Goal: Task Accomplishment & Management: Manage account settings

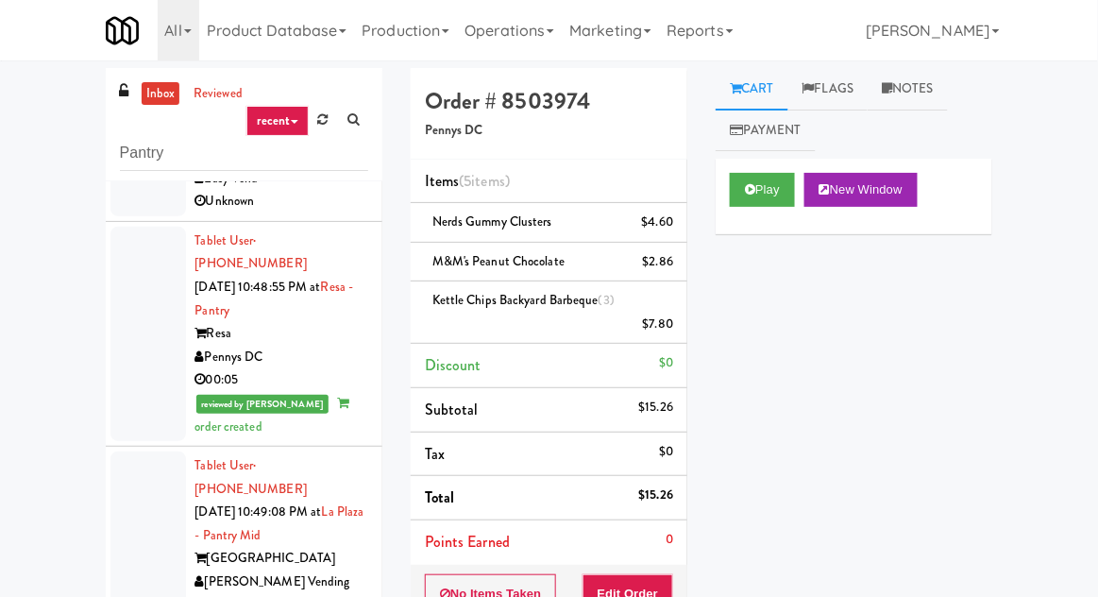
scroll to position [186, 0]
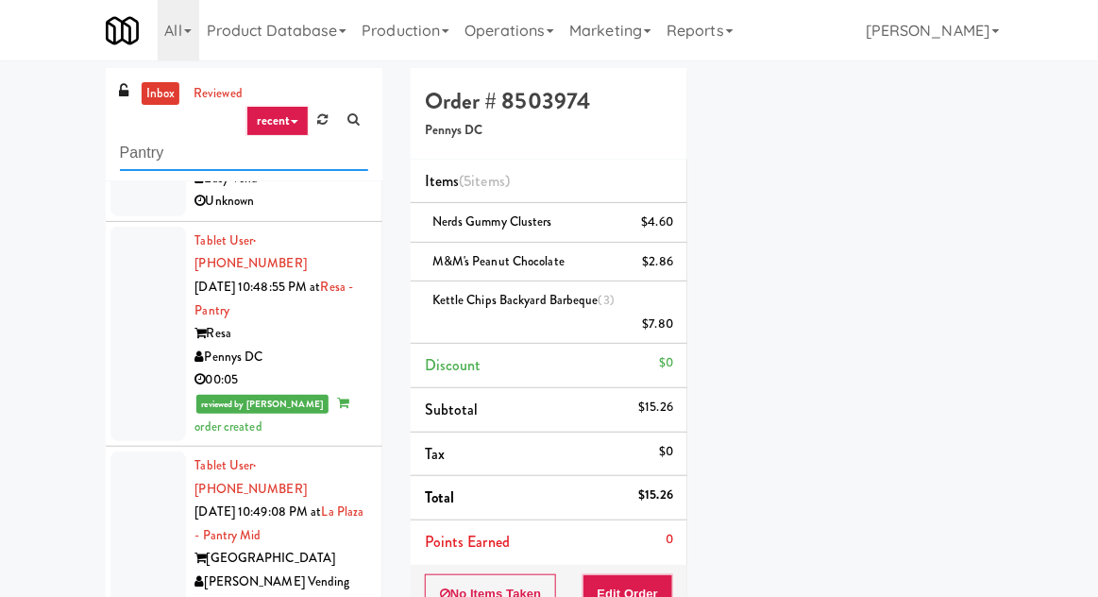
click at [132, 154] on input "Pantry" at bounding box center [244, 153] width 248 height 35
click at [127, 151] on input "Pantry" at bounding box center [244, 153] width 248 height 35
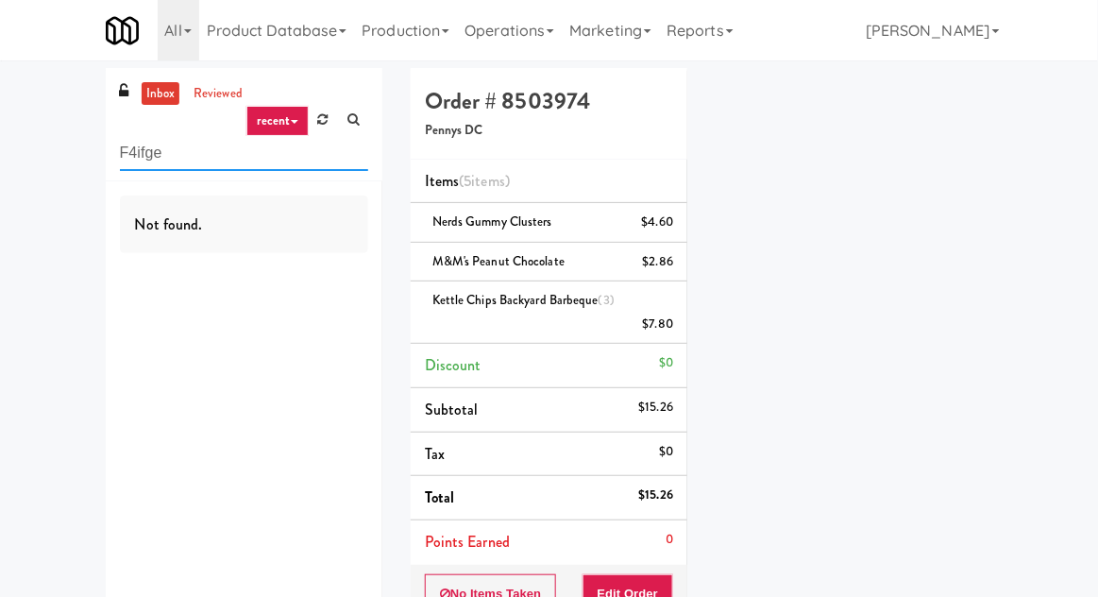
scroll to position [0, 0]
click at [153, 153] on input "F4ifge" at bounding box center [244, 153] width 248 height 35
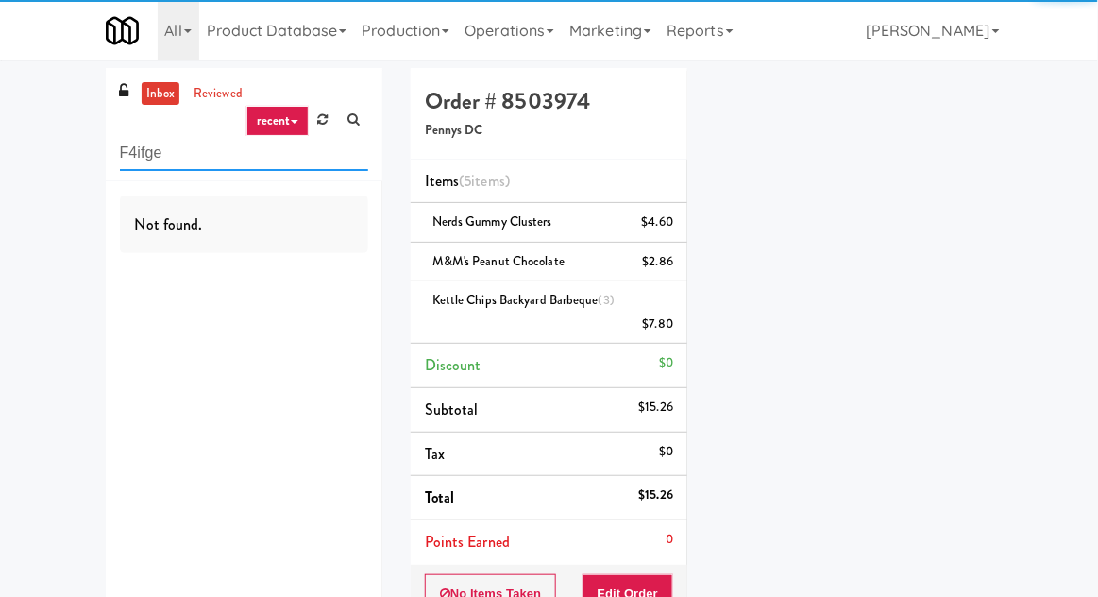
click at [137, 158] on input "F4ifge" at bounding box center [244, 153] width 248 height 35
click at [136, 161] on input "F4ifge" at bounding box center [244, 153] width 248 height 35
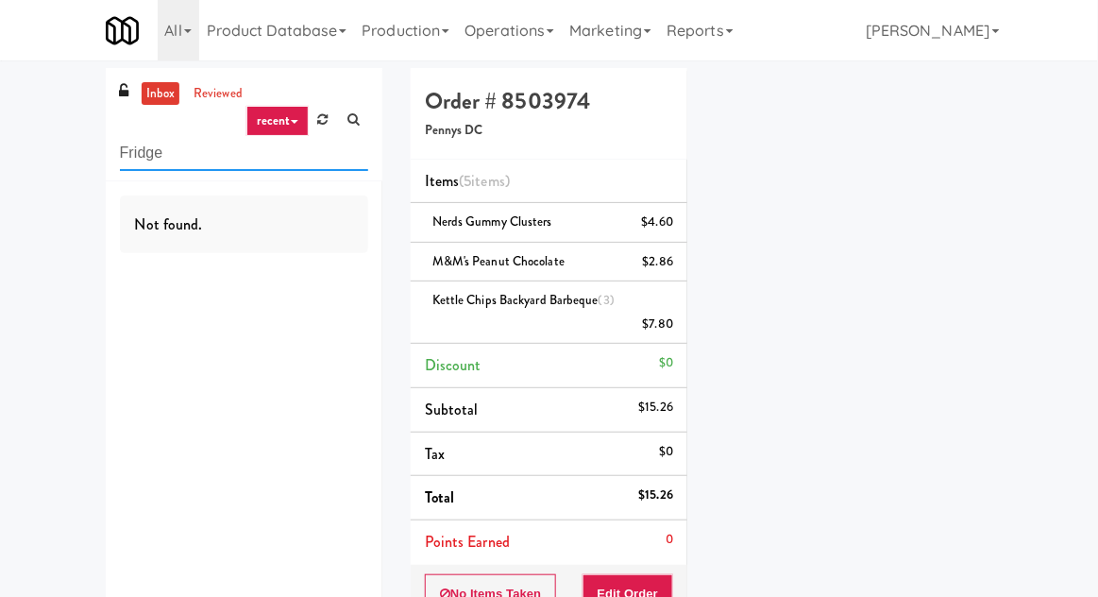
type input "Fridge"
click at [33, 86] on div "inbox reviewed recent all unclear take inventory issue suspicious failed recent…" at bounding box center [549, 442] width 1098 height 748
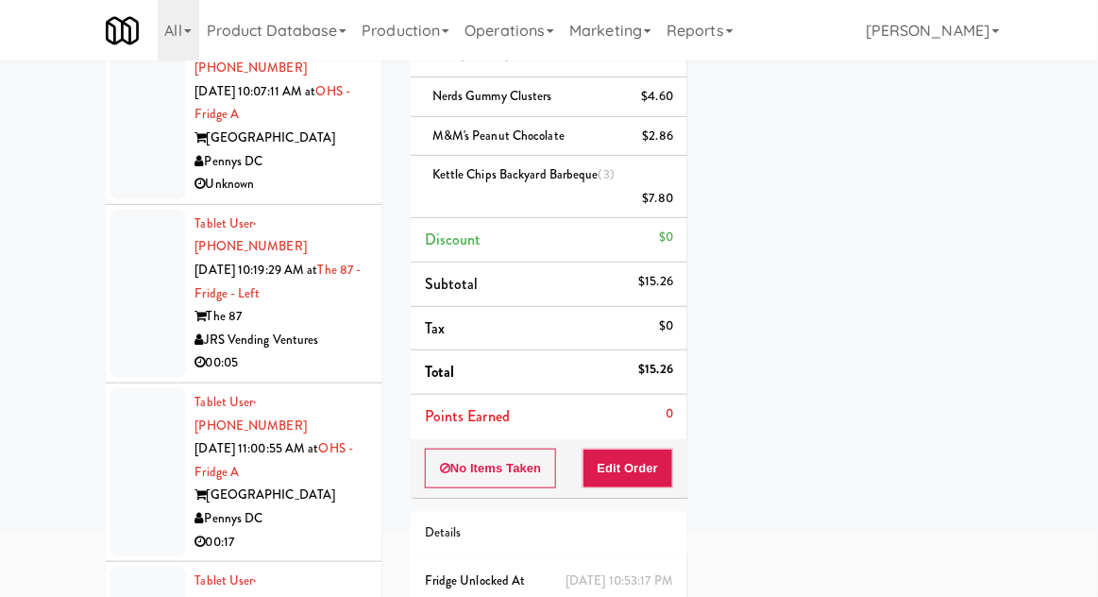
scroll to position [2538, 0]
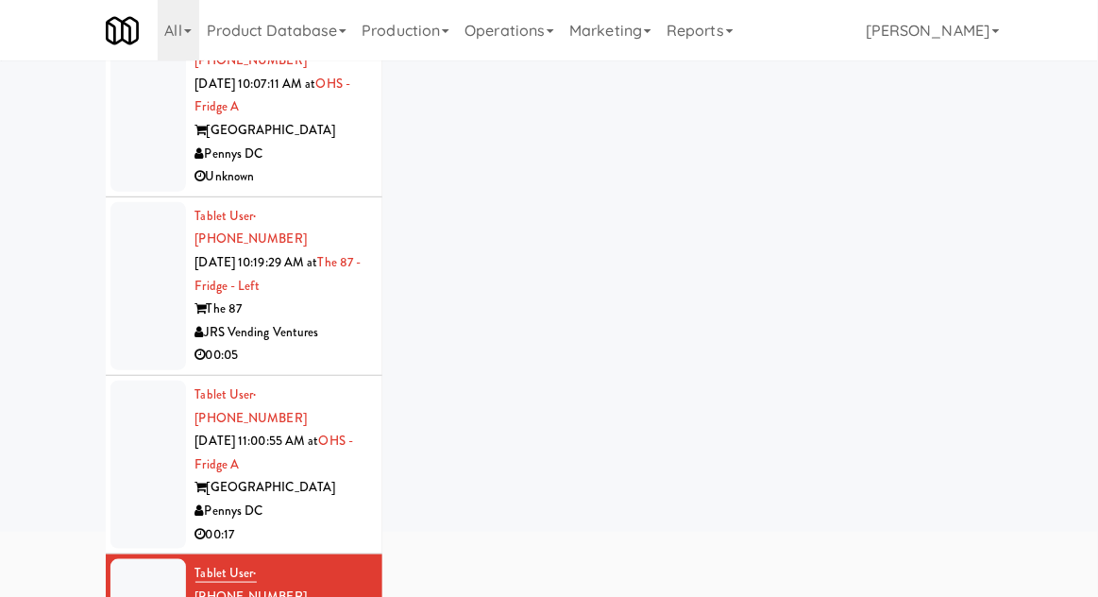
scroll to position [73, 0]
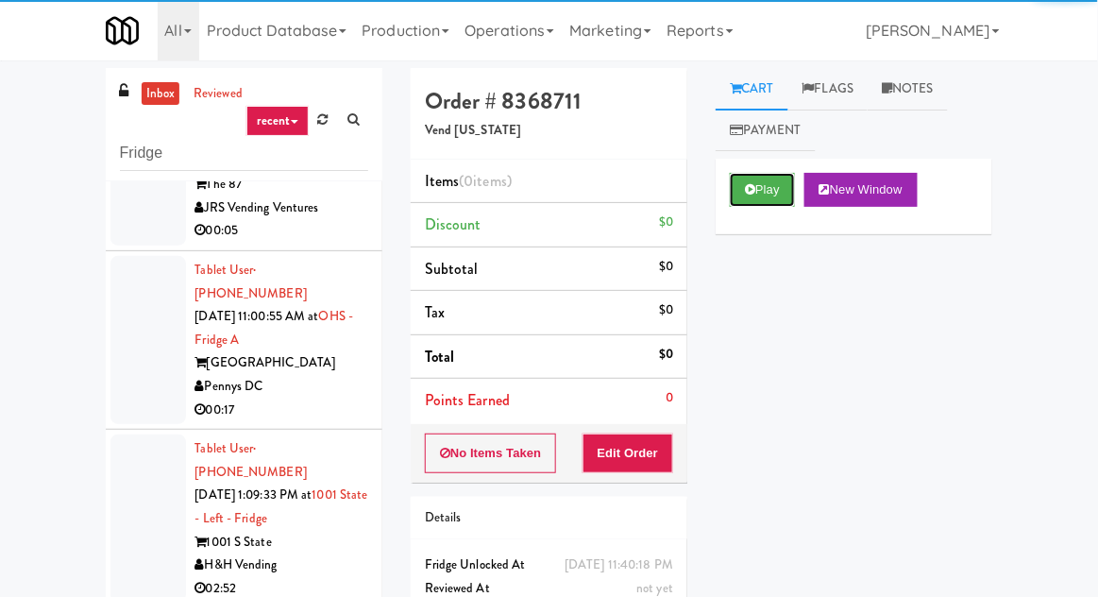
click at [754, 205] on button "Play" at bounding box center [762, 190] width 65 height 34
click at [621, 464] on button "Edit Order" at bounding box center [629, 453] width 92 height 40
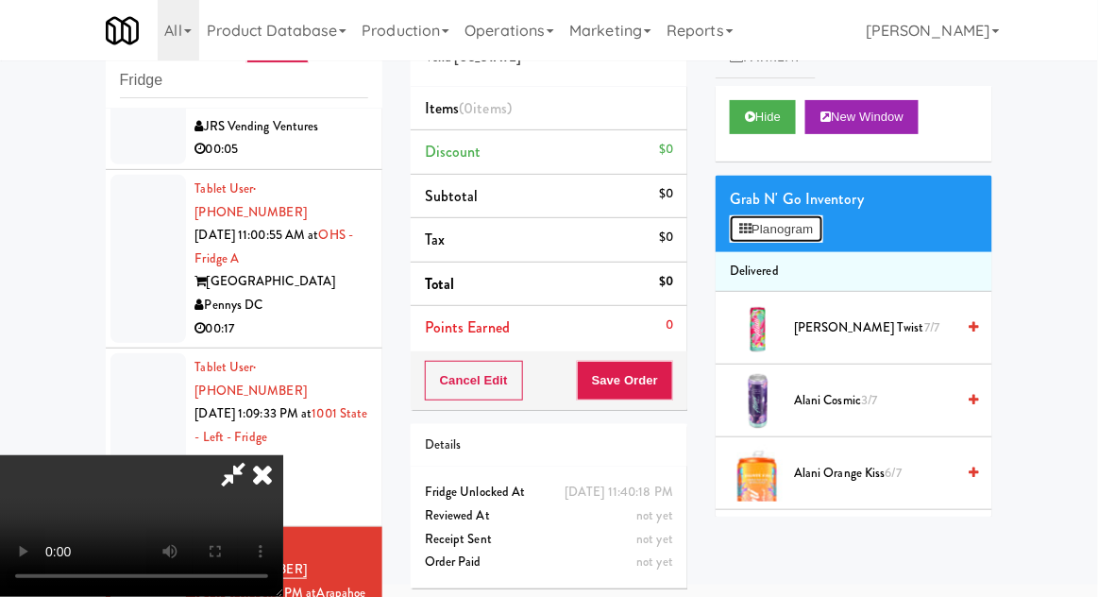
click at [823, 229] on button "Planogram" at bounding box center [776, 229] width 93 height 28
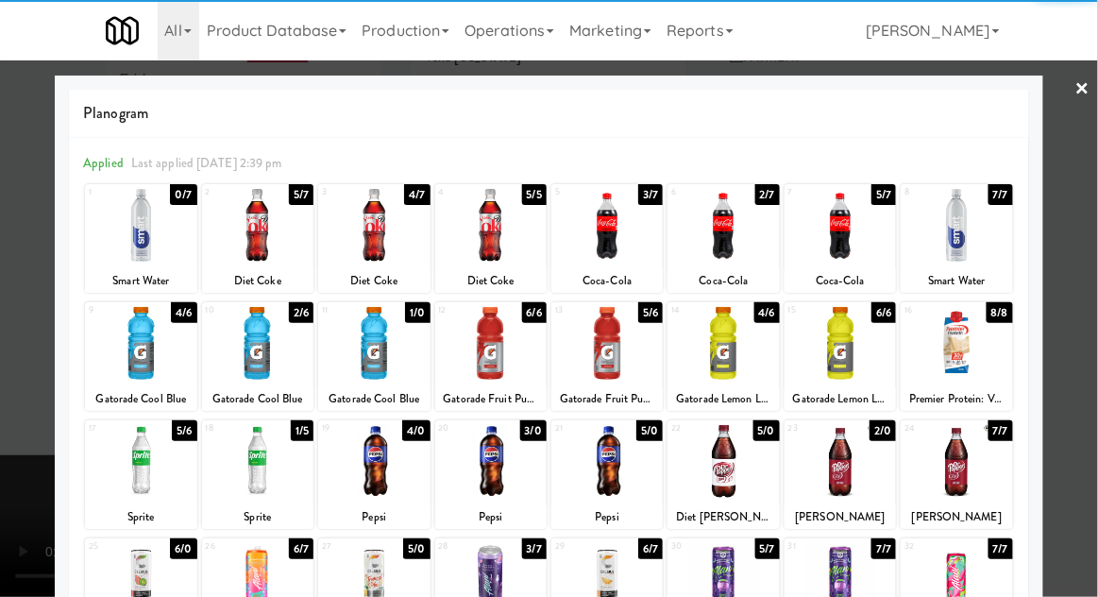
click at [856, 223] on div at bounding box center [840, 225] width 111 height 73
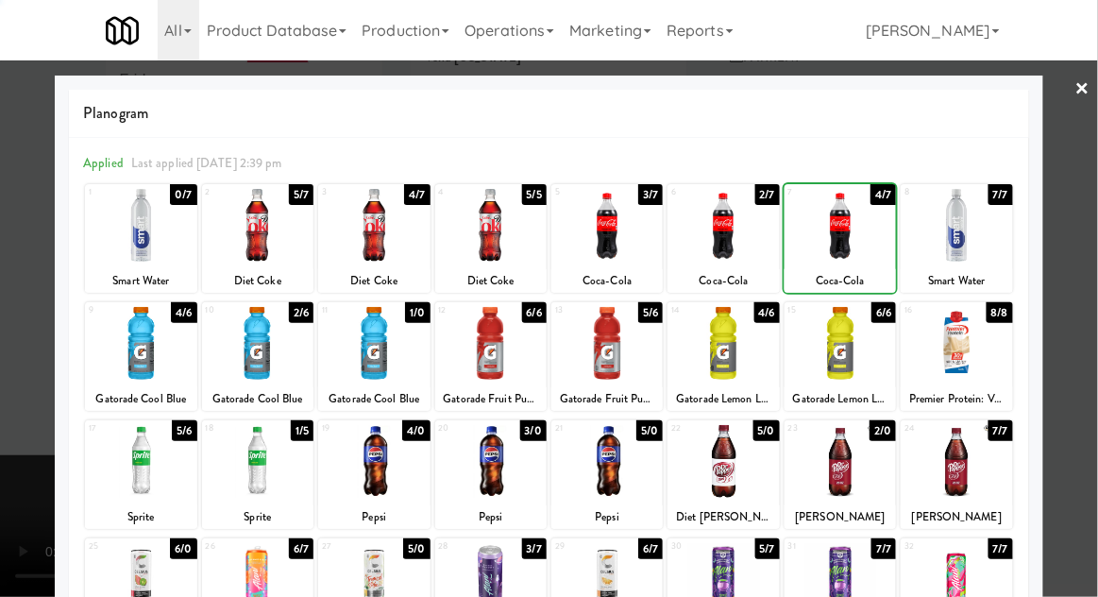
click at [1083, 327] on div at bounding box center [549, 298] width 1098 height 597
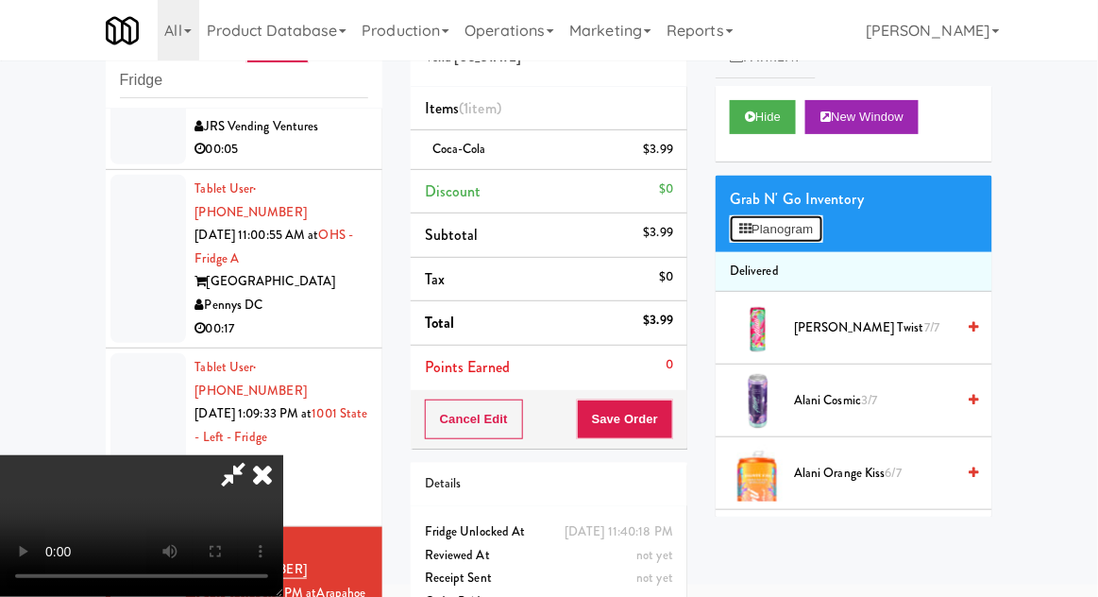
click at [823, 235] on button "Planogram" at bounding box center [776, 229] width 93 height 28
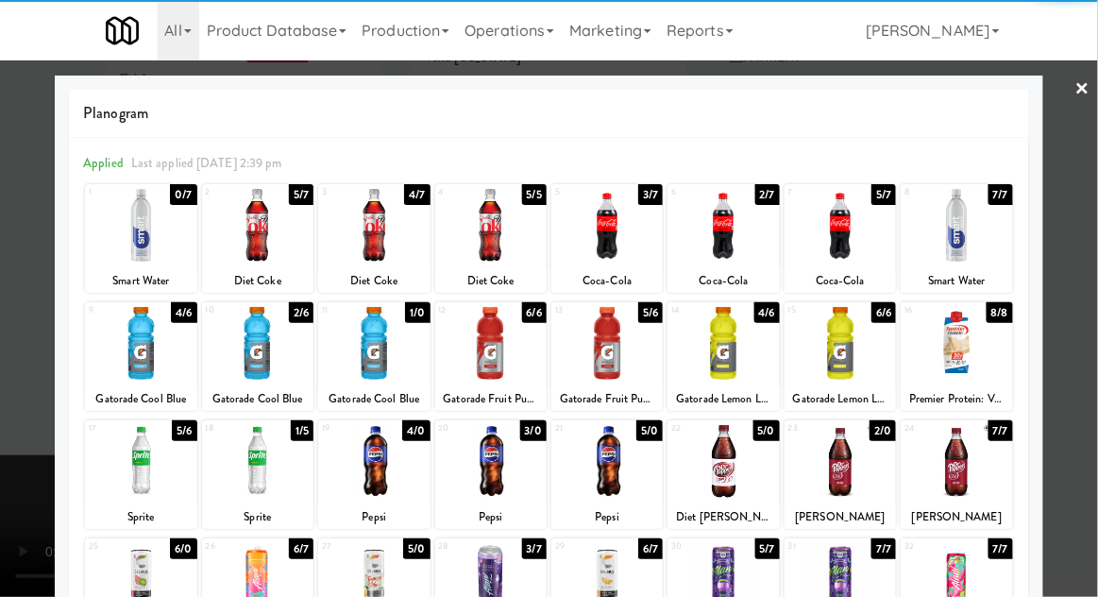
click at [495, 229] on div at bounding box center [490, 225] width 111 height 73
click at [1094, 352] on div at bounding box center [549, 298] width 1098 height 597
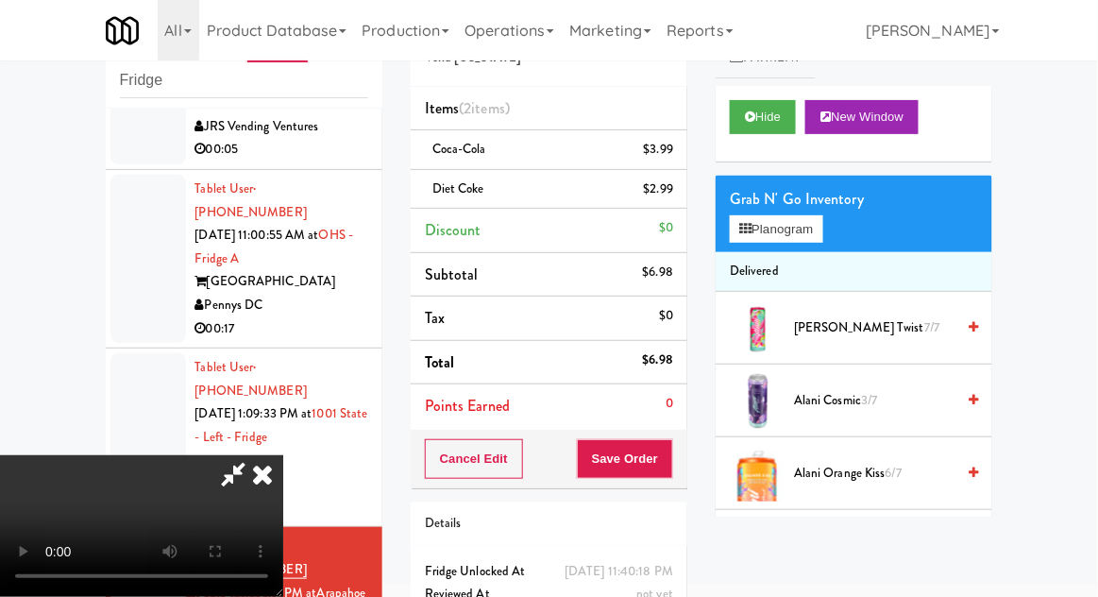
scroll to position [69, 0]
click at [671, 444] on button "Save Order" at bounding box center [625, 459] width 96 height 40
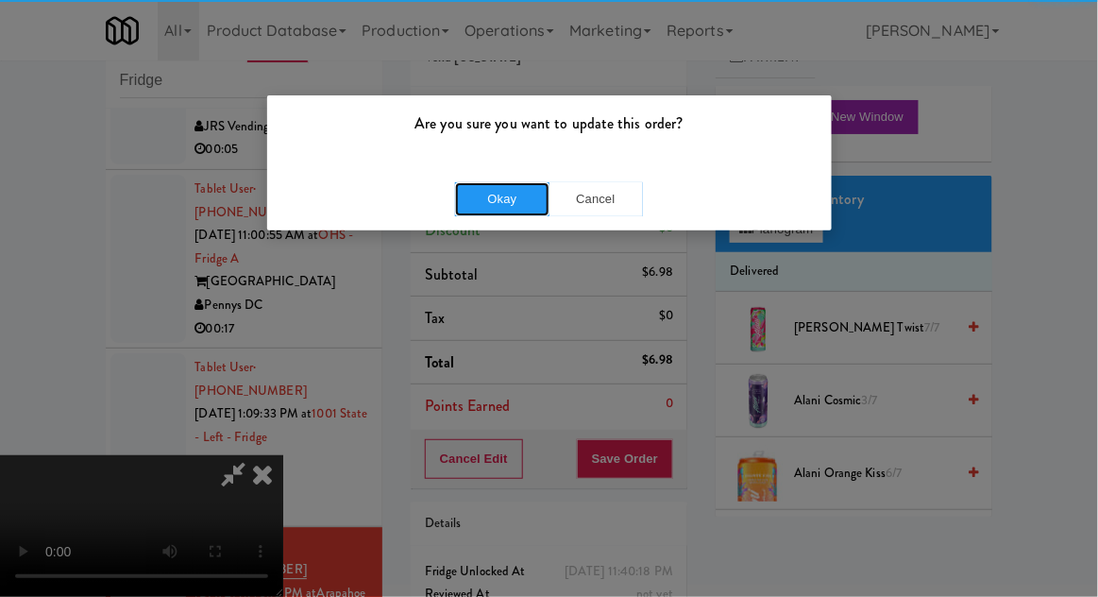
click at [516, 206] on button "Okay" at bounding box center [502, 199] width 94 height 34
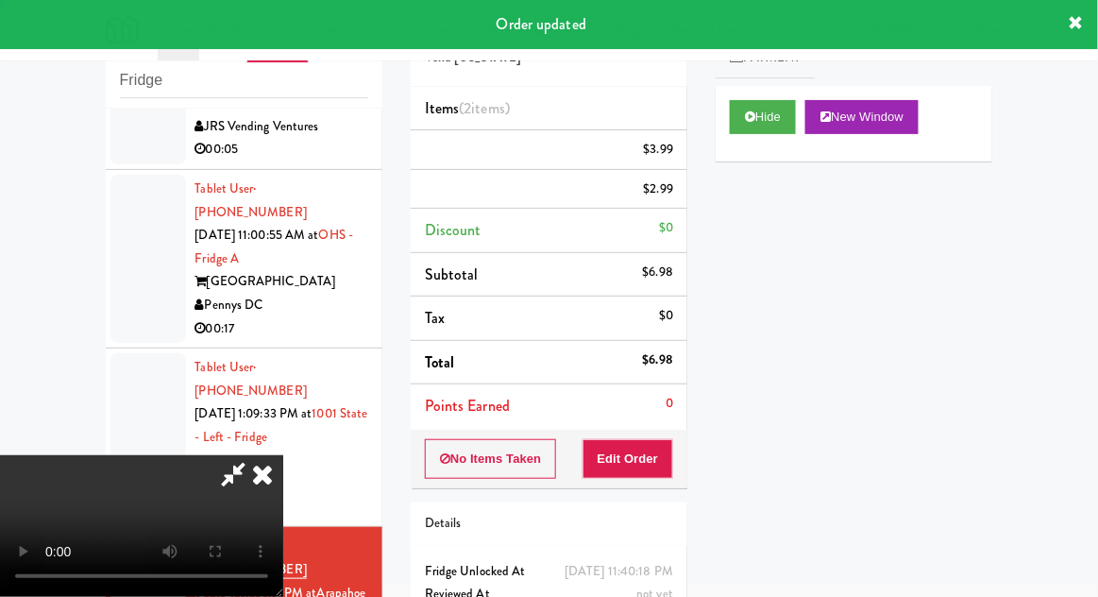
scroll to position [0, 0]
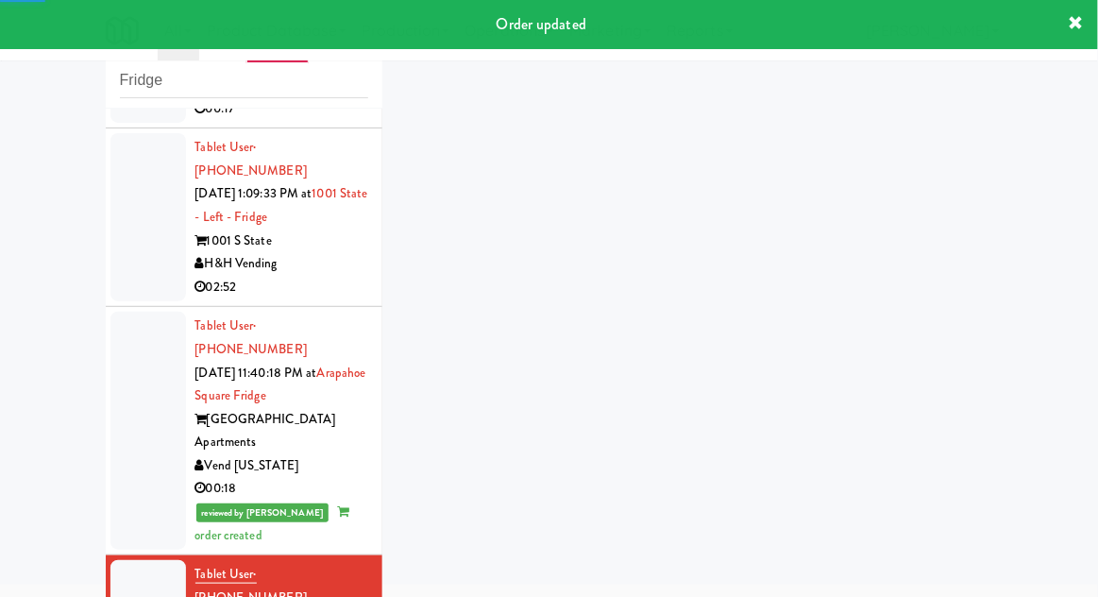
scroll to position [3073, 0]
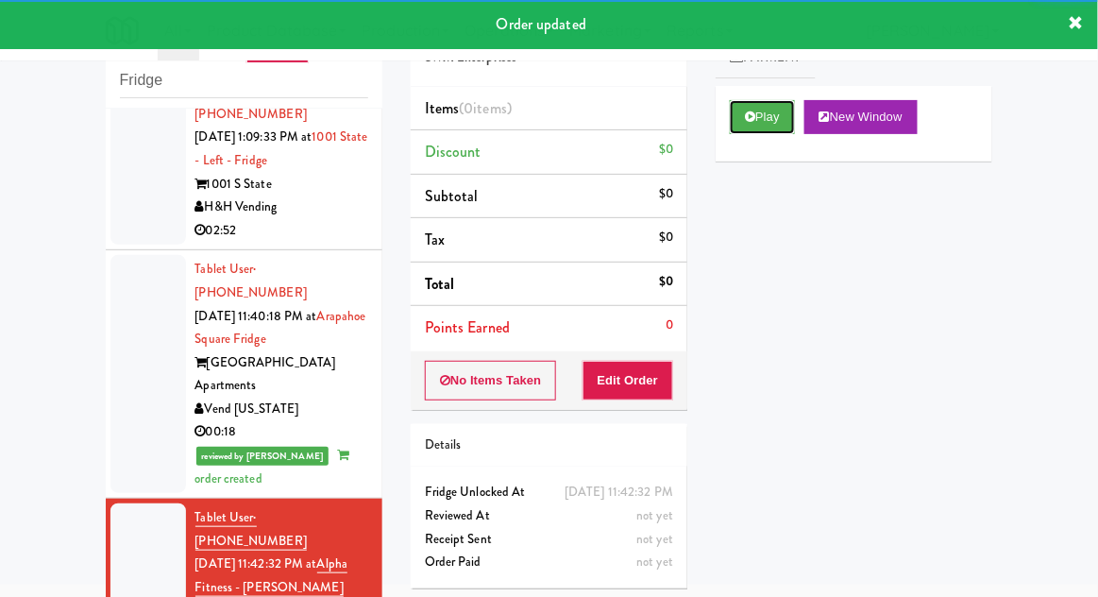
click at [754, 120] on icon at bounding box center [750, 116] width 10 height 12
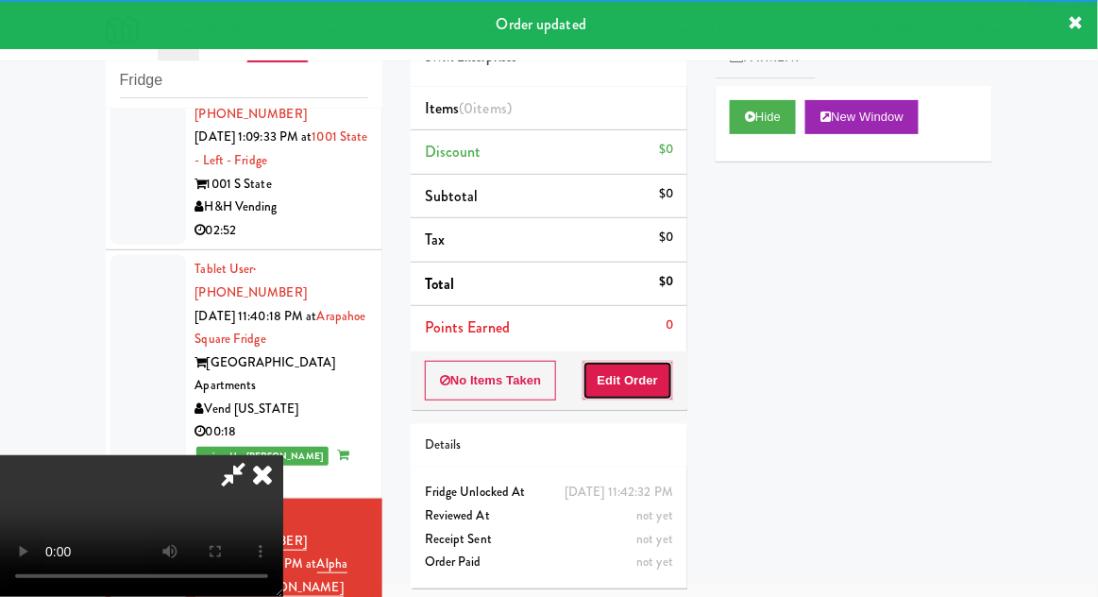
click at [620, 369] on button "Edit Order" at bounding box center [629, 381] width 92 height 40
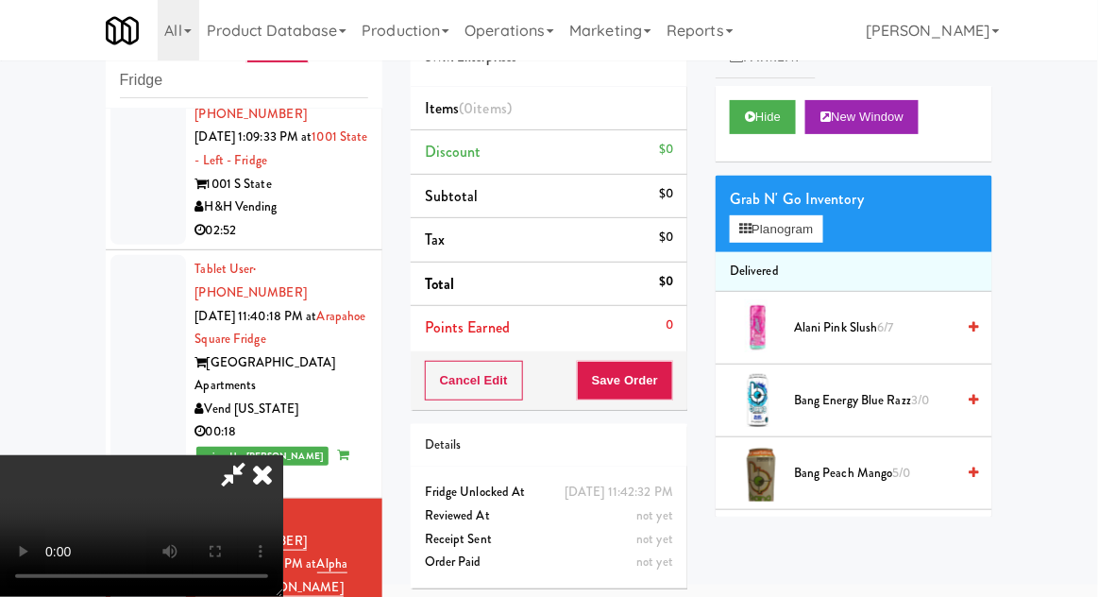
scroll to position [69, 0]
click at [773, 215] on button "Planogram" at bounding box center [776, 229] width 93 height 28
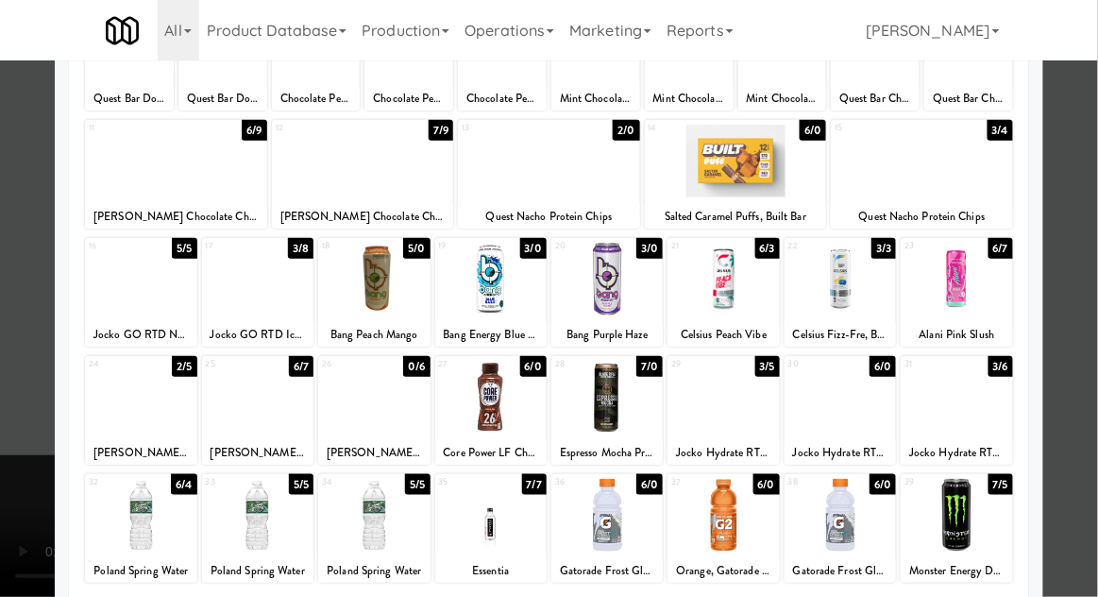
scroll to position [177, 0]
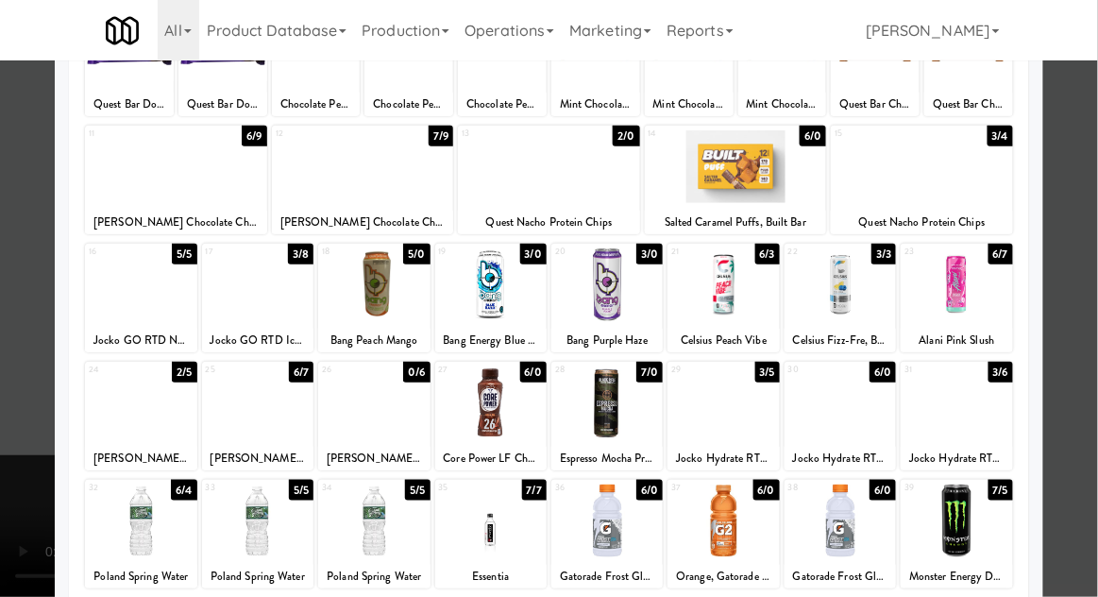
click at [1089, 335] on div at bounding box center [549, 298] width 1098 height 597
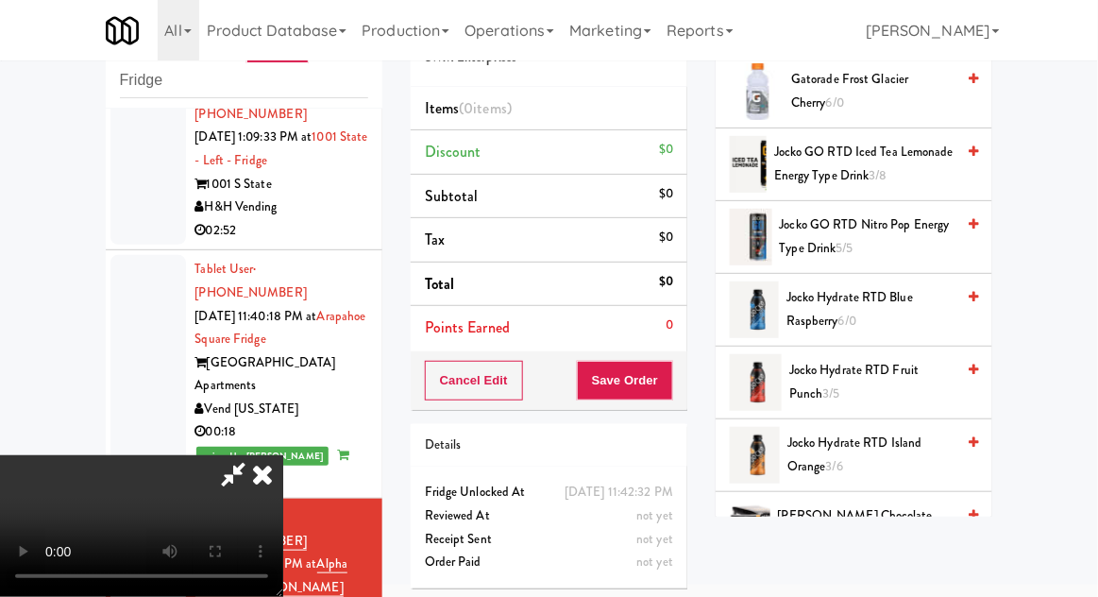
scroll to position [1181, 0]
click at [892, 365] on span "Jocko Hydrate RTD Fruit Punch 3/5" at bounding box center [872, 382] width 165 height 46
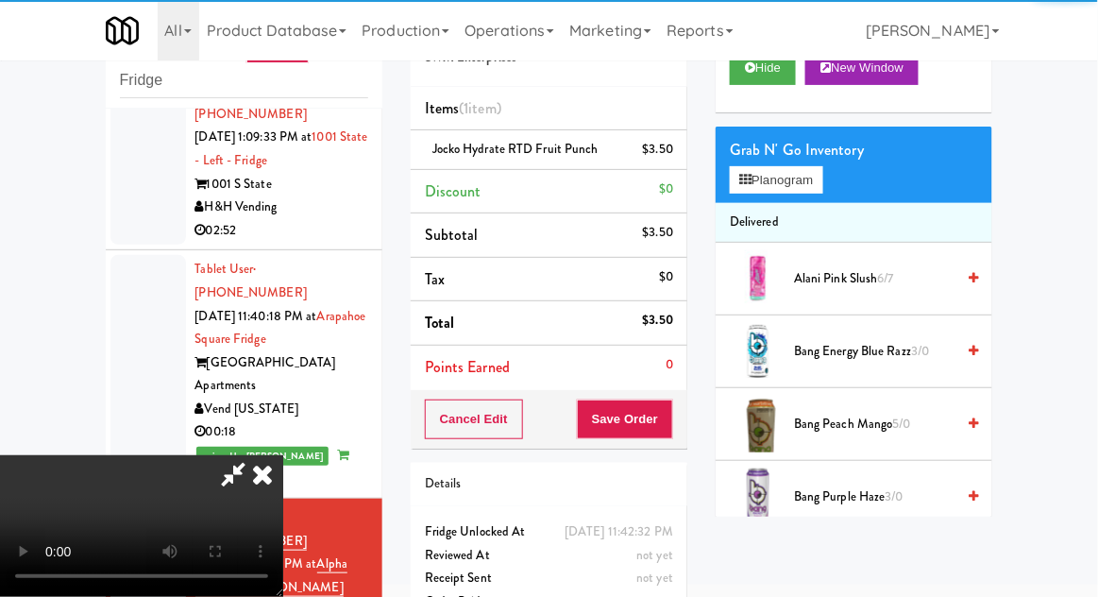
scroll to position [0, 0]
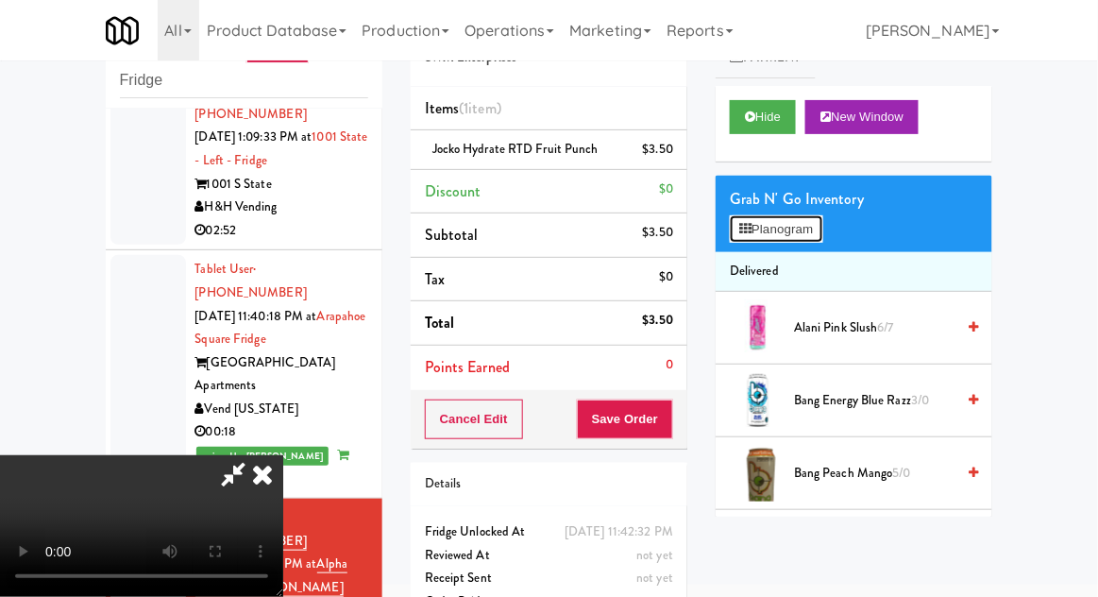
click at [820, 227] on button "Planogram" at bounding box center [776, 229] width 93 height 28
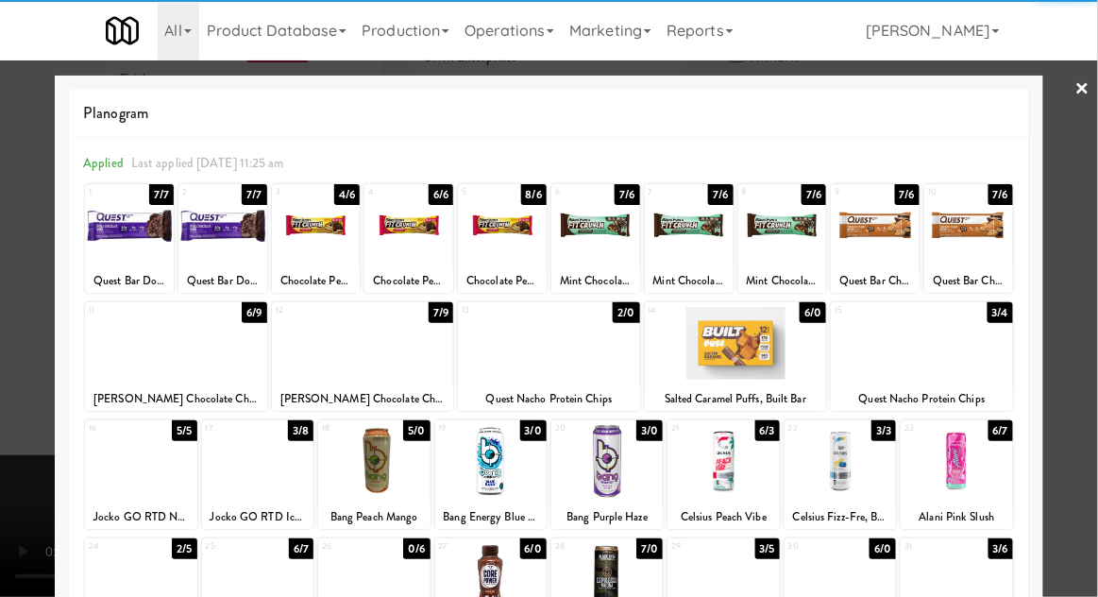
click at [861, 596] on div at bounding box center [840, 579] width 111 height 73
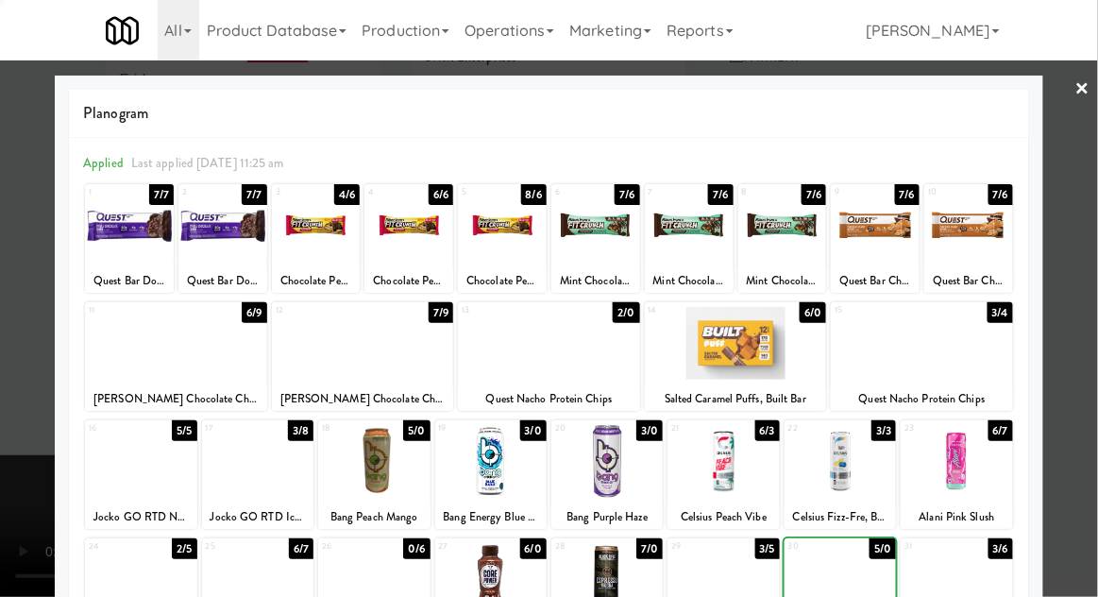
click at [1096, 329] on div at bounding box center [549, 298] width 1098 height 597
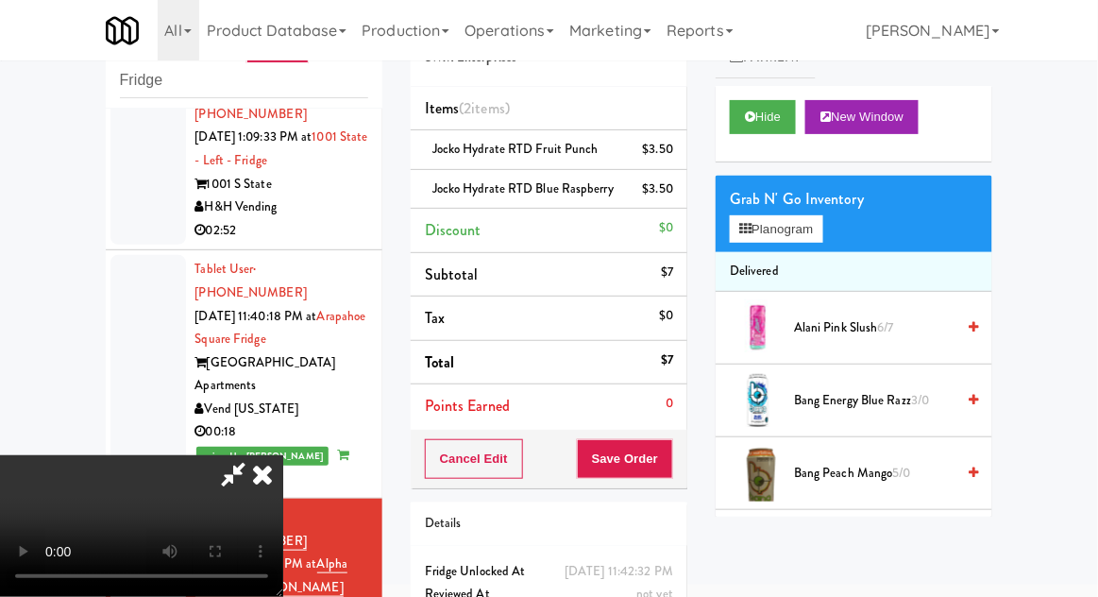
click at [255, 455] on icon at bounding box center [233, 474] width 43 height 38
click at [506, 144] on span "Jocko Hydrate RTD Fruit Punch" at bounding box center [516, 149] width 166 height 18
click at [672, 156] on icon at bounding box center [675, 156] width 9 height 12
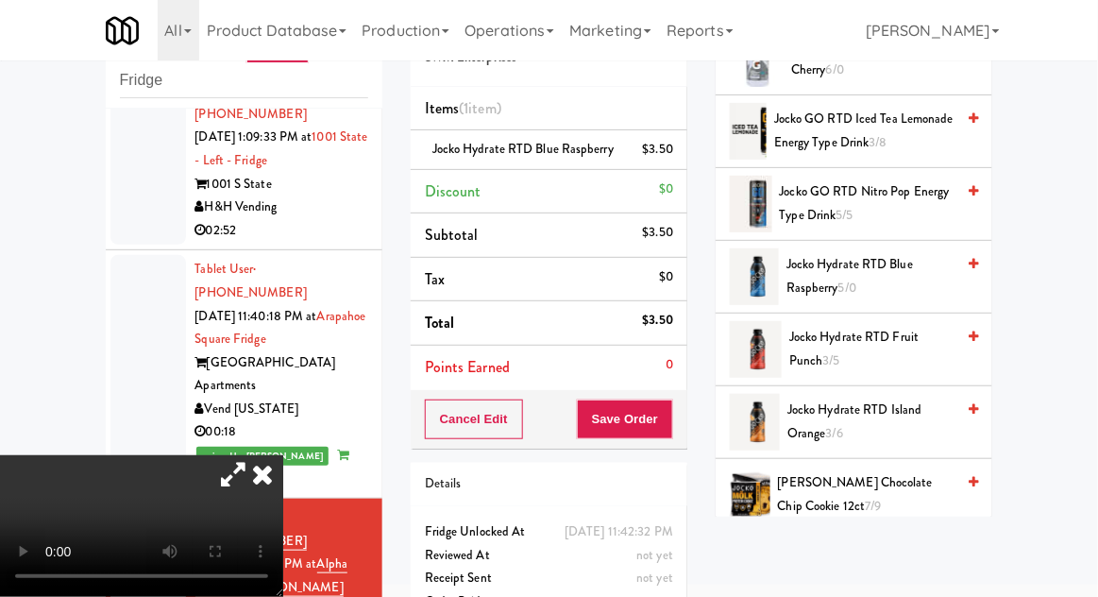
scroll to position [1229, 0]
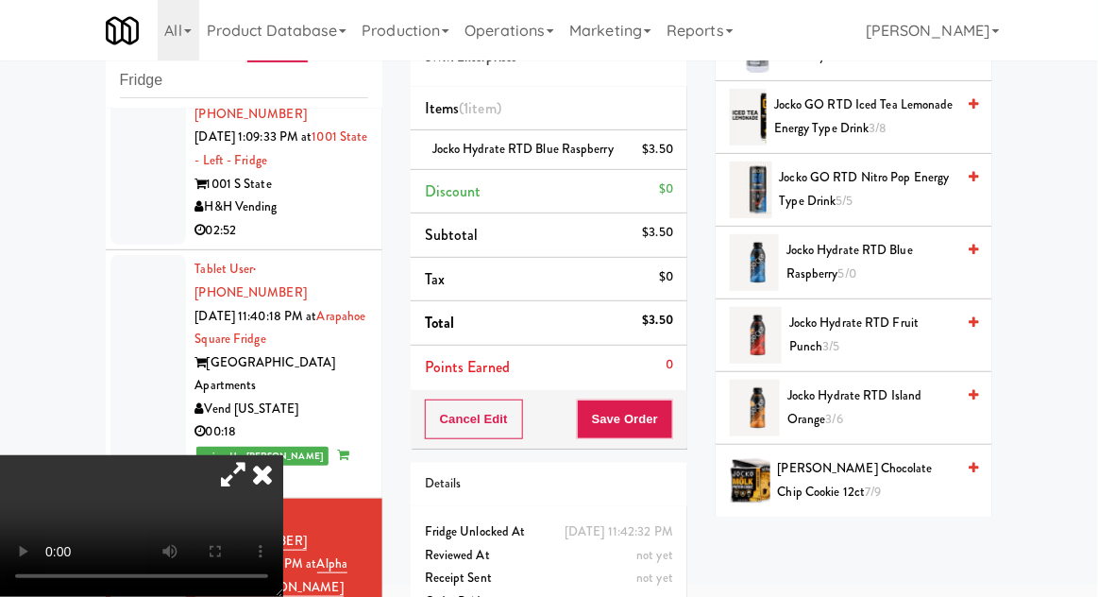
click at [574, 161] on div "Jocko Hydrate RTD Blue Raspberry $3.50" at bounding box center [549, 150] width 248 height 24
click at [677, 162] on icon at bounding box center [675, 156] width 9 height 12
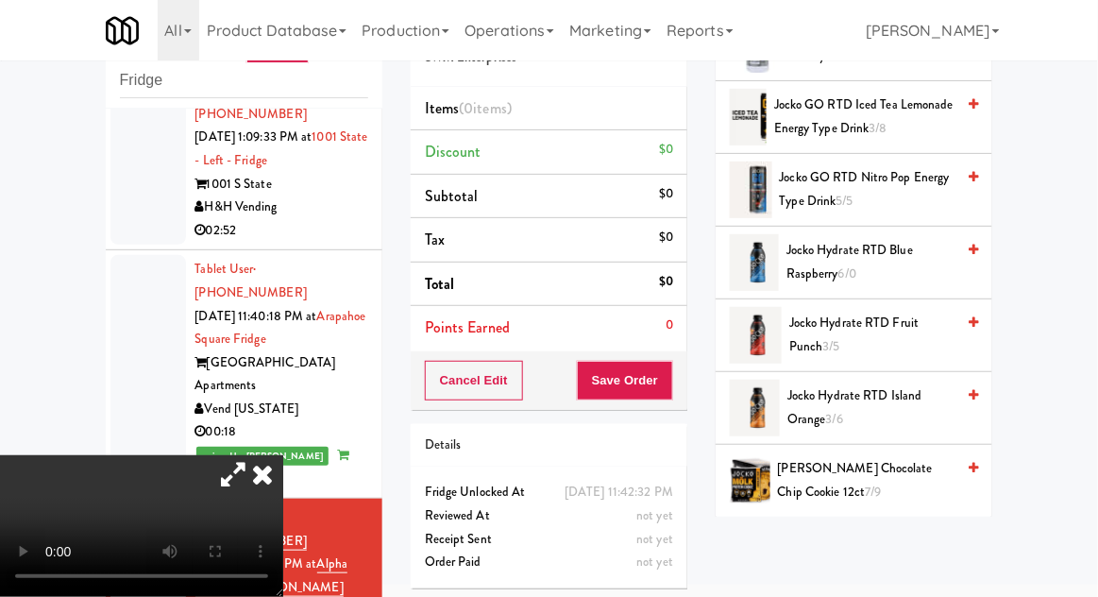
click at [255, 455] on icon at bounding box center [233, 474] width 43 height 38
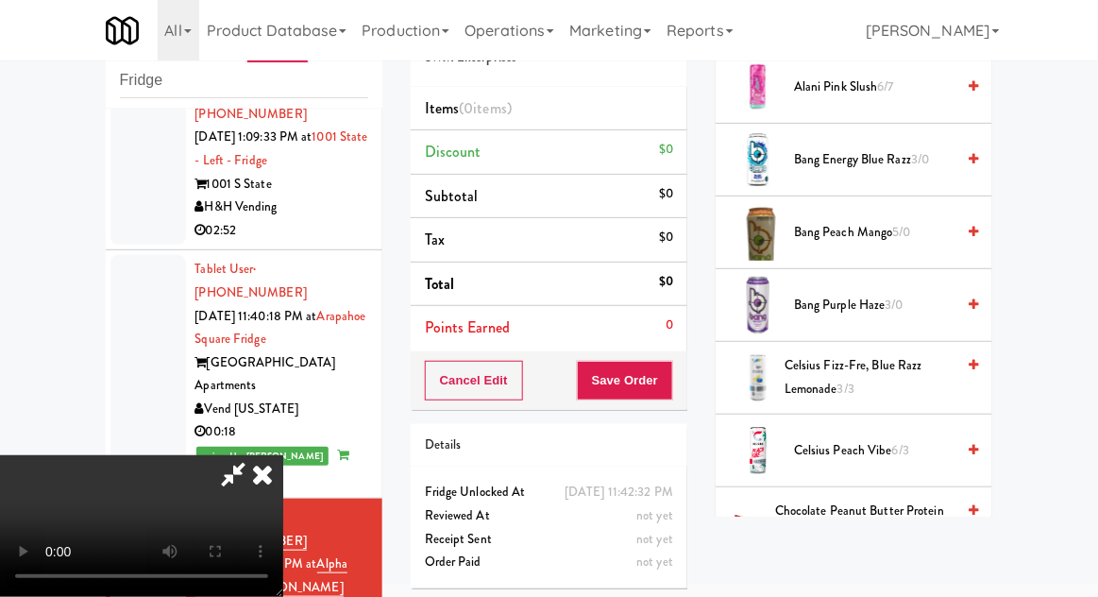
scroll to position [0, 0]
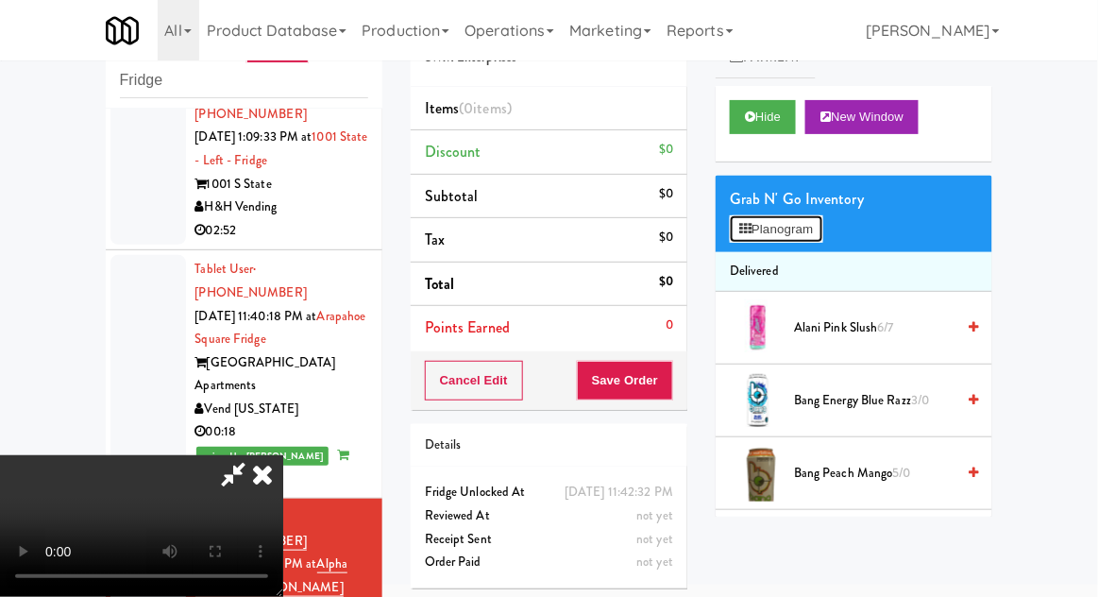
click at [809, 242] on button "Planogram" at bounding box center [776, 229] width 93 height 28
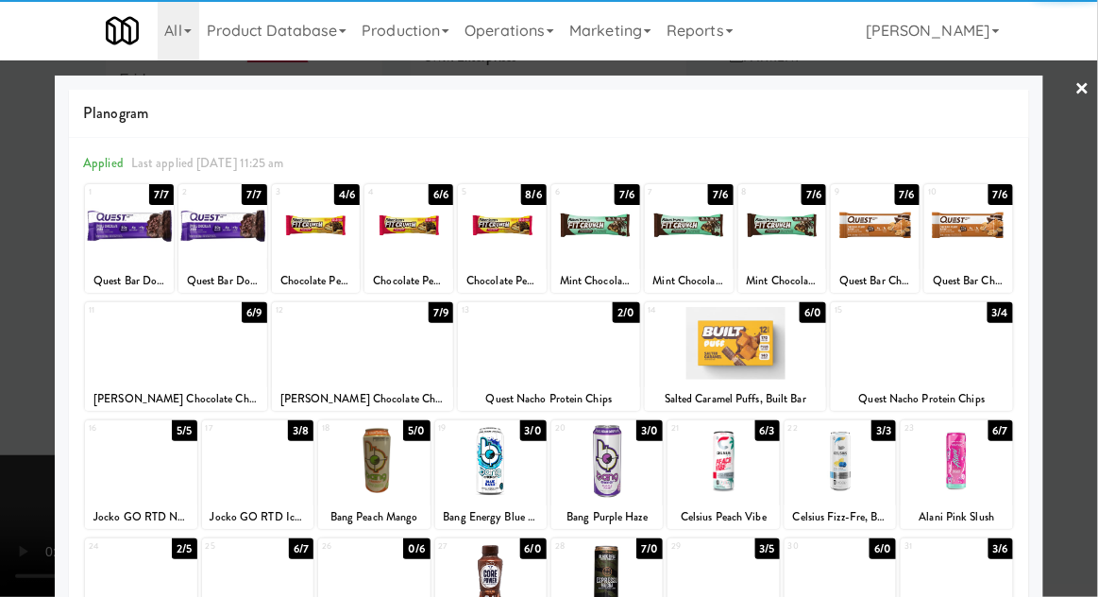
click at [710, 590] on div at bounding box center [723, 579] width 111 height 73
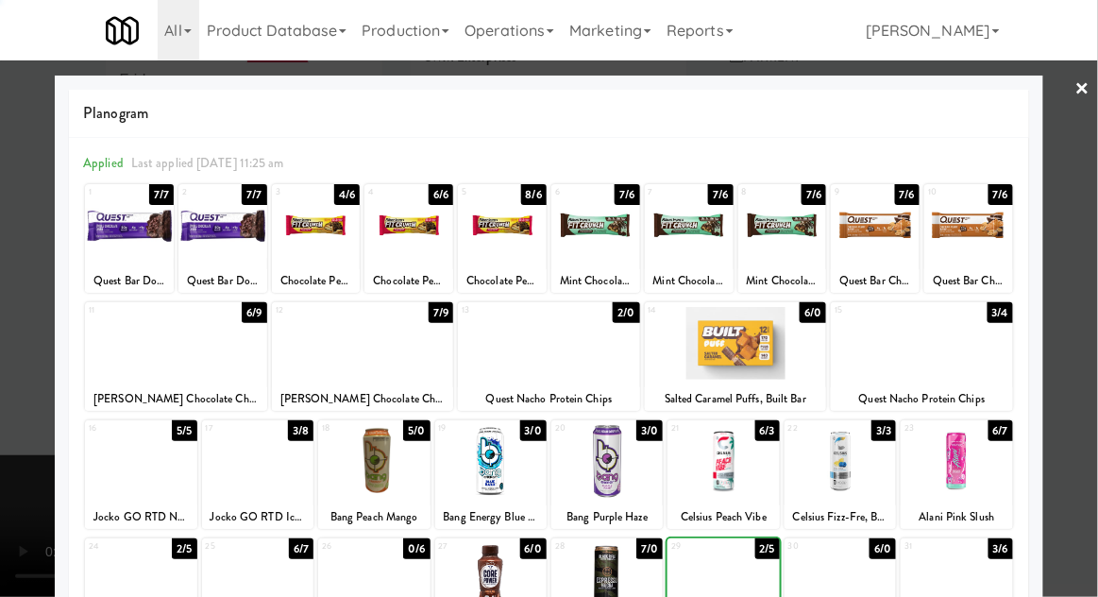
click at [1095, 268] on div at bounding box center [549, 298] width 1098 height 597
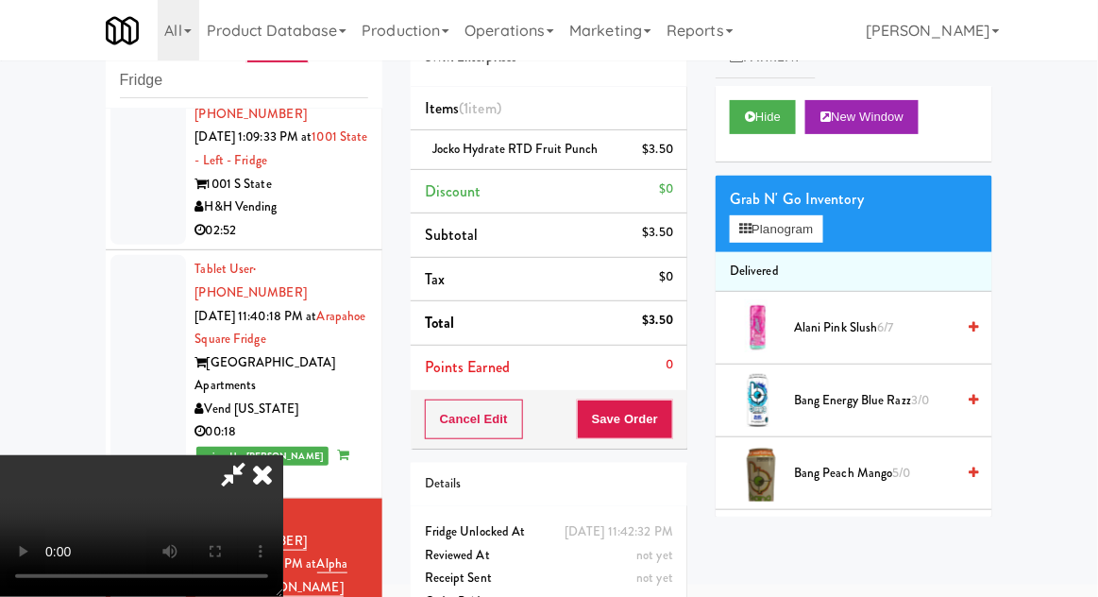
click at [255, 455] on icon at bounding box center [233, 474] width 43 height 38
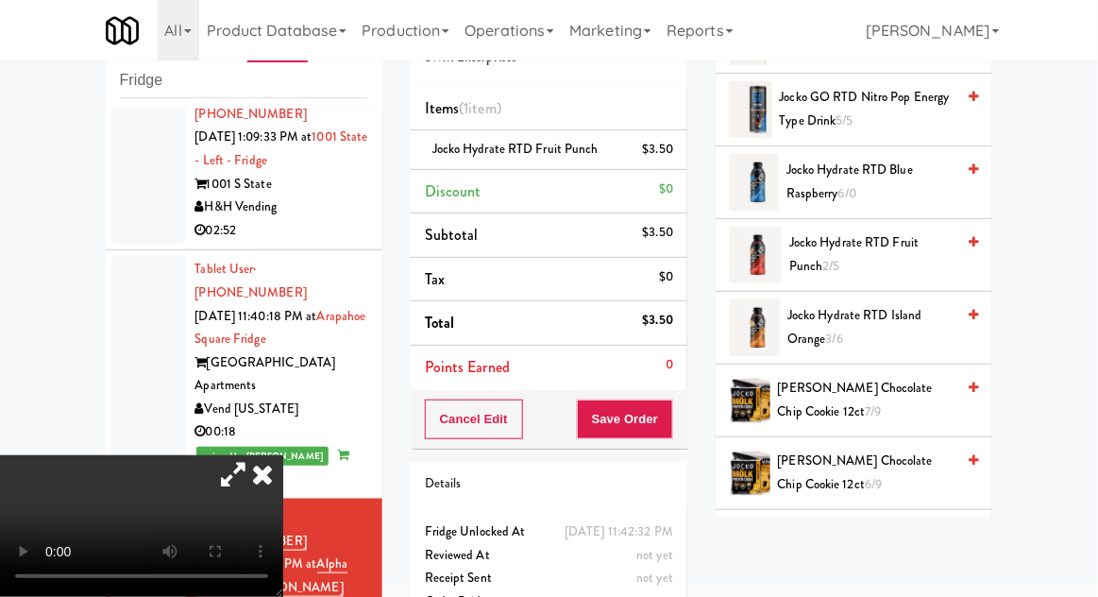
scroll to position [1309, 0]
click at [255, 455] on icon at bounding box center [233, 474] width 43 height 38
click at [671, 407] on button "Save Order" at bounding box center [625, 419] width 96 height 40
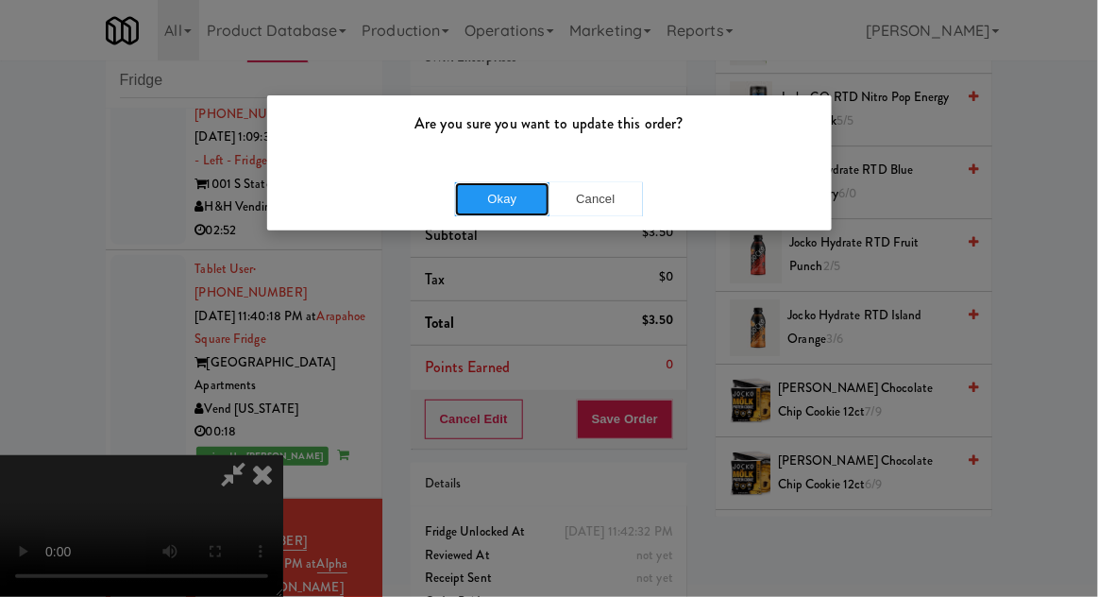
click at [502, 186] on button "Okay" at bounding box center [502, 199] width 94 height 34
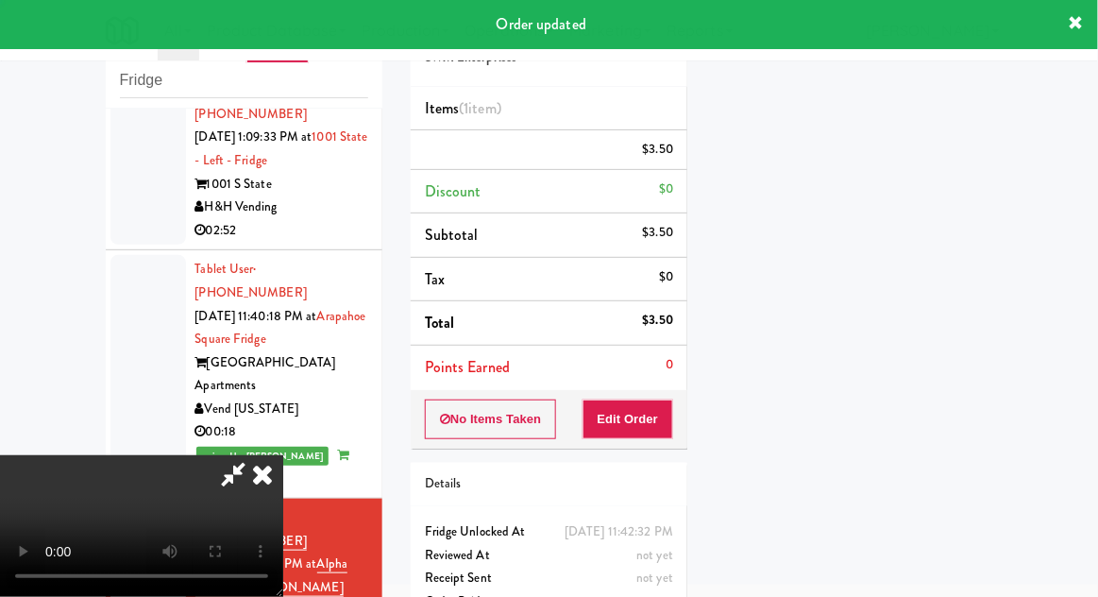
scroll to position [0, 0]
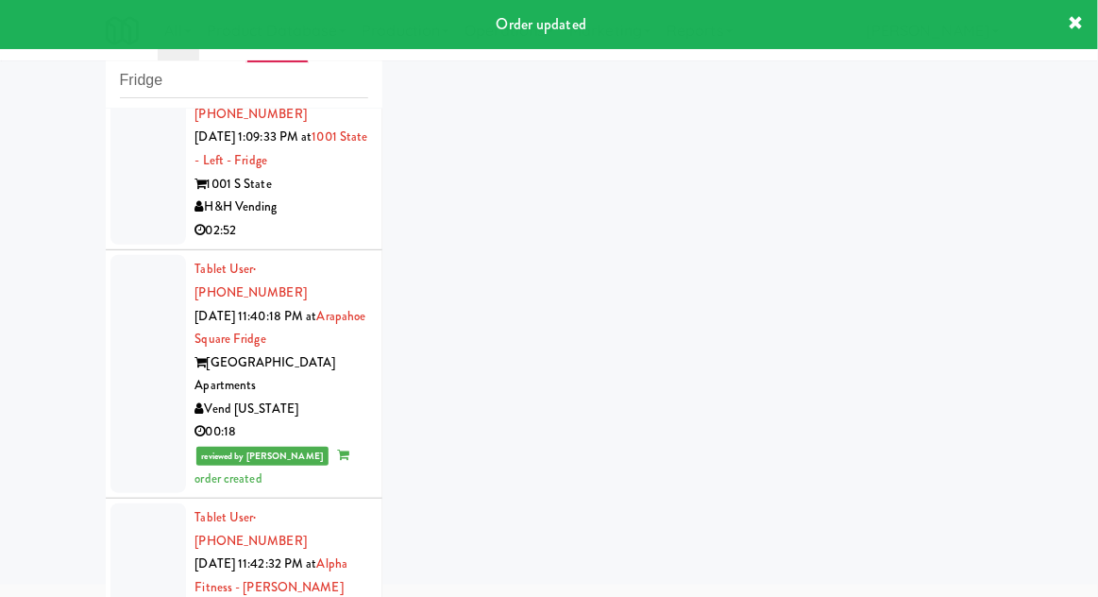
scroll to position [3119, 0]
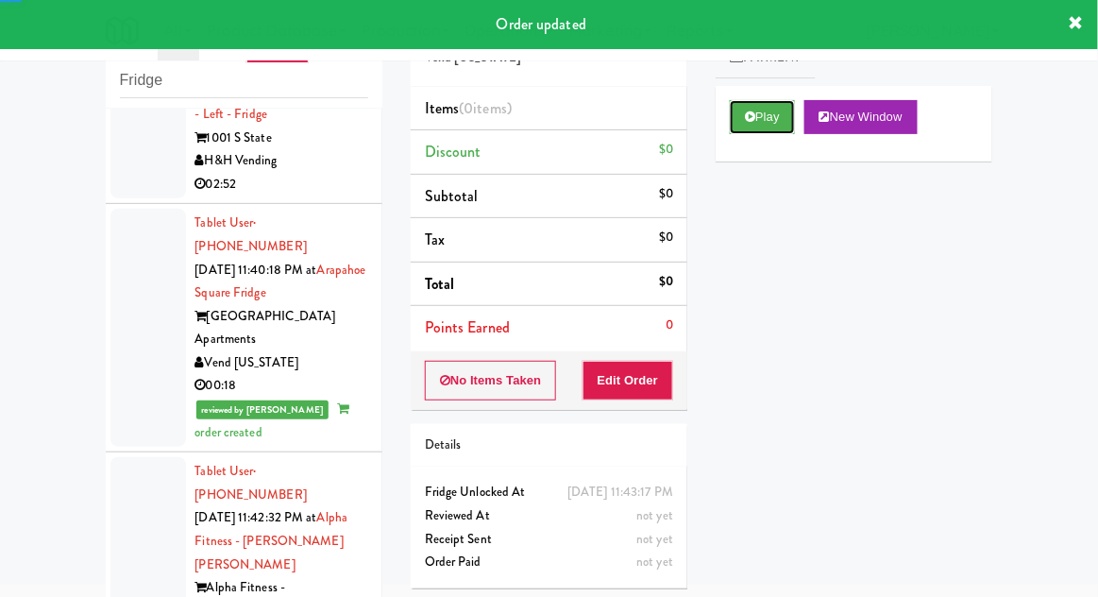
click at [754, 113] on icon at bounding box center [750, 116] width 10 height 12
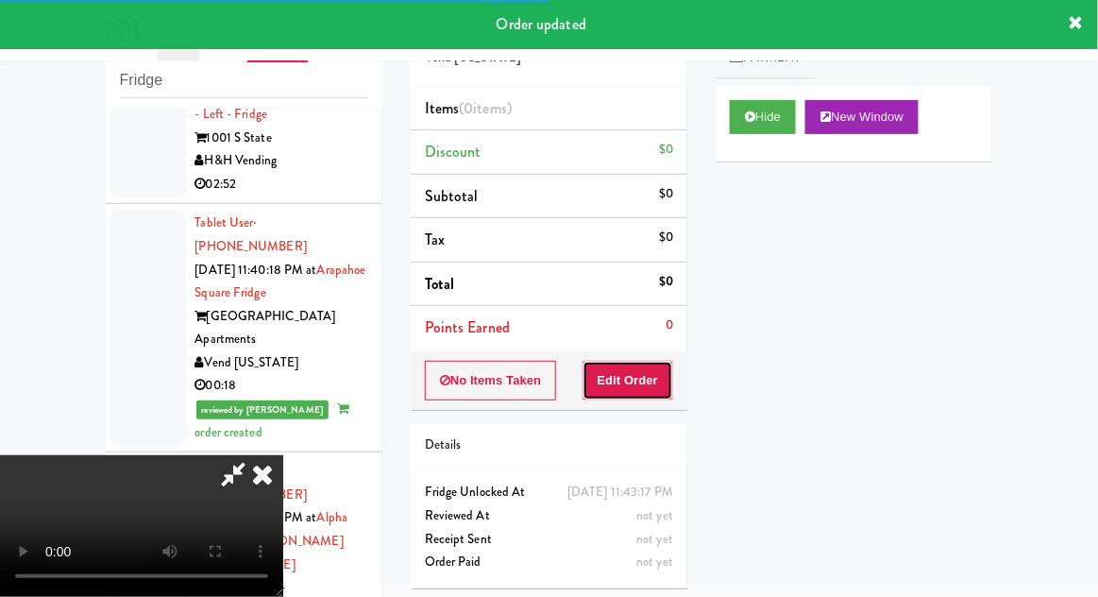
click at [649, 379] on button "Edit Order" at bounding box center [629, 381] width 92 height 40
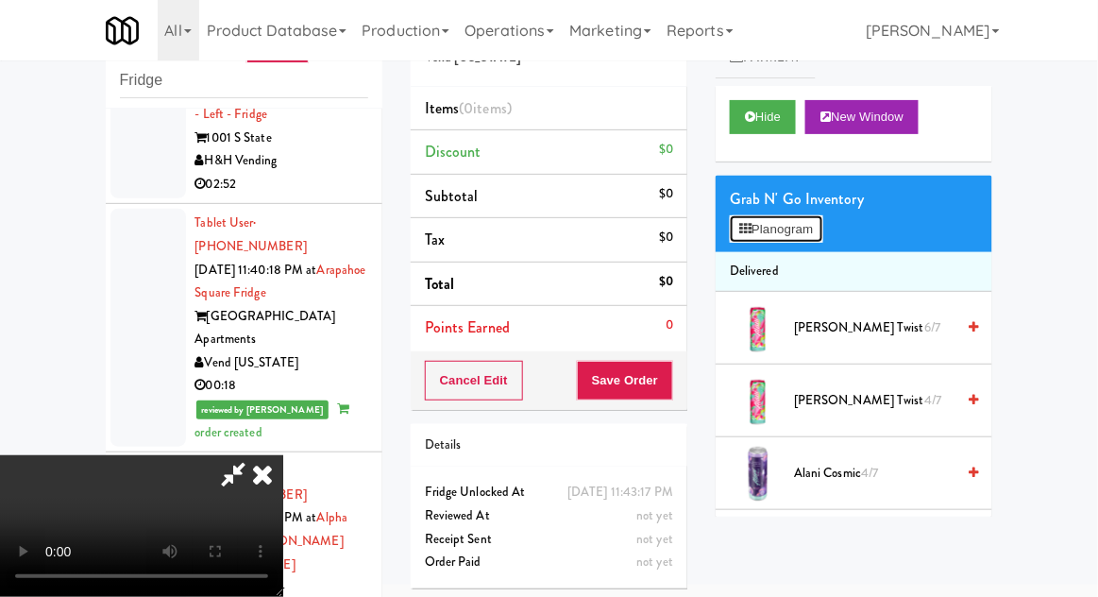
click at [821, 237] on button "Planogram" at bounding box center [776, 229] width 93 height 28
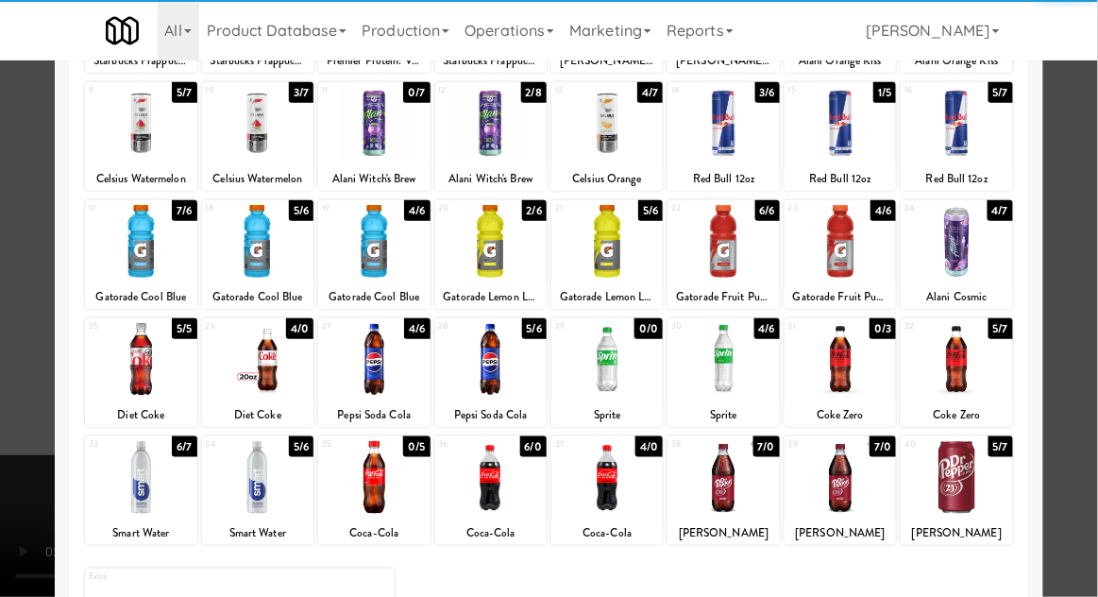
scroll to position [239, 0]
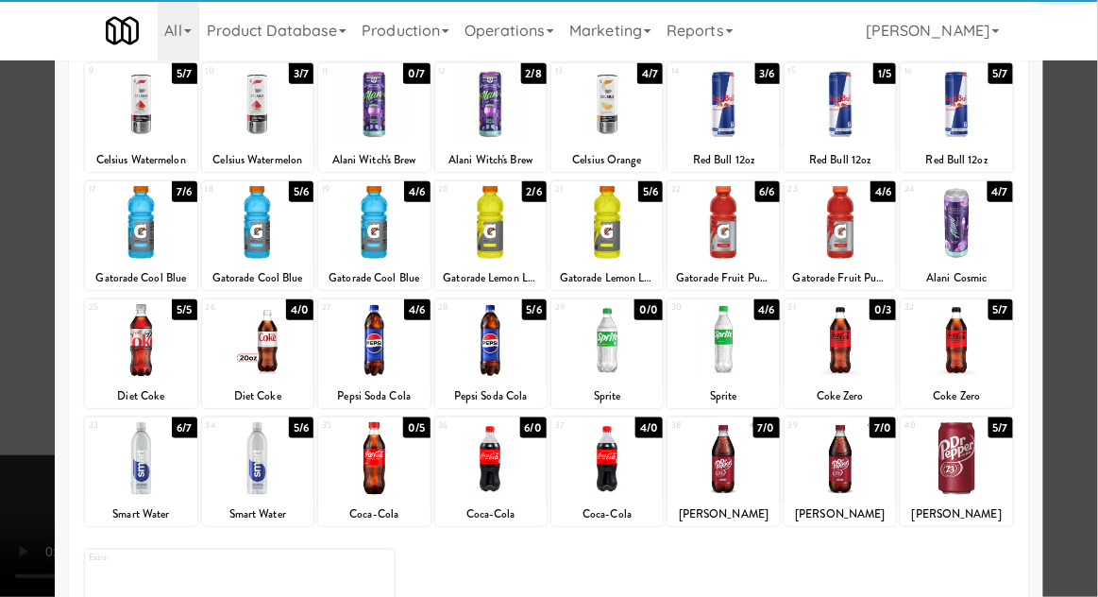
click at [968, 436] on div at bounding box center [956, 458] width 111 height 73
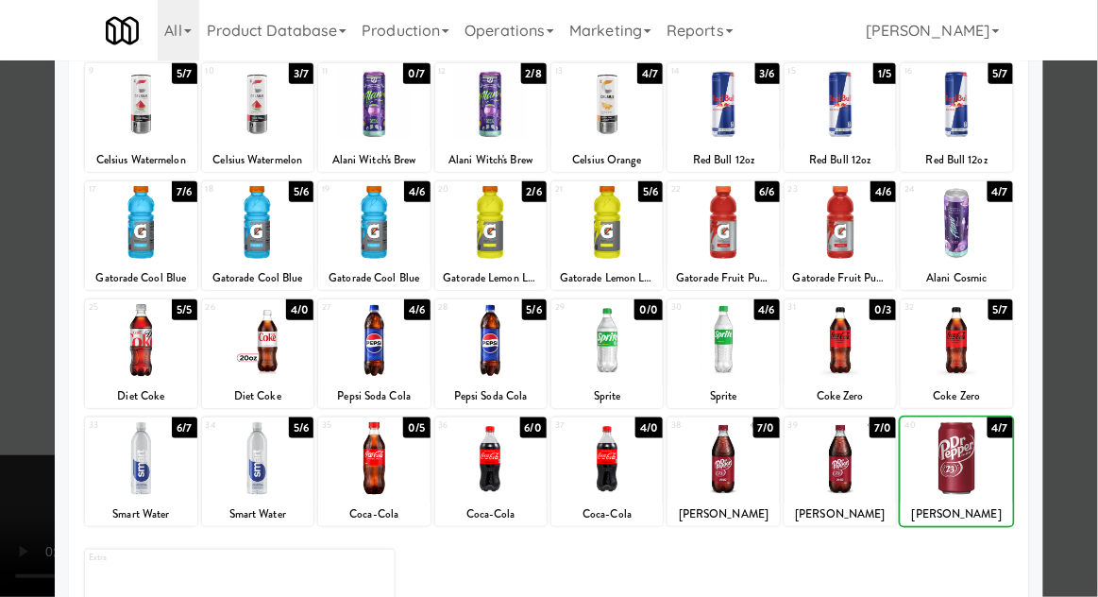
click at [1078, 353] on div at bounding box center [549, 298] width 1098 height 597
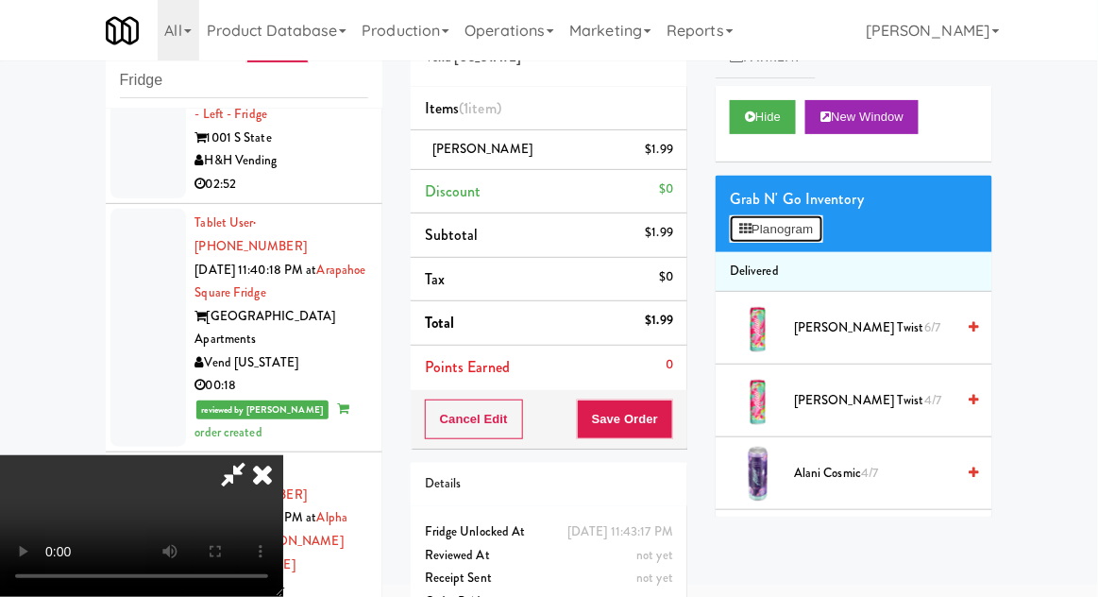
click at [821, 235] on button "Planogram" at bounding box center [776, 229] width 93 height 28
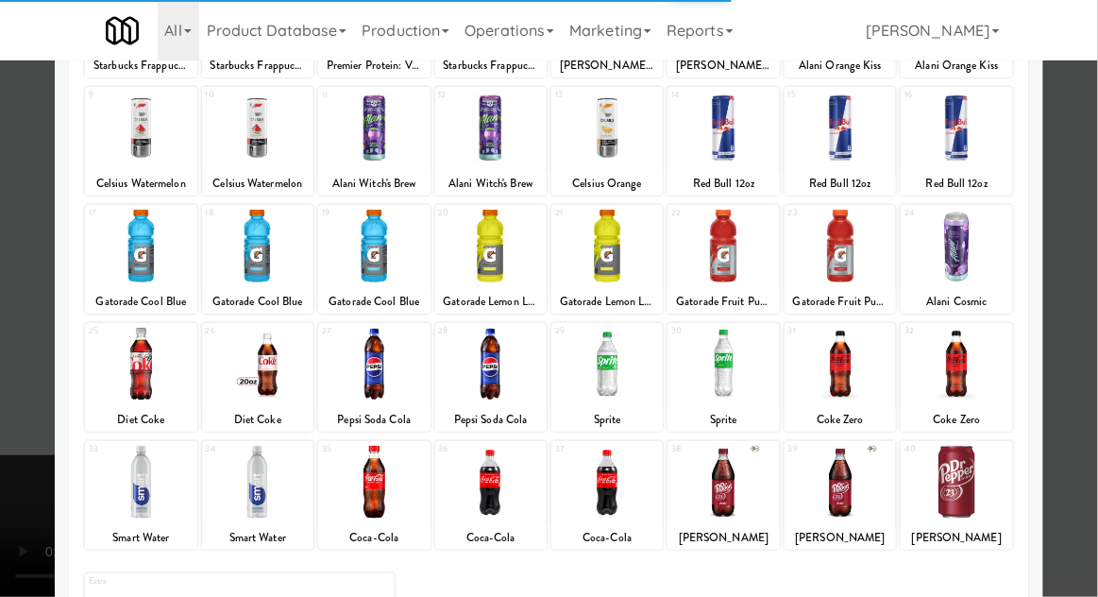
scroll to position [234, 0]
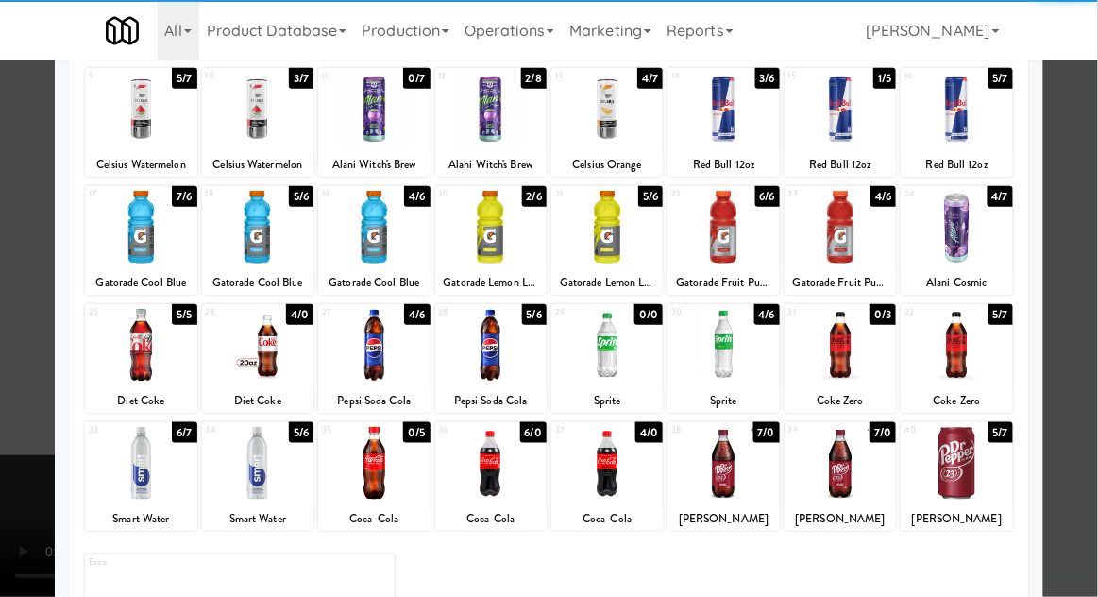
click at [987, 467] on div at bounding box center [956, 463] width 111 height 73
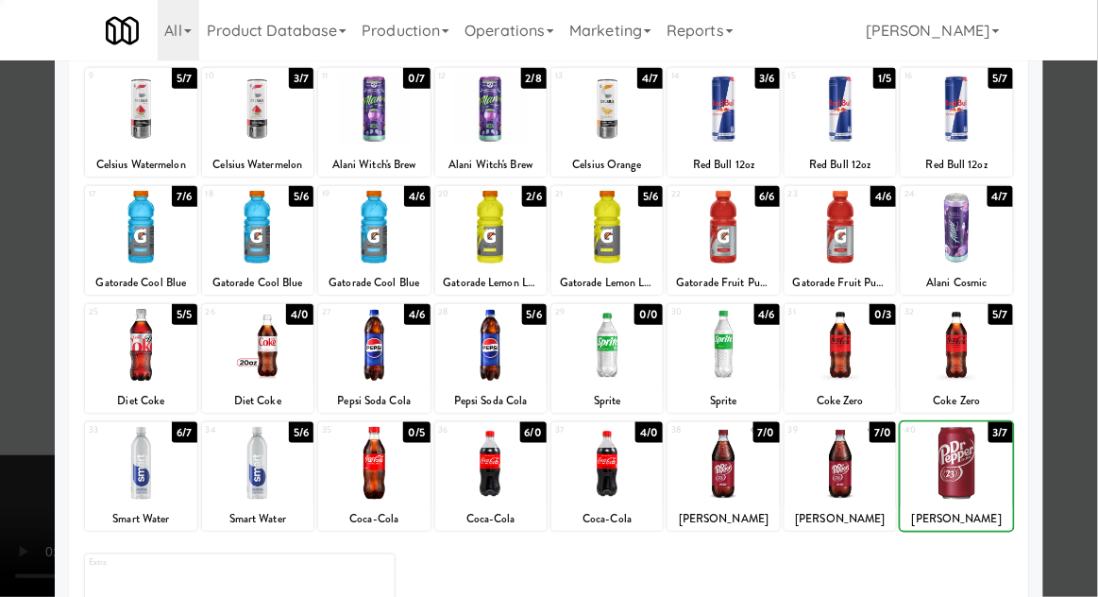
click at [1078, 402] on div at bounding box center [549, 298] width 1098 height 597
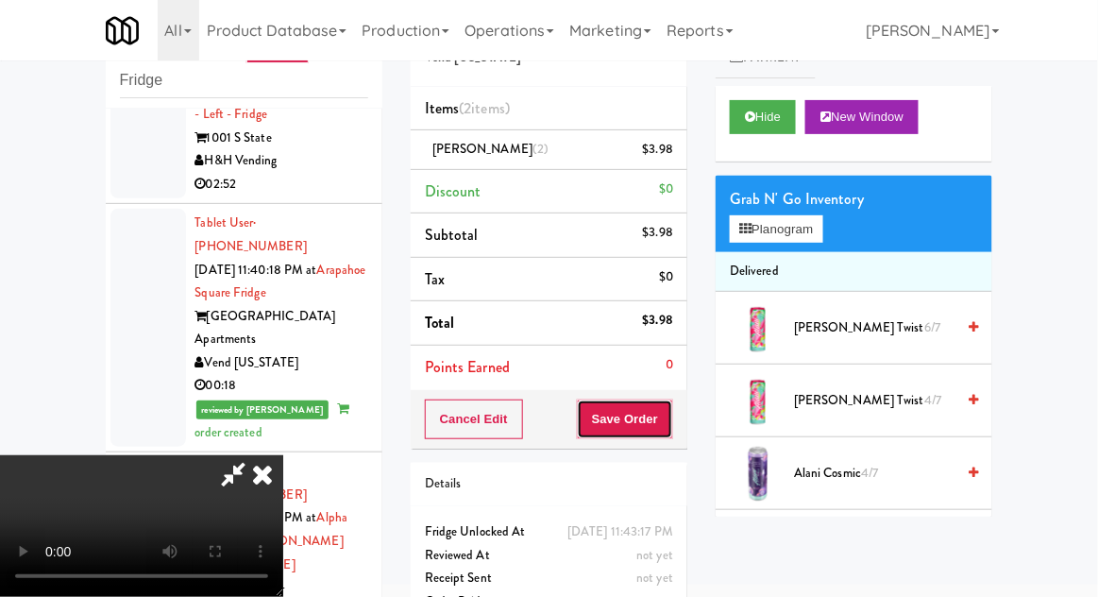
click at [669, 411] on button "Save Order" at bounding box center [625, 419] width 96 height 40
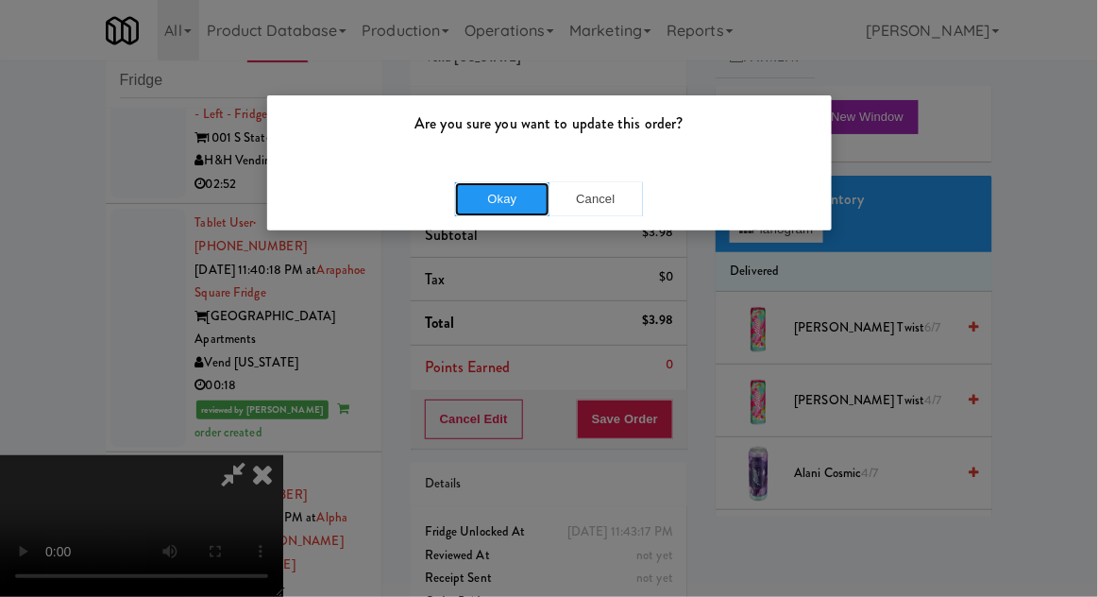
click at [503, 192] on button "Okay" at bounding box center [502, 199] width 94 height 34
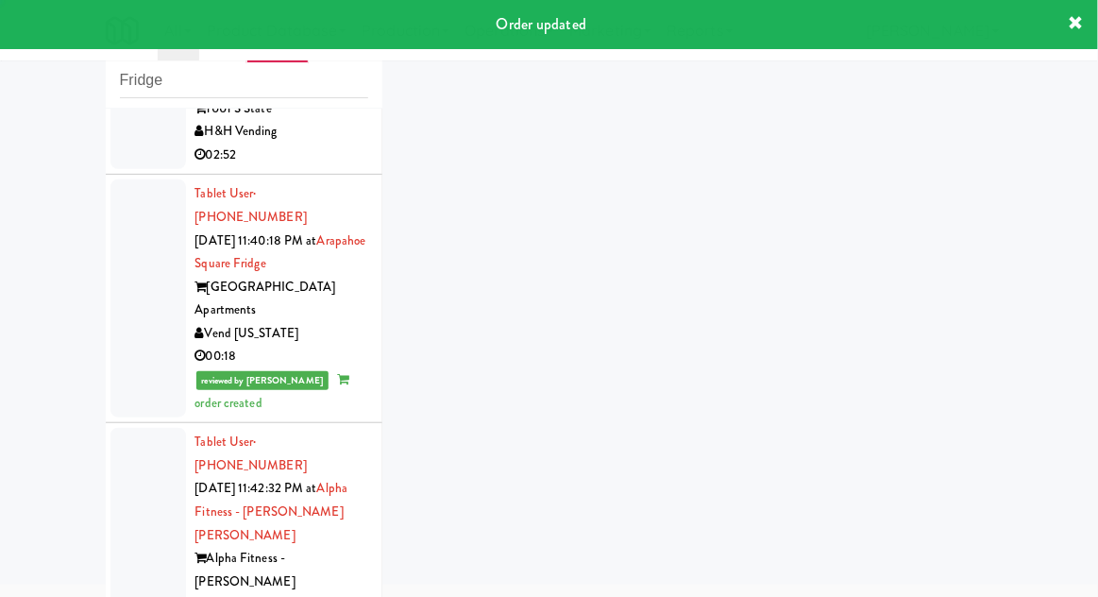
scroll to position [3167, 0]
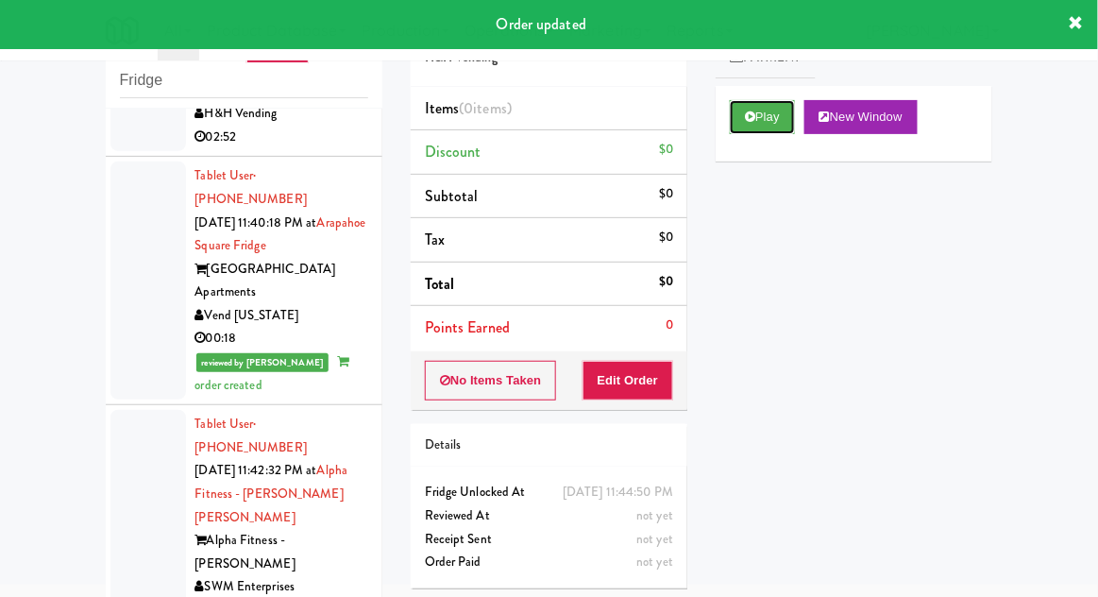
click at [752, 118] on icon at bounding box center [750, 116] width 10 height 12
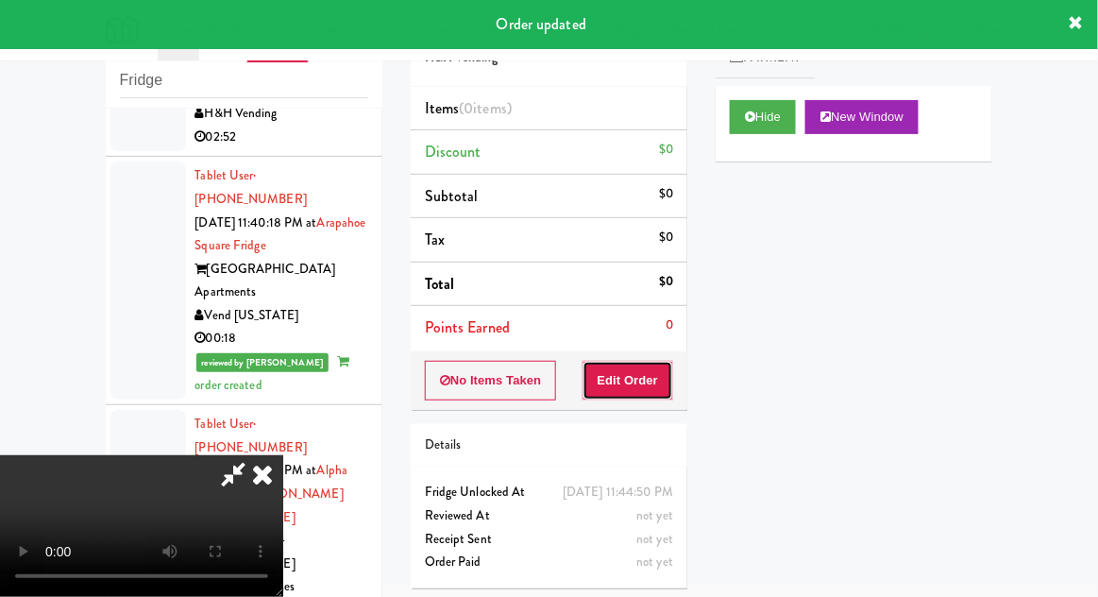
click at [643, 365] on button "Edit Order" at bounding box center [629, 381] width 92 height 40
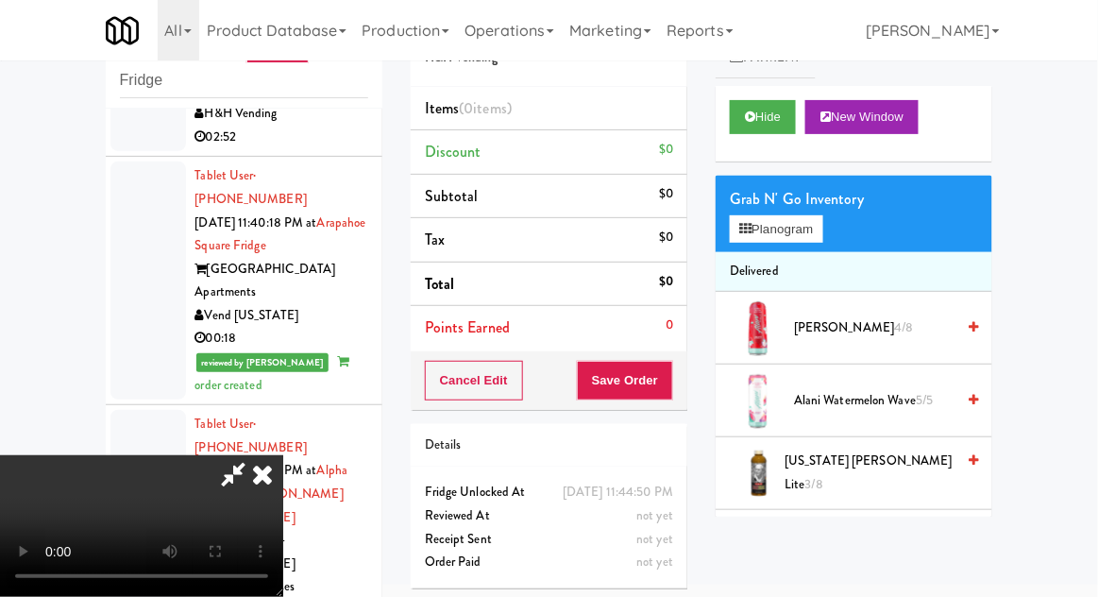
scroll to position [69, 0]
click at [823, 232] on button "Planogram" at bounding box center [776, 229] width 93 height 28
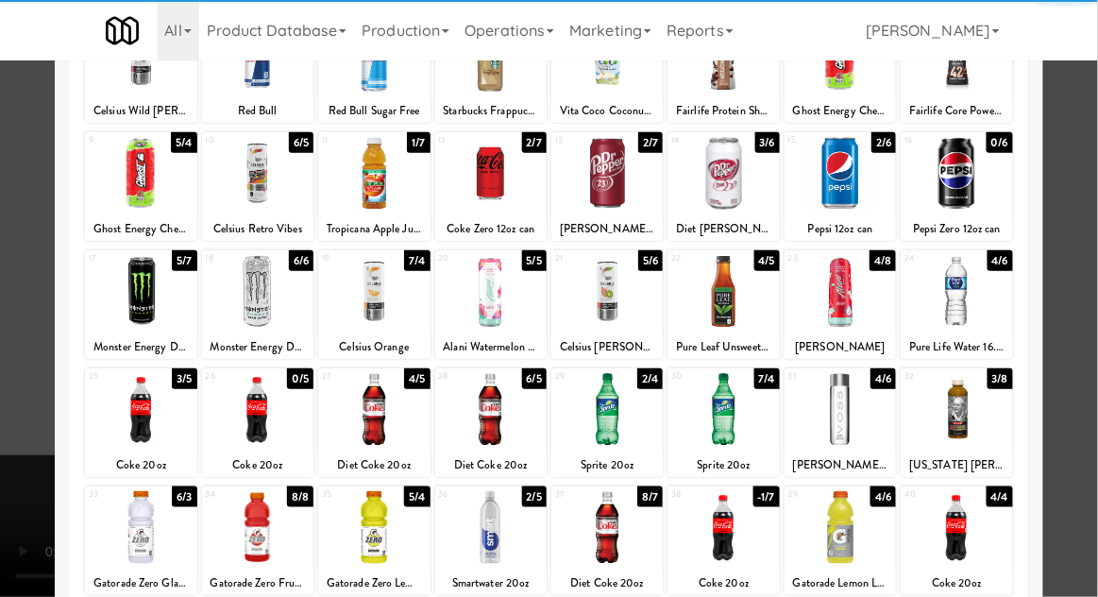
scroll to position [162, 0]
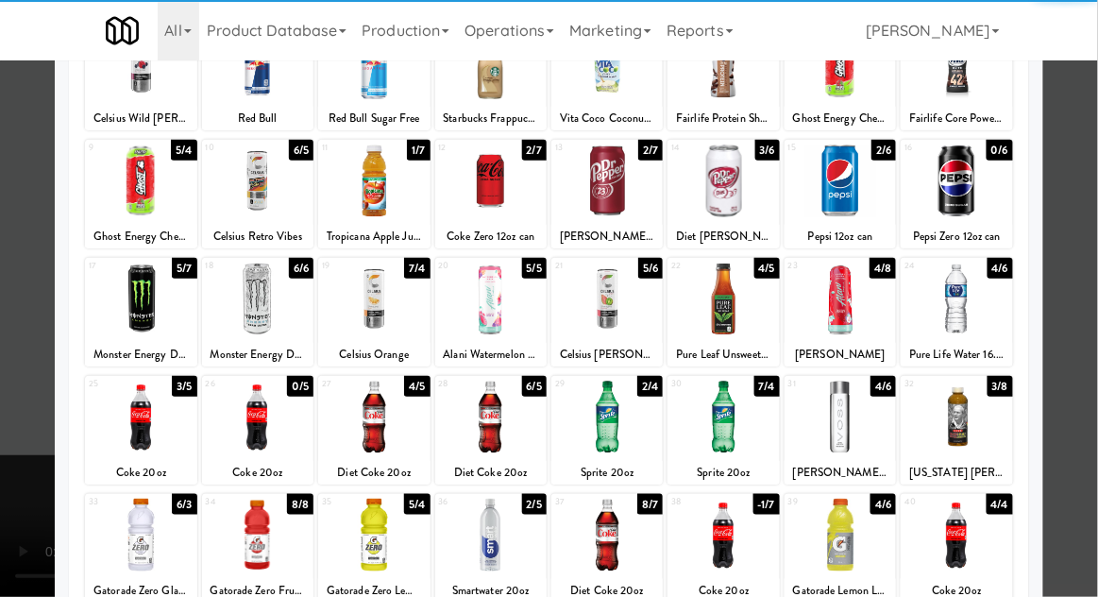
click at [371, 416] on div at bounding box center [373, 417] width 111 height 73
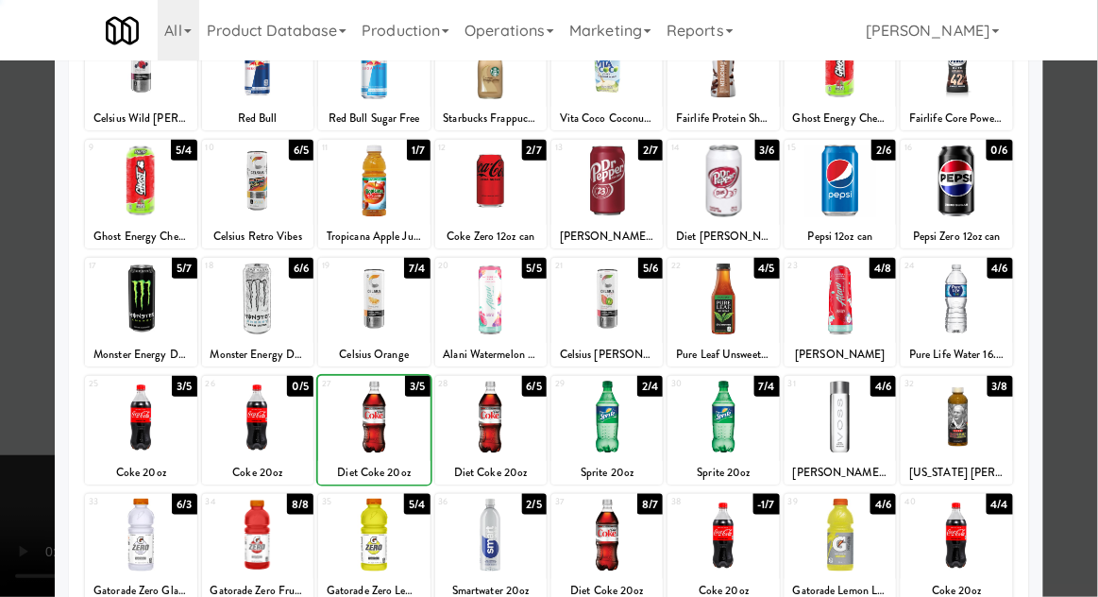
click at [1086, 310] on div at bounding box center [549, 298] width 1098 height 597
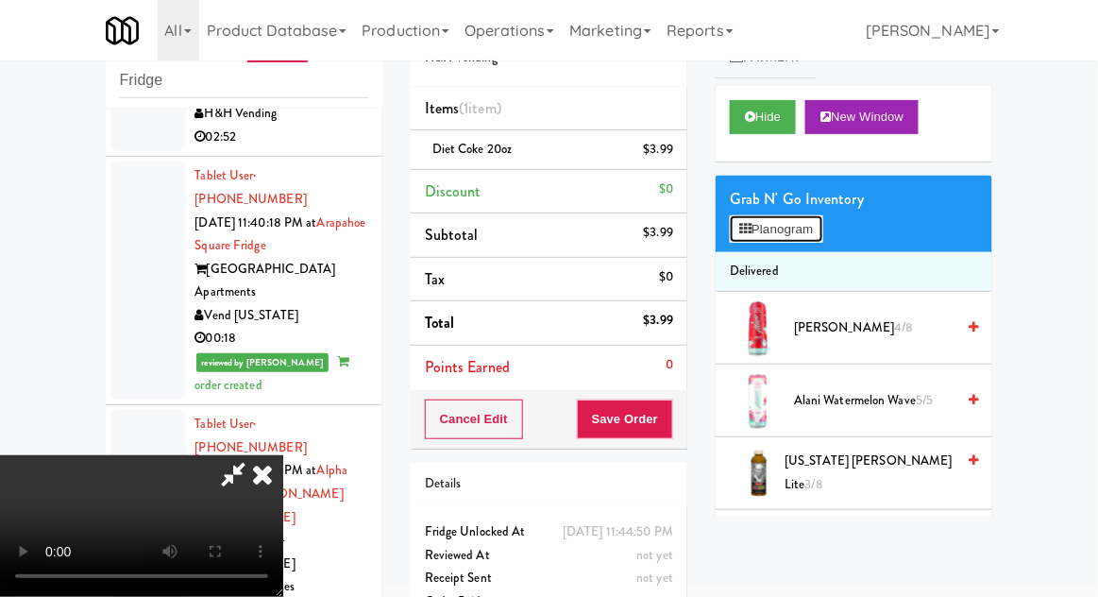
click at [823, 231] on button "Planogram" at bounding box center [776, 229] width 93 height 28
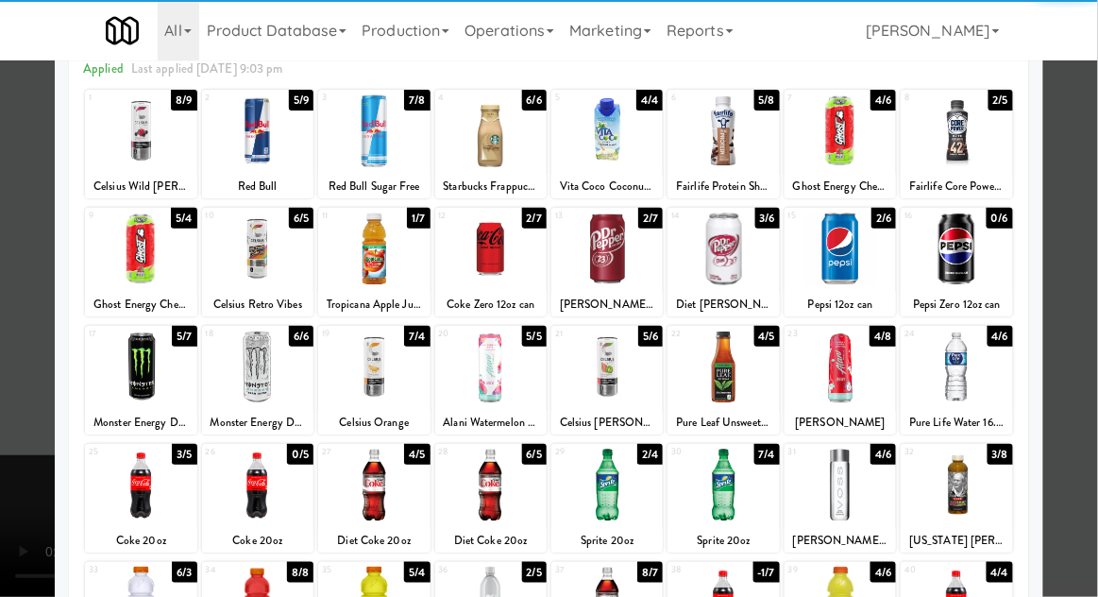
scroll to position [179, 0]
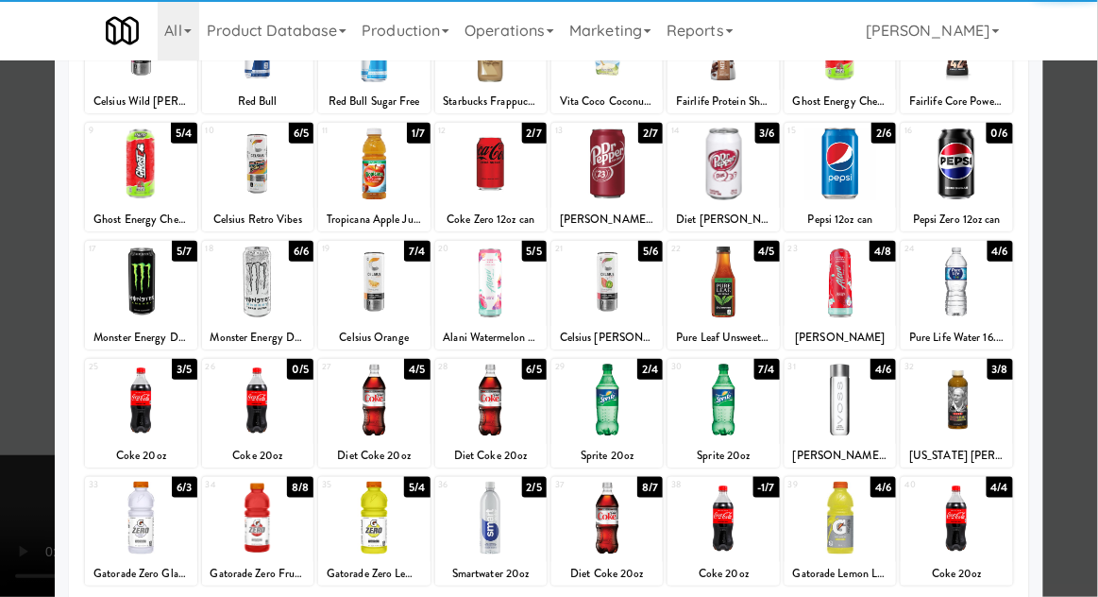
click at [370, 390] on div at bounding box center [373, 400] width 111 height 73
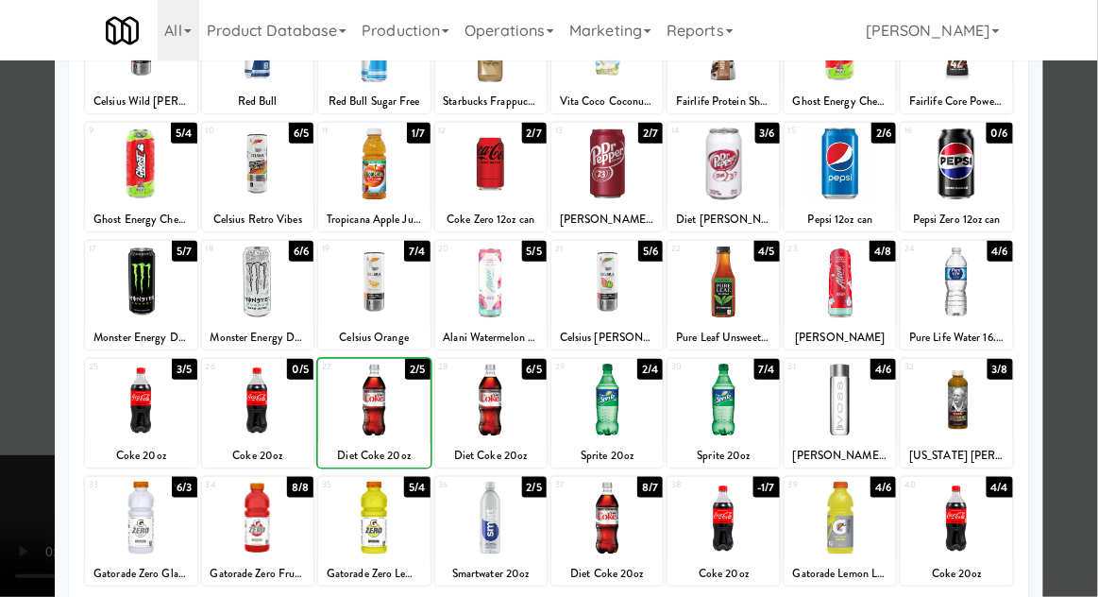
click at [1094, 299] on div at bounding box center [549, 298] width 1098 height 597
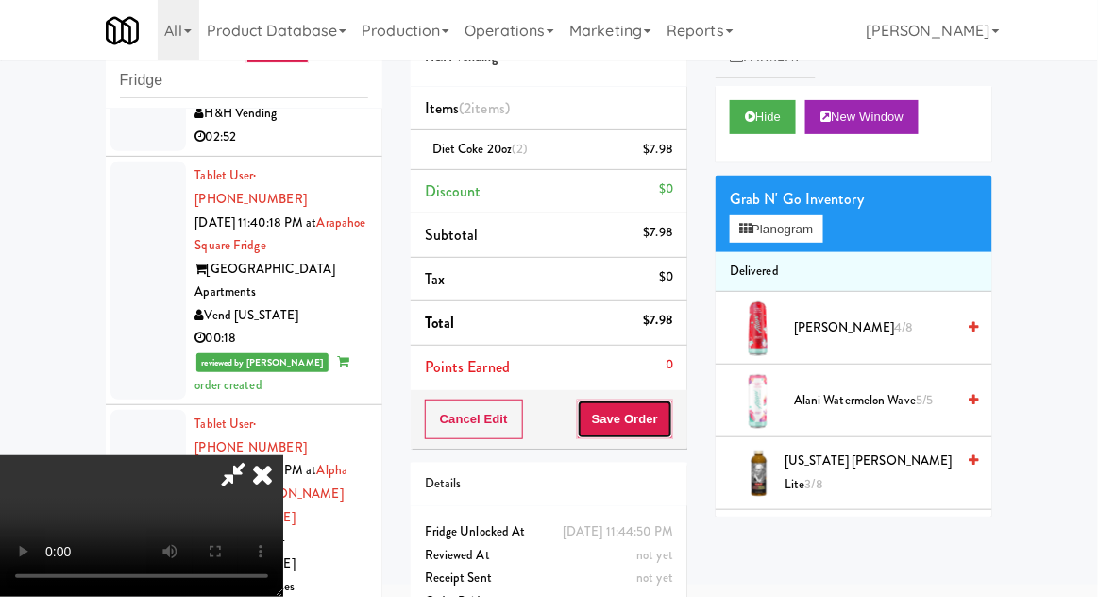
click at [671, 422] on button "Save Order" at bounding box center [625, 419] width 96 height 40
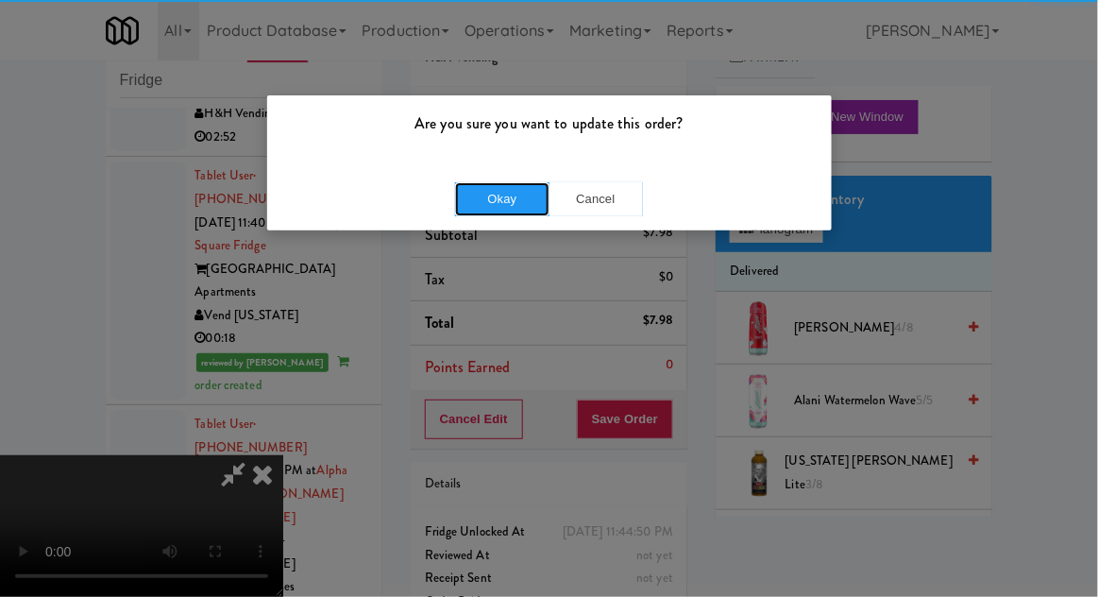
click at [506, 198] on button "Okay" at bounding box center [502, 199] width 94 height 34
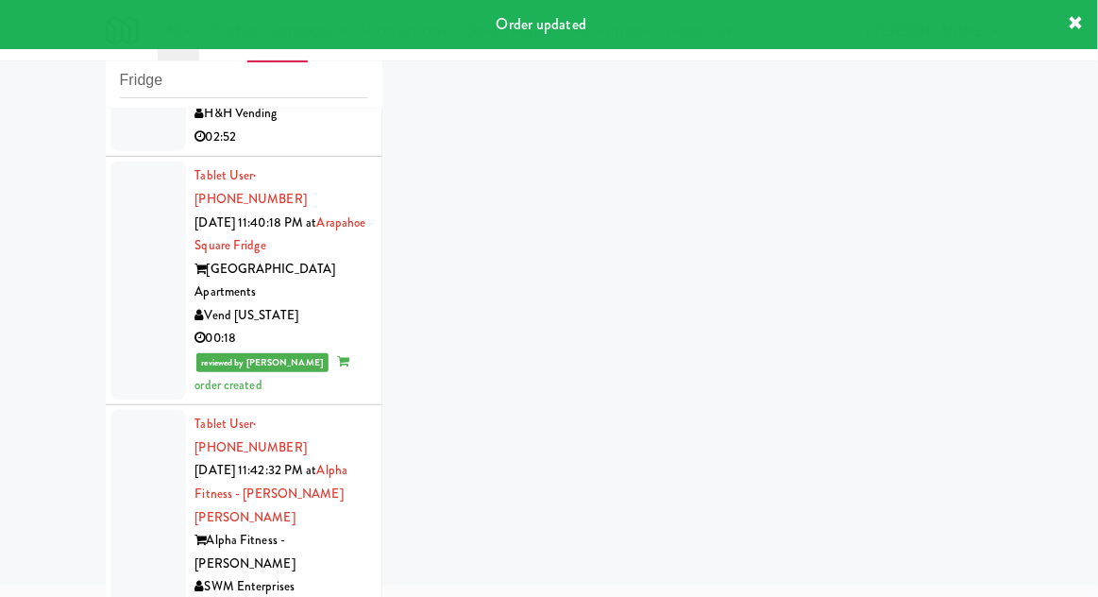
scroll to position [3213, 0]
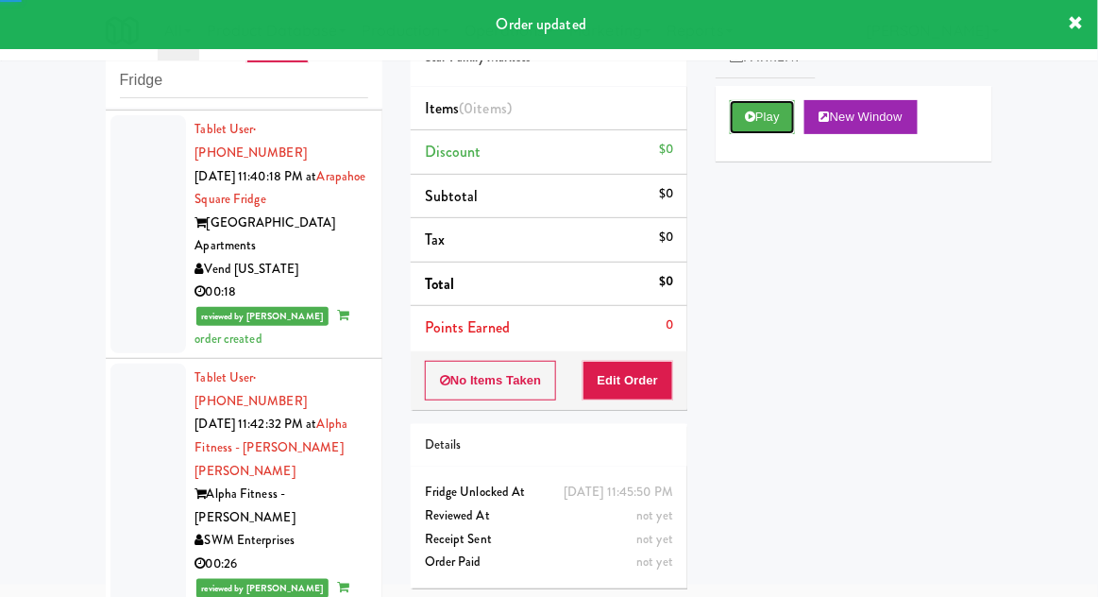
click at [736, 129] on button "Play" at bounding box center [762, 117] width 65 height 34
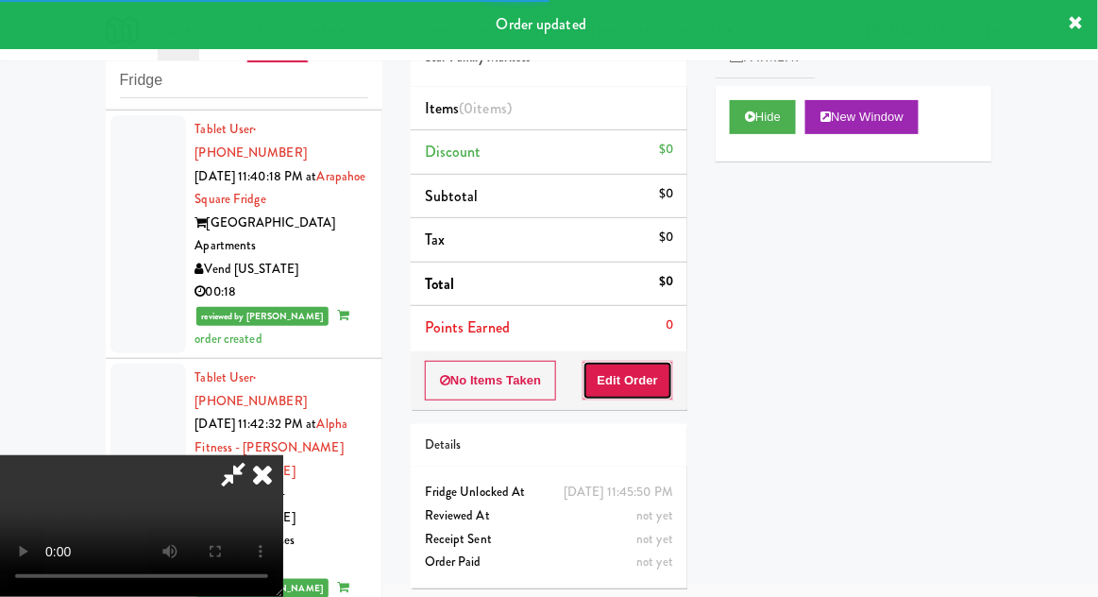
click at [646, 362] on button "Edit Order" at bounding box center [629, 381] width 92 height 40
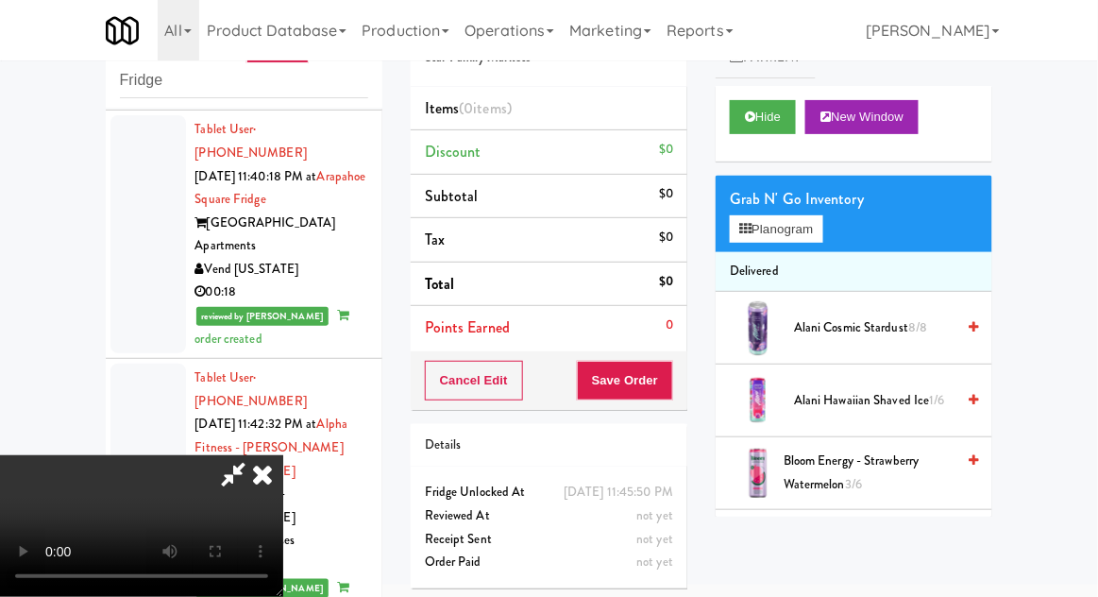
scroll to position [69, 0]
click at [821, 236] on button "Planogram" at bounding box center [776, 229] width 93 height 28
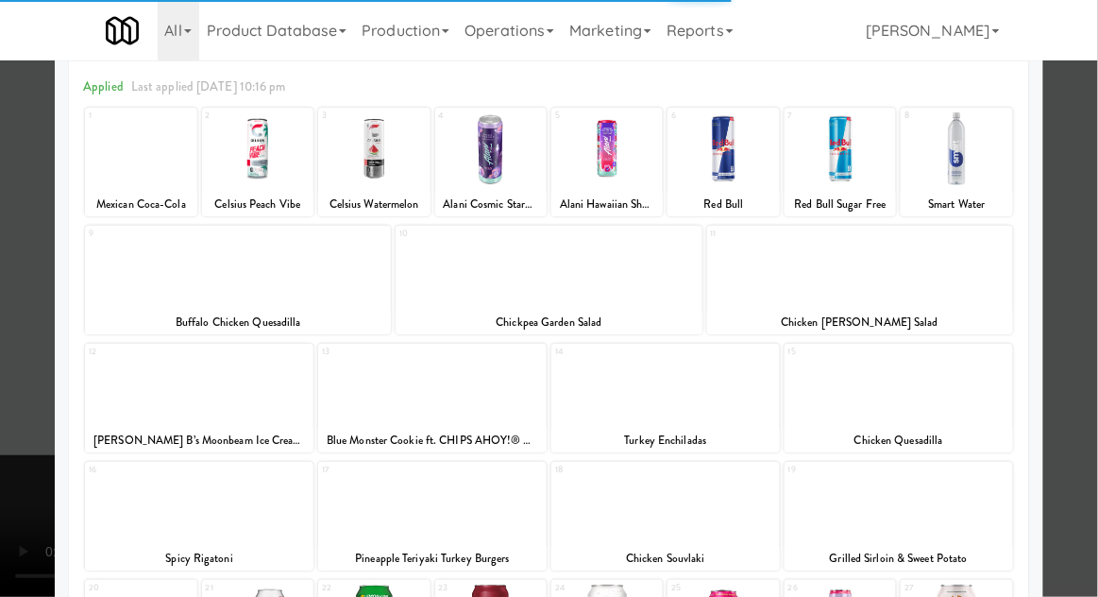
scroll to position [129, 0]
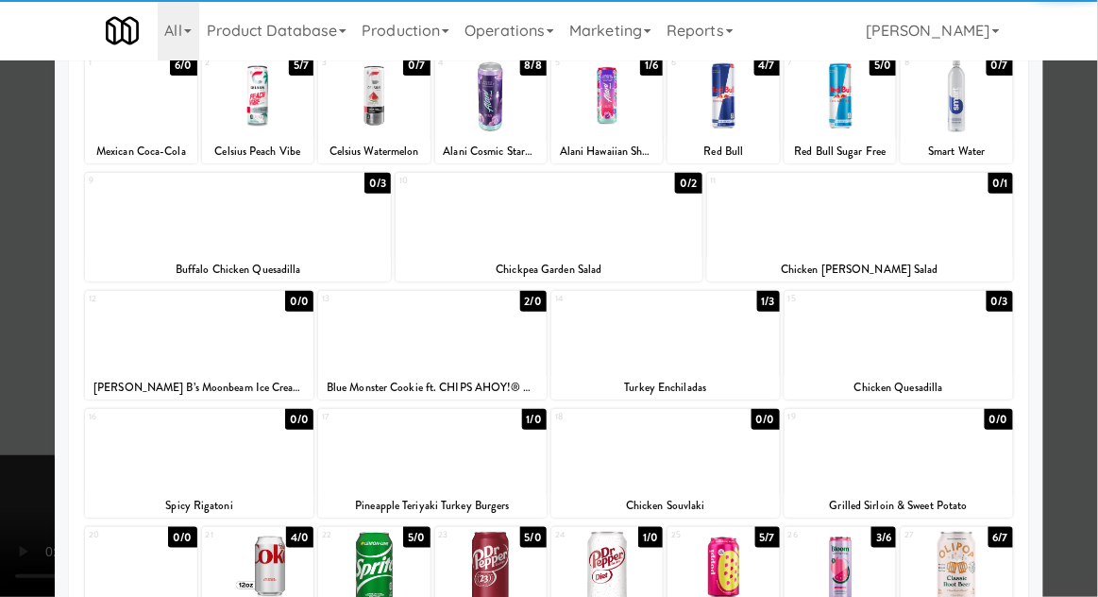
click at [366, 567] on div at bounding box center [373, 568] width 111 height 73
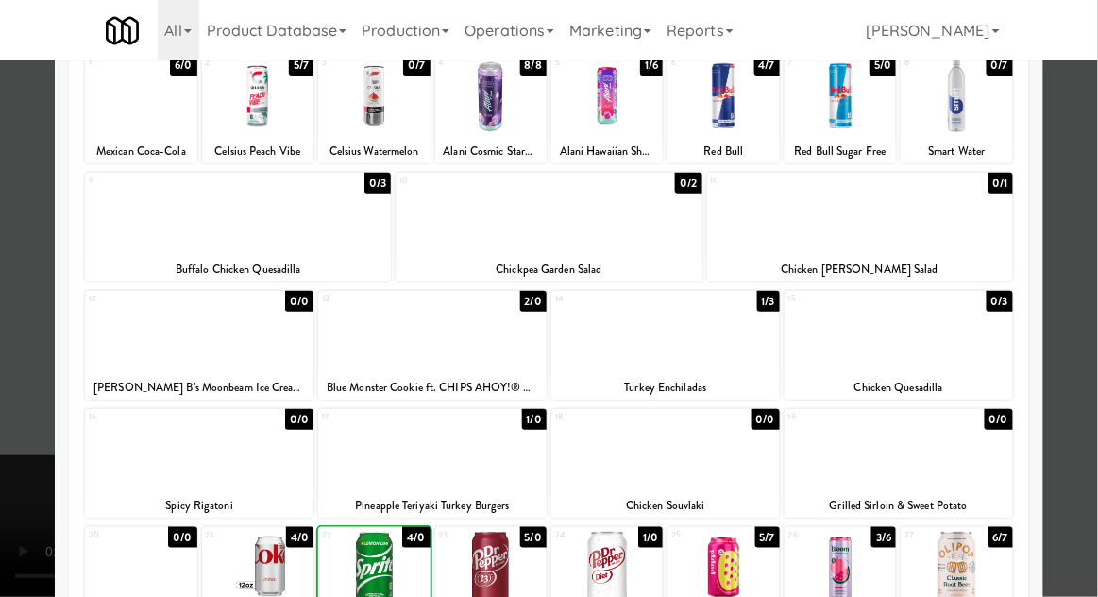
click at [1095, 314] on div at bounding box center [549, 298] width 1098 height 597
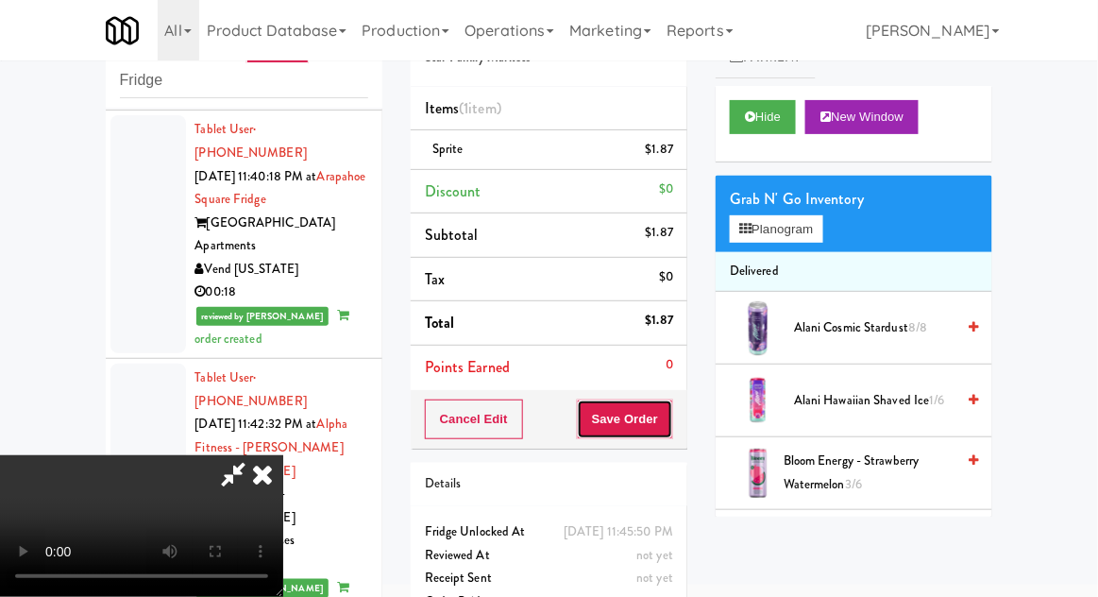
click at [670, 417] on button "Save Order" at bounding box center [625, 419] width 96 height 40
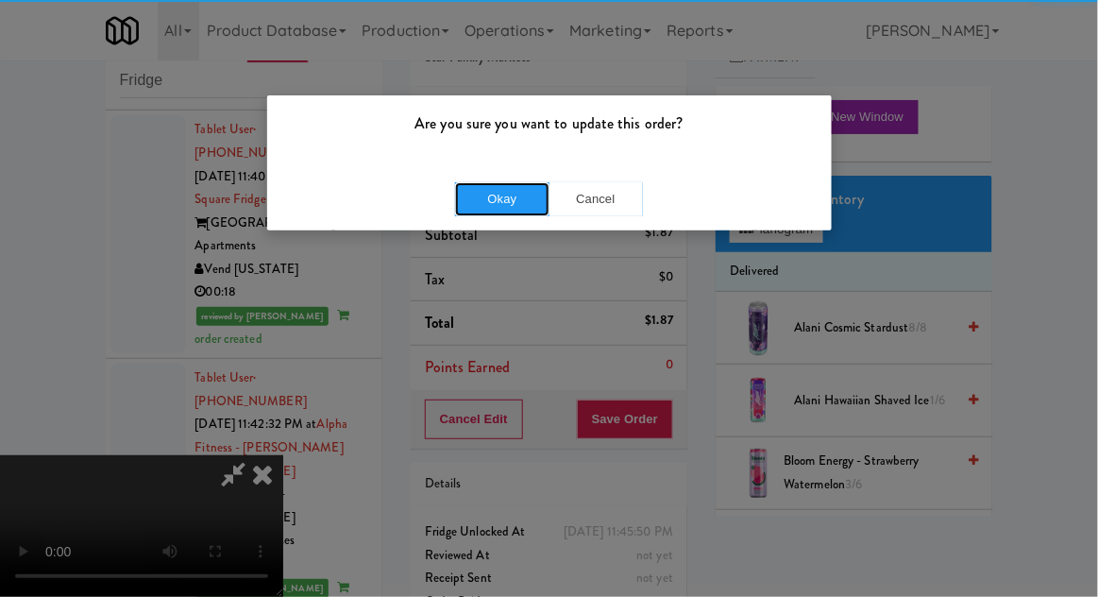
click at [501, 200] on button "Okay" at bounding box center [502, 199] width 94 height 34
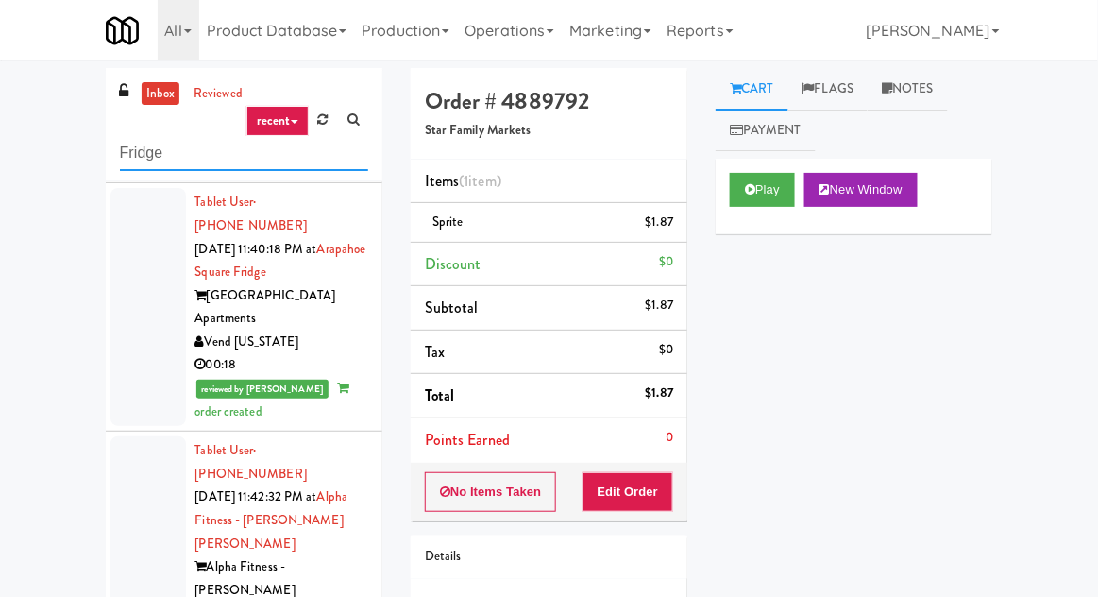
click at [141, 155] on input "Fridge" at bounding box center [244, 153] width 248 height 35
click at [128, 152] on input "Fridge" at bounding box center [244, 153] width 248 height 35
type input "Pantry"
click at [18, 100] on div "inbox reviewed recent all unclear take inventory issue suspicious failed recent…" at bounding box center [549, 415] width 1098 height 694
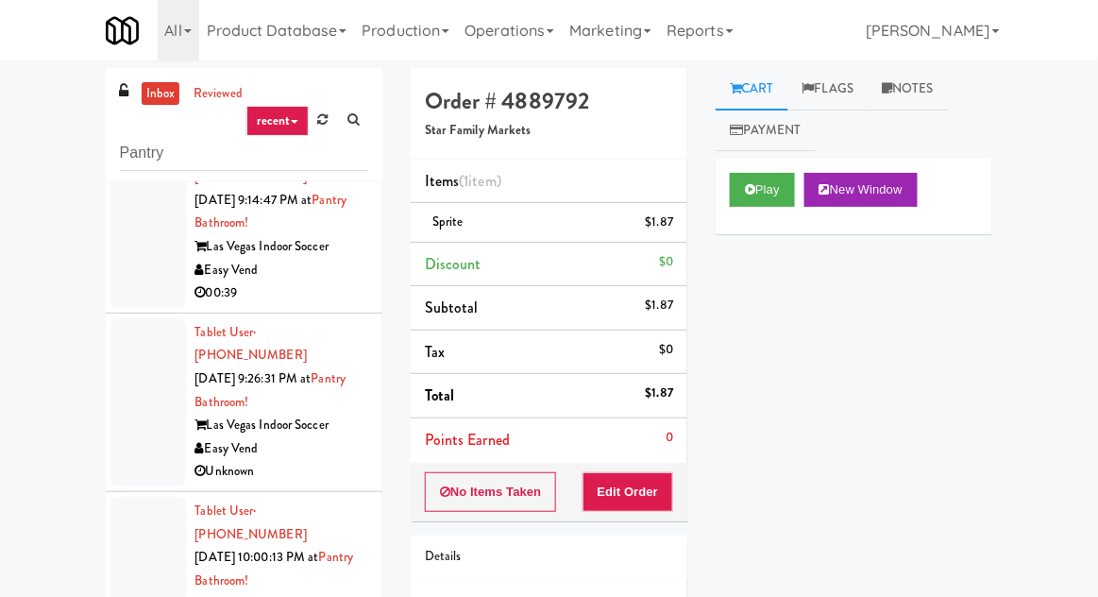
scroll to position [73, 0]
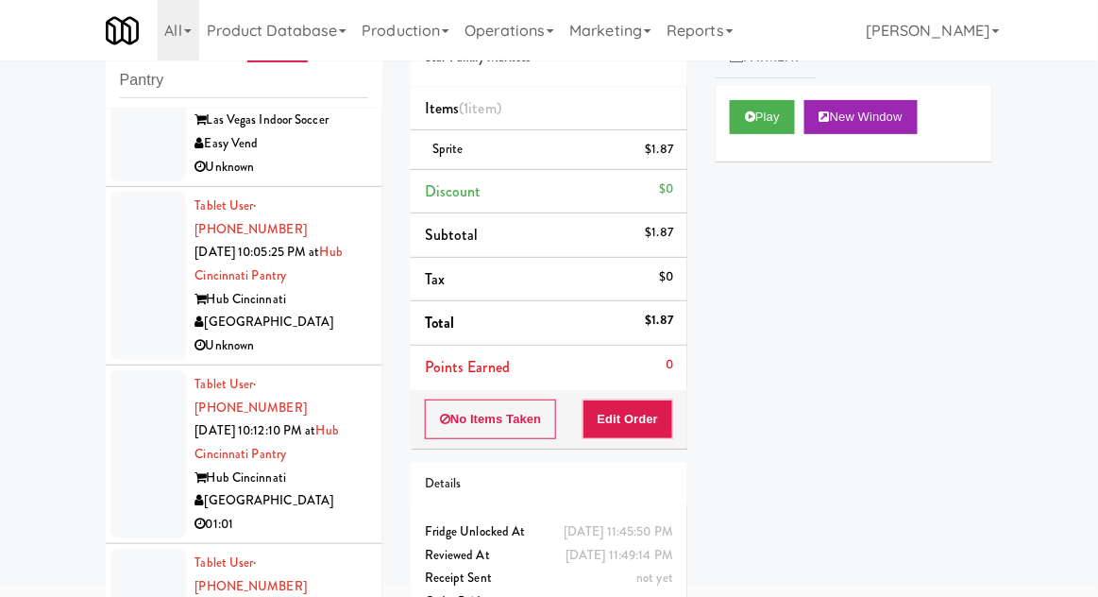
click at [133, 370] on div at bounding box center [148, 454] width 76 height 168
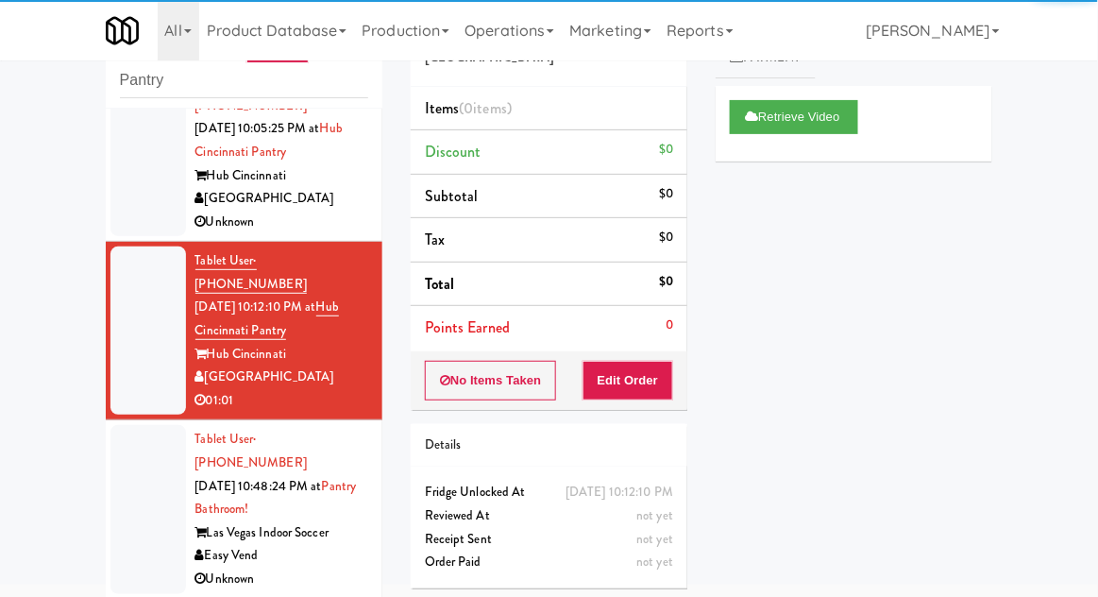
click at [144, 425] on div at bounding box center [148, 509] width 76 height 168
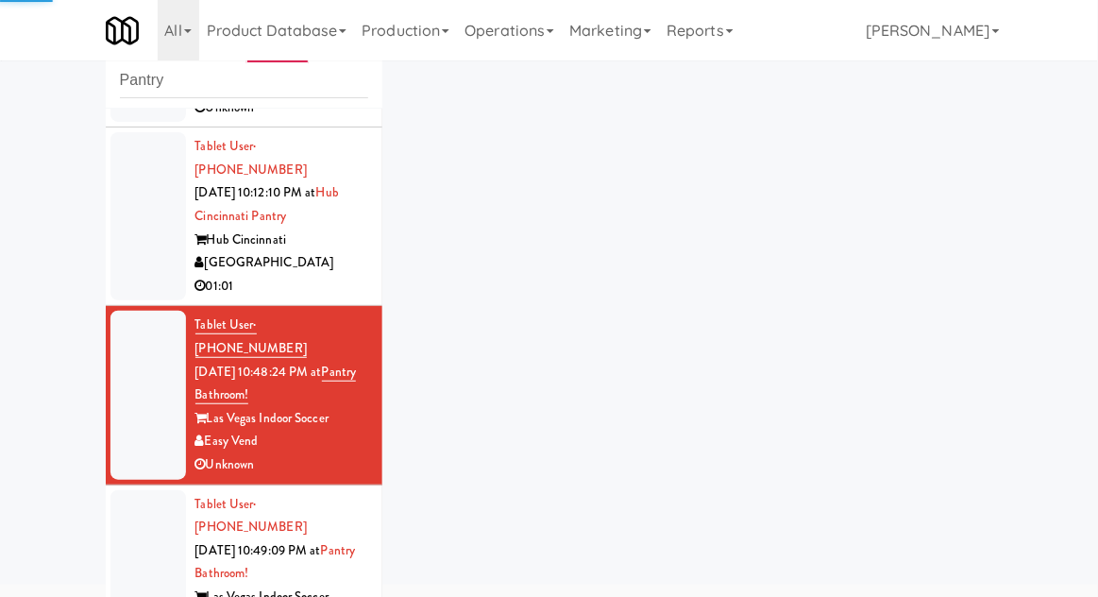
scroll to position [883, 0]
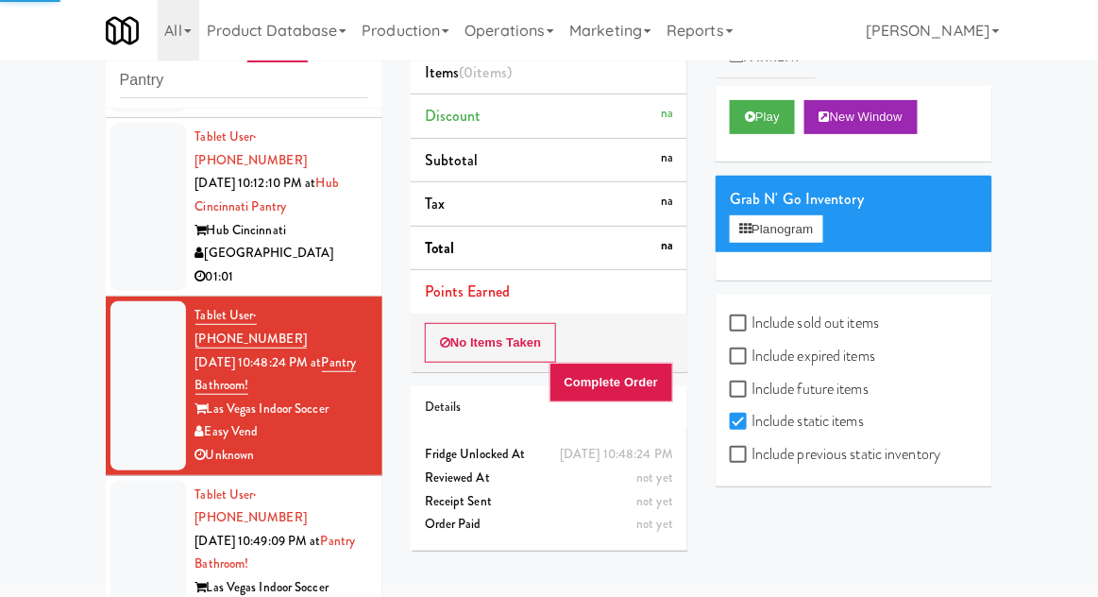
click at [142, 481] on div at bounding box center [148, 565] width 76 height 168
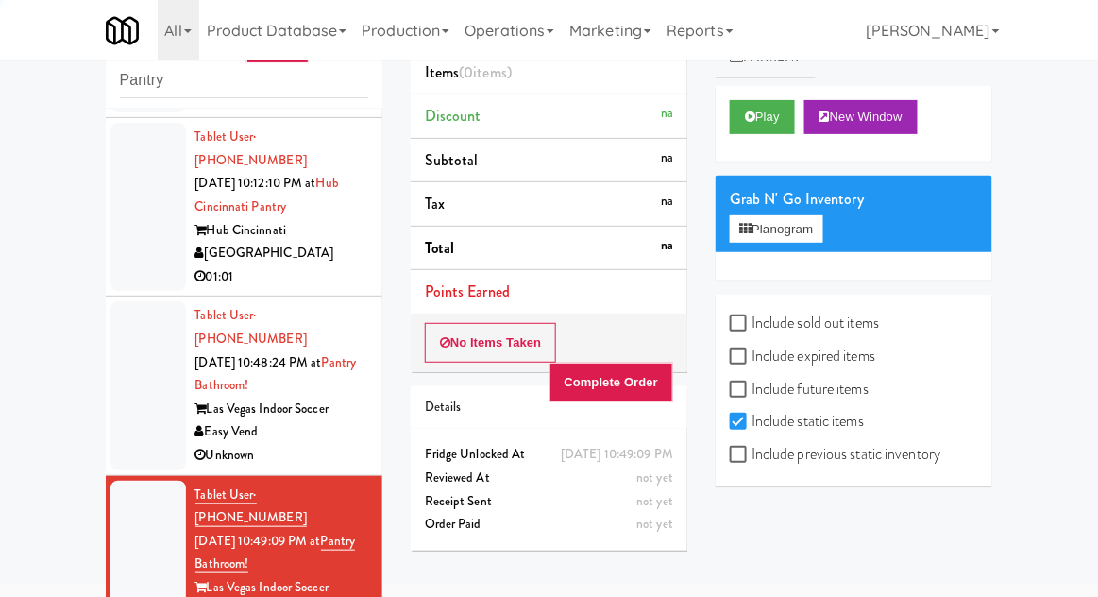
click at [141, 301] on div at bounding box center [148, 385] width 76 height 168
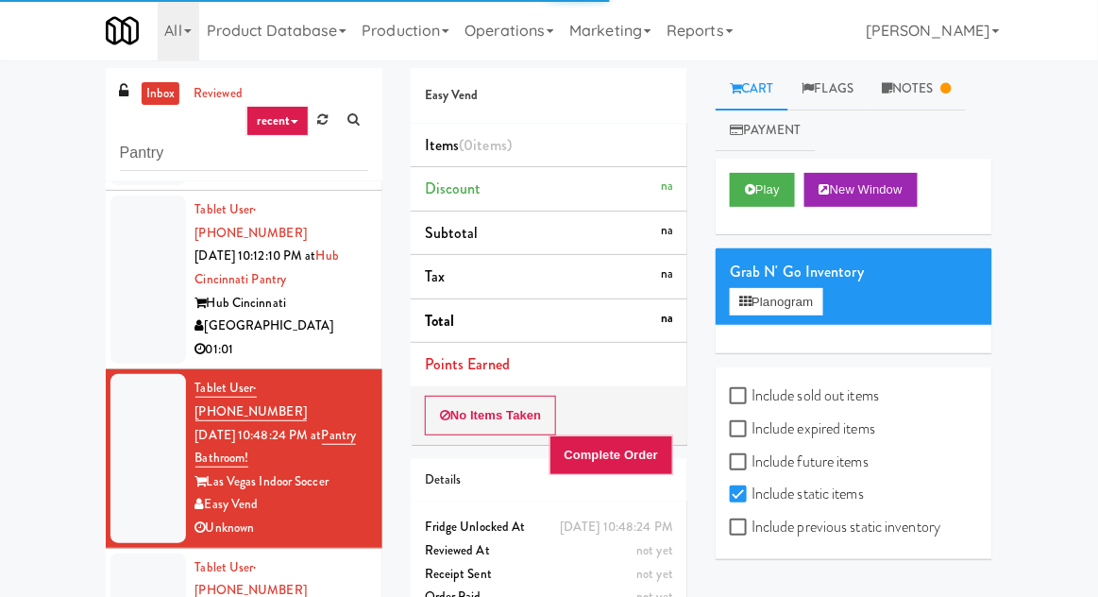
click at [945, 91] on link "Notes" at bounding box center [917, 89] width 98 height 42
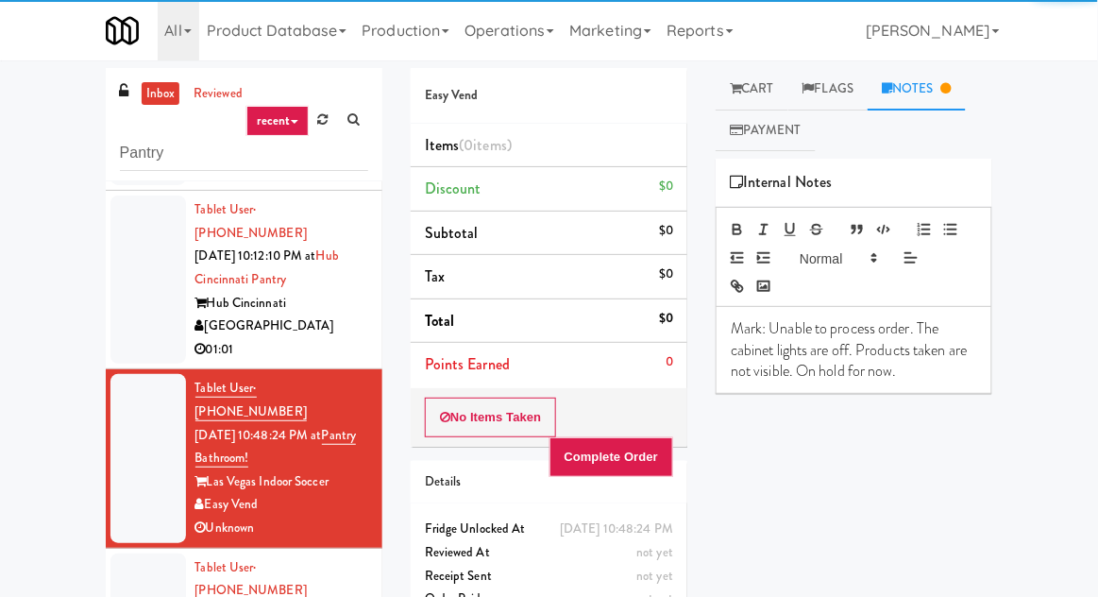
click at [779, 70] on link "Cart" at bounding box center [752, 89] width 73 height 42
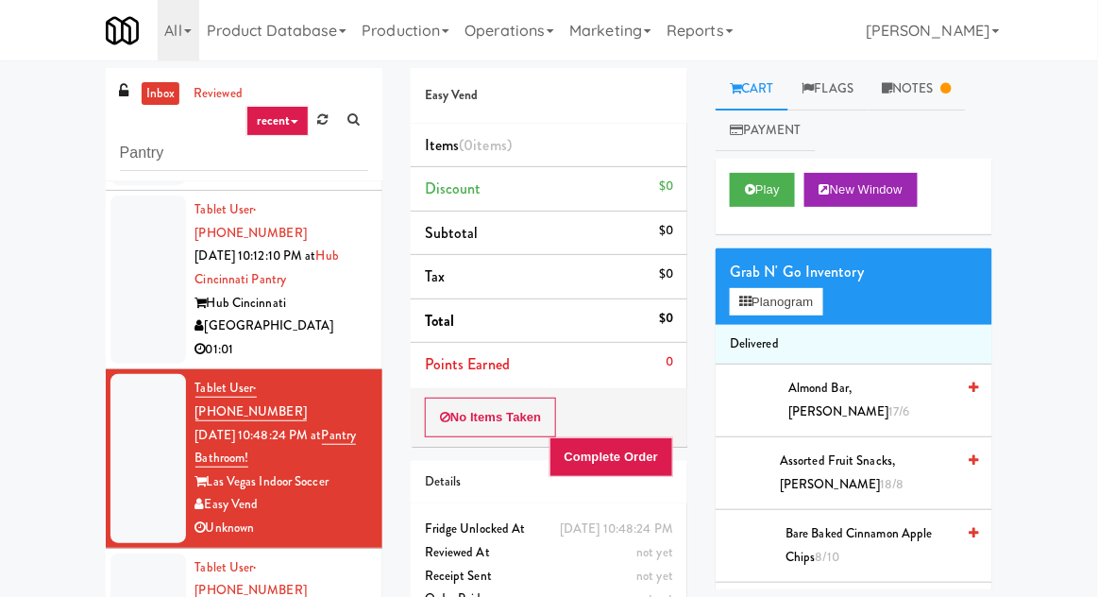
scroll to position [73, 0]
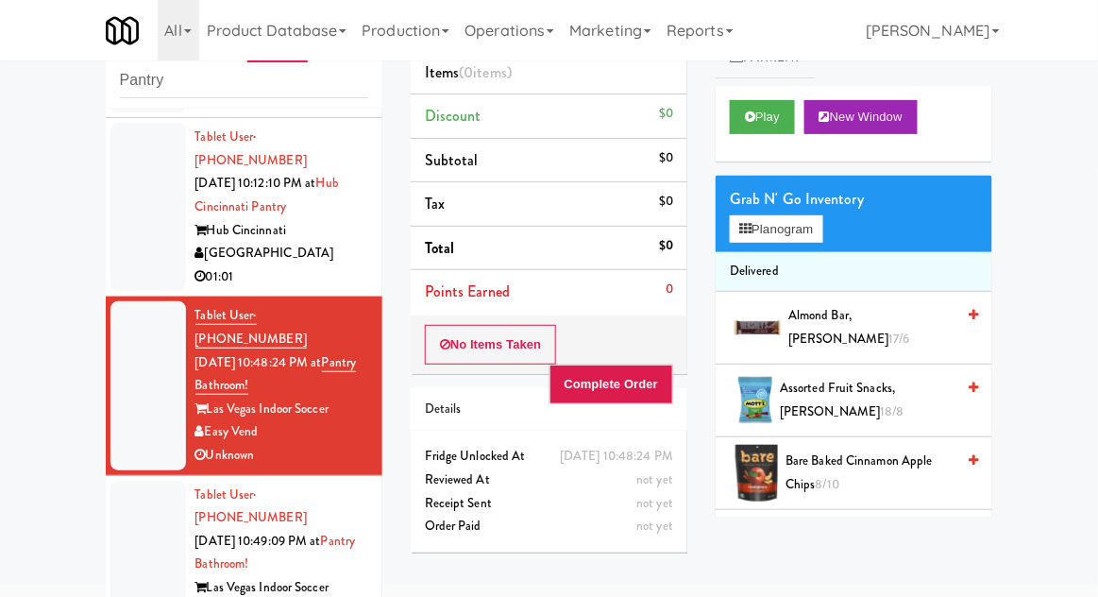
click at [143, 481] on div at bounding box center [148, 565] width 76 height 168
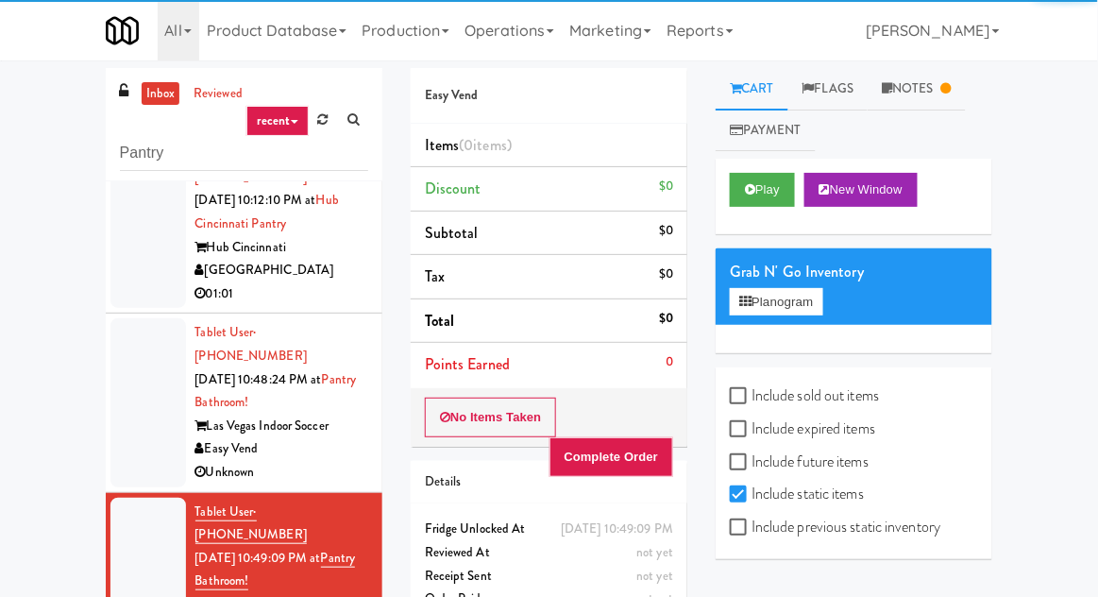
click at [939, 93] on link "Notes" at bounding box center [917, 89] width 98 height 42
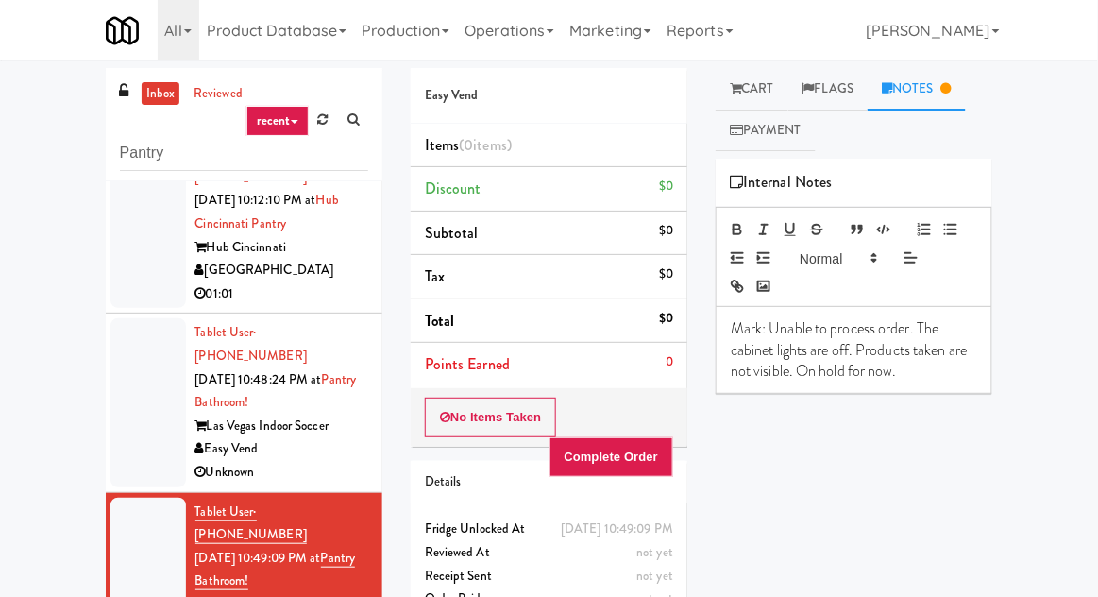
click at [786, 73] on link "Cart" at bounding box center [752, 89] width 73 height 42
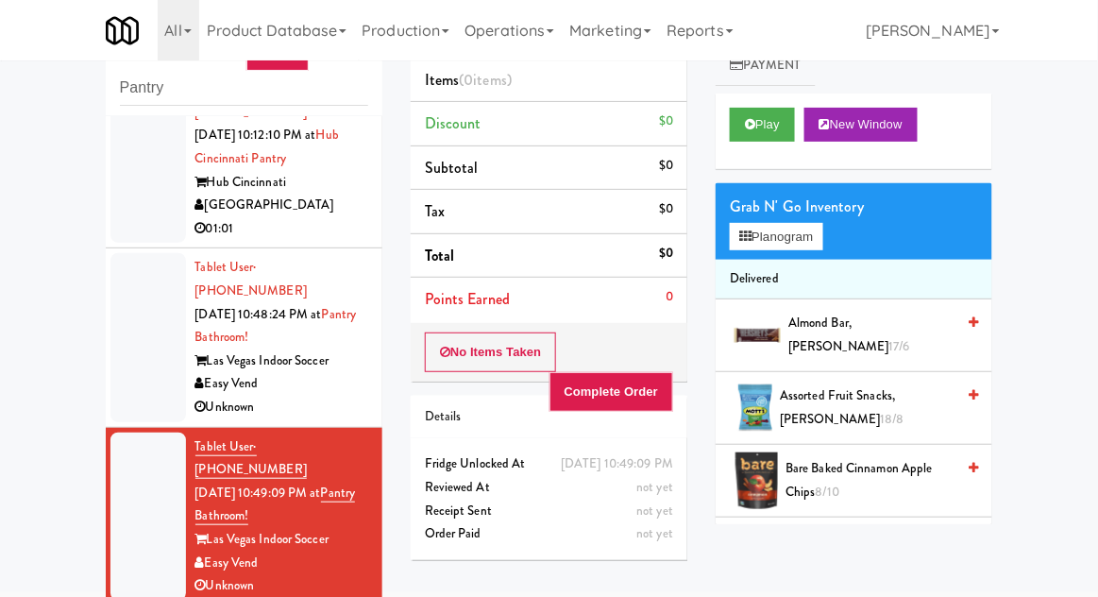
scroll to position [73, 0]
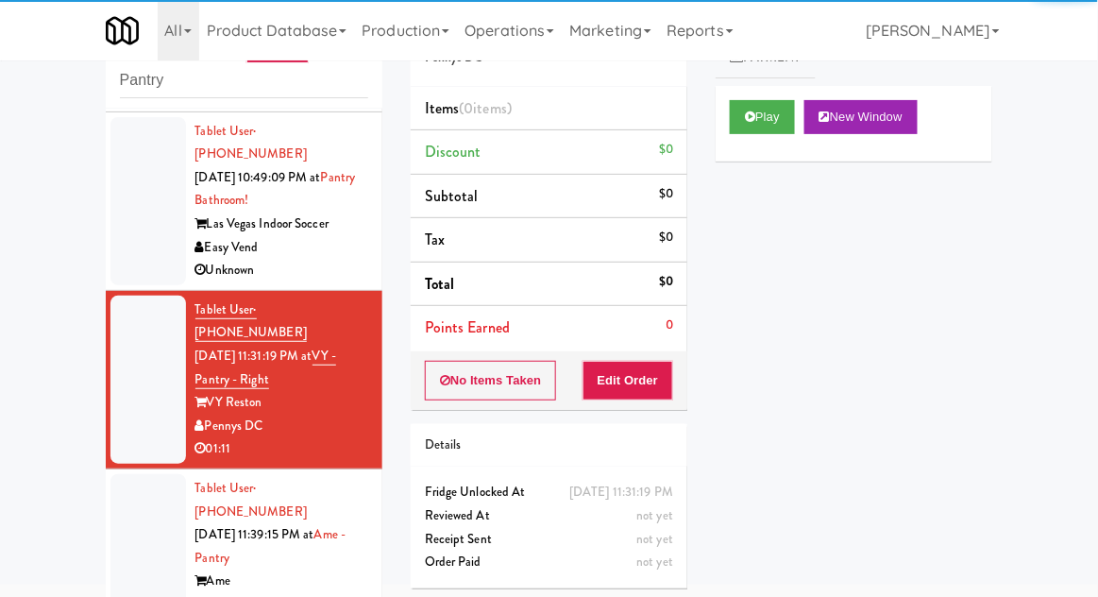
scroll to position [1248, 0]
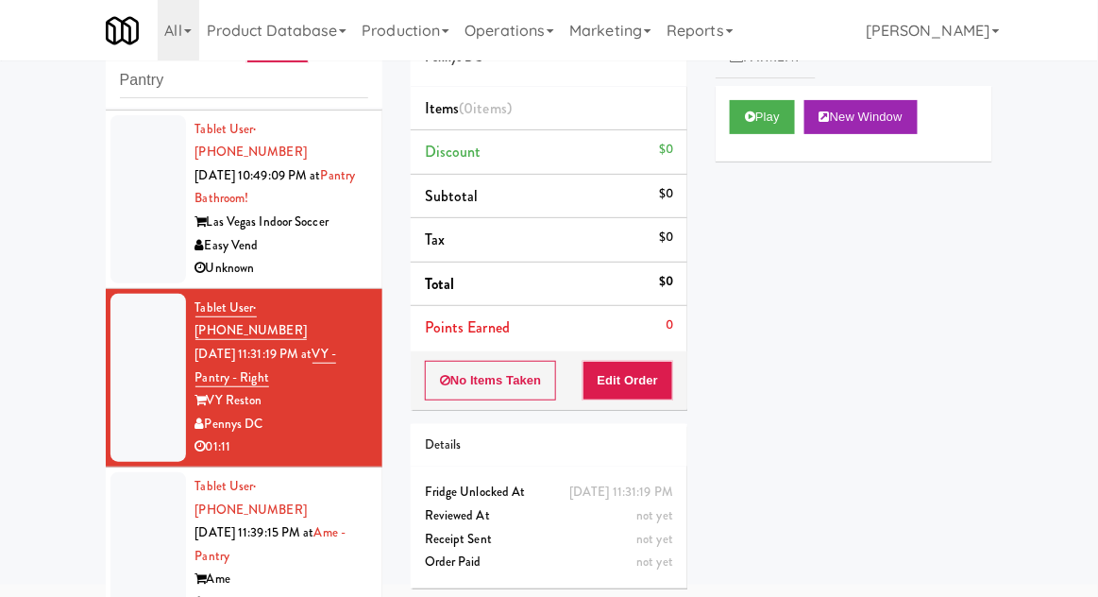
click at [134, 472] on div at bounding box center [148, 556] width 76 height 168
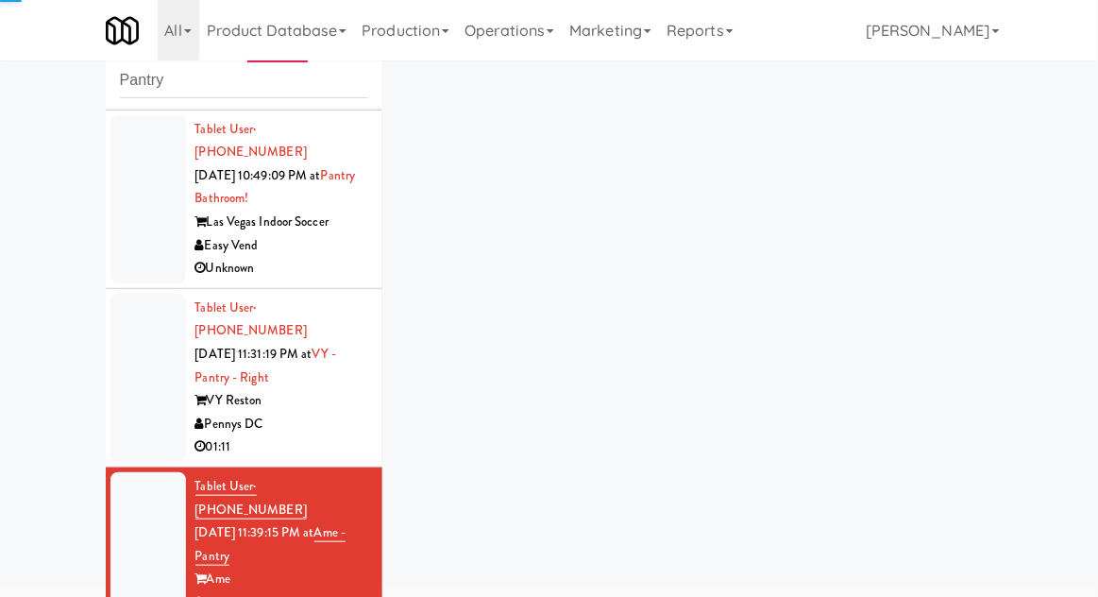
click at [143, 294] on div at bounding box center [148, 378] width 76 height 168
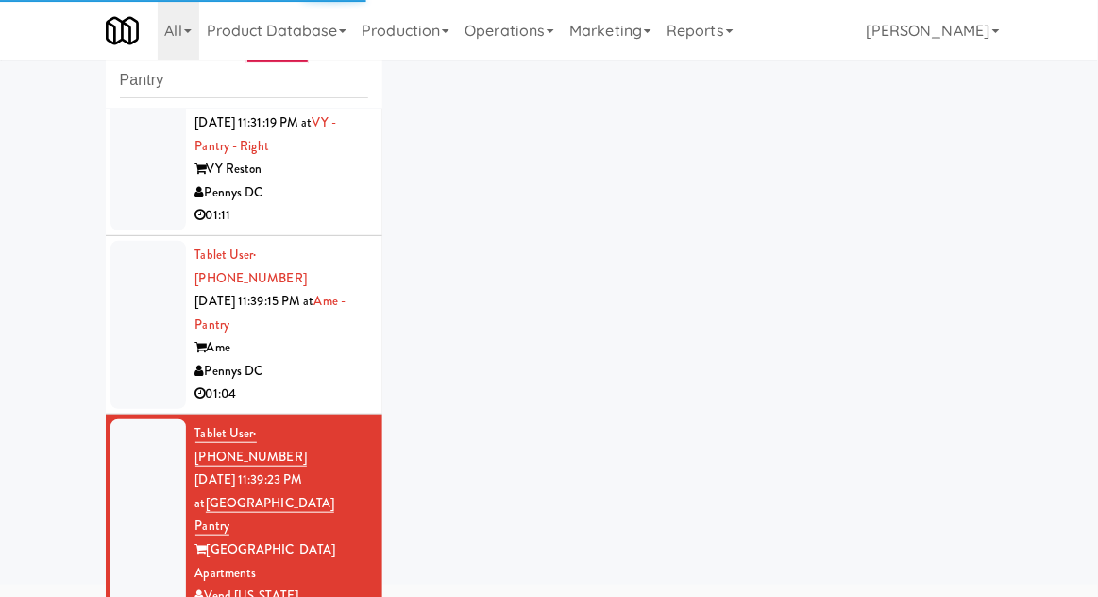
scroll to position [1606, 0]
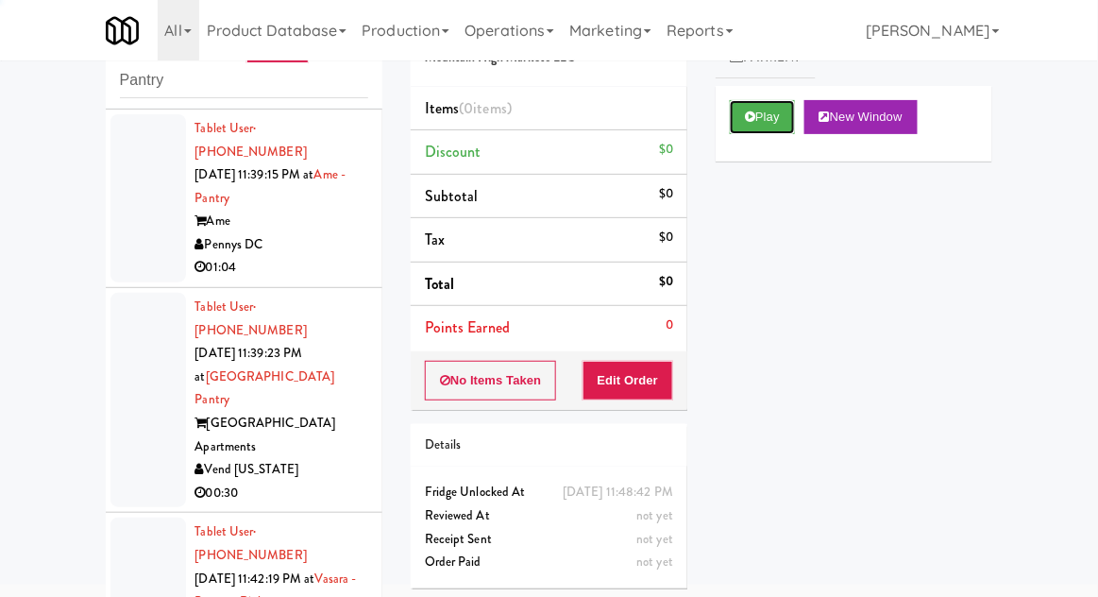
click at [766, 115] on button "Play" at bounding box center [762, 117] width 65 height 34
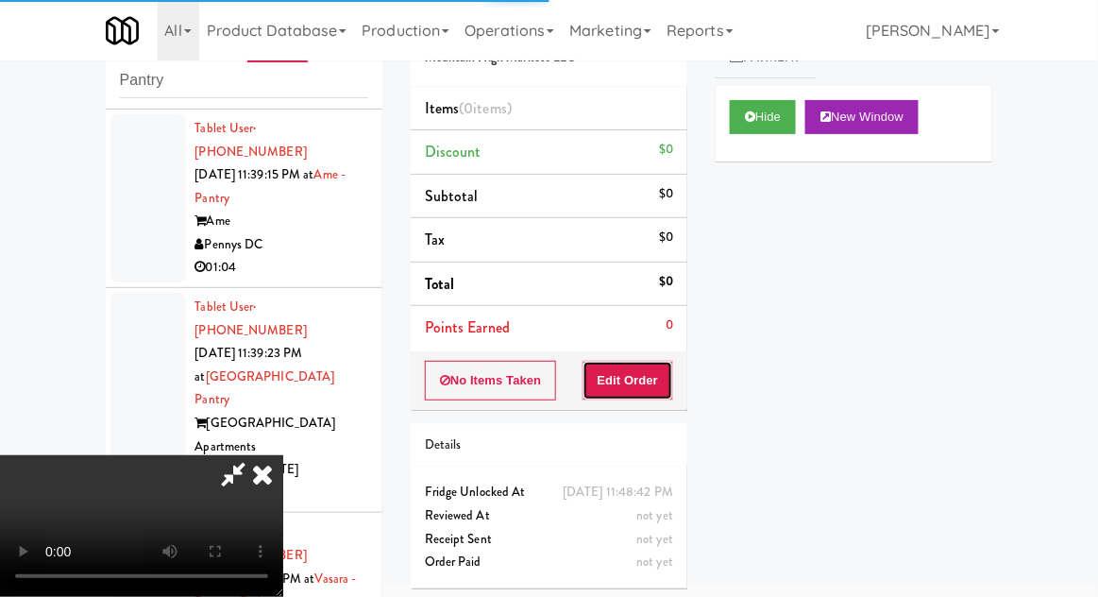
click at [671, 380] on button "Edit Order" at bounding box center [629, 381] width 92 height 40
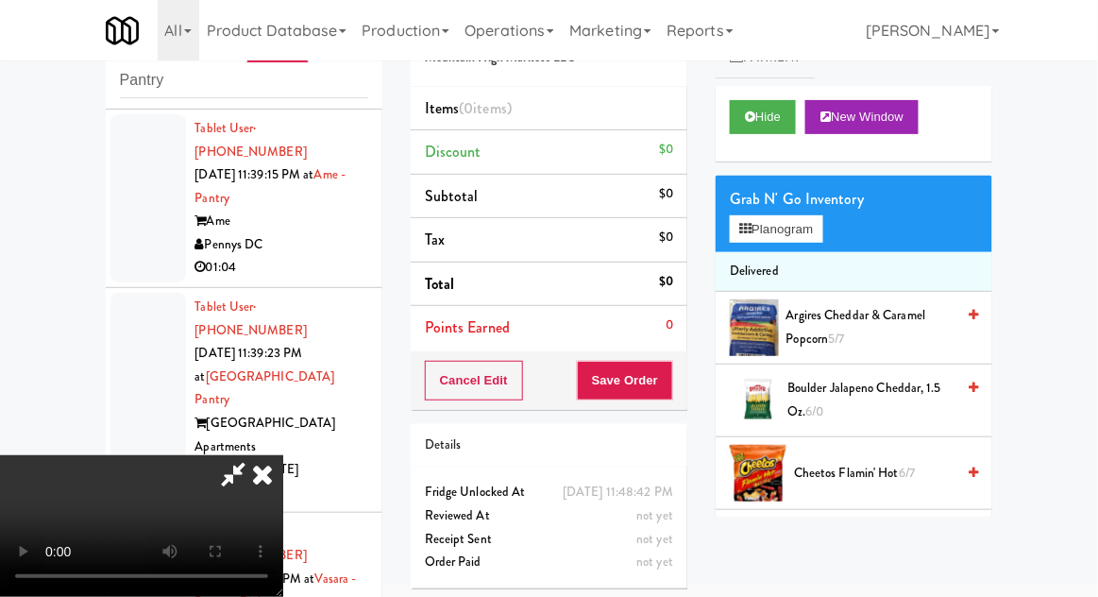
scroll to position [69, 0]
click at [837, 252] on li "Delivered" at bounding box center [854, 272] width 277 height 40
click at [823, 236] on button "Planogram" at bounding box center [776, 229] width 93 height 28
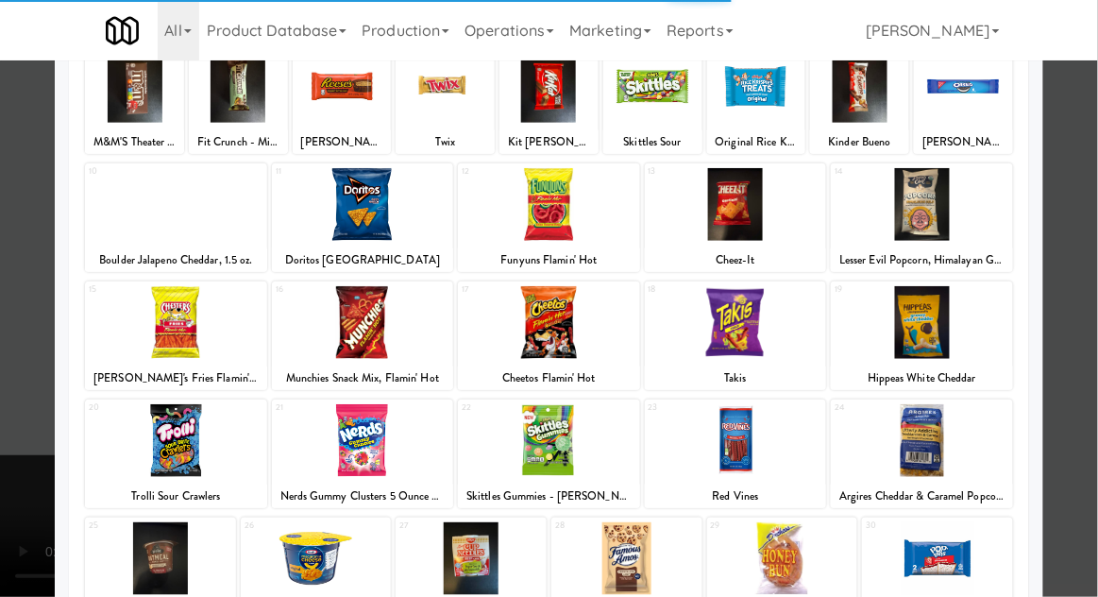
scroll to position [239, 0]
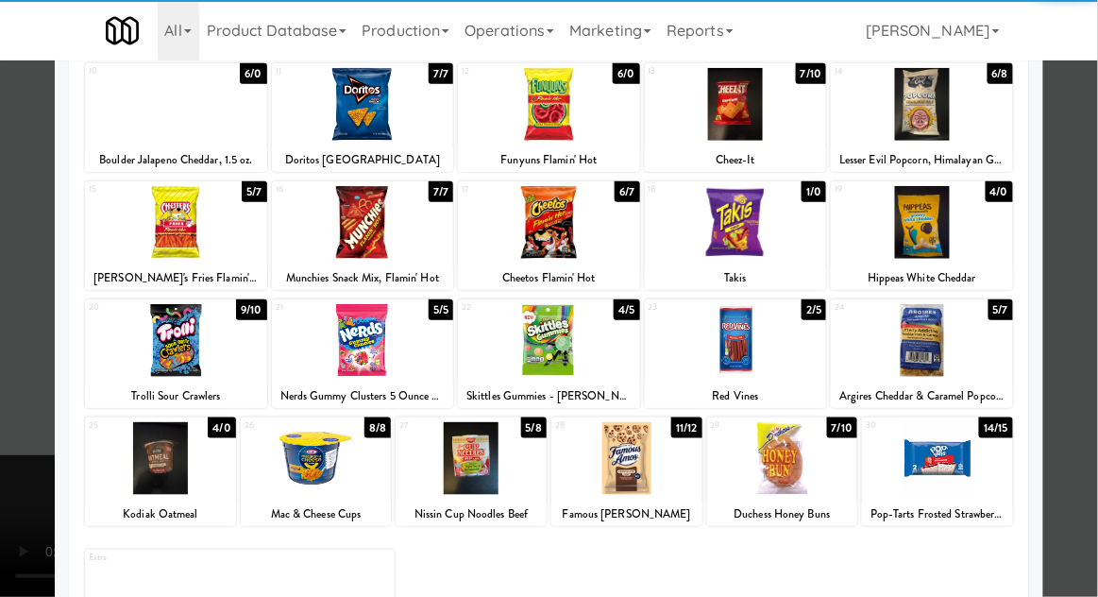
click at [741, 233] on div at bounding box center [736, 222] width 182 height 73
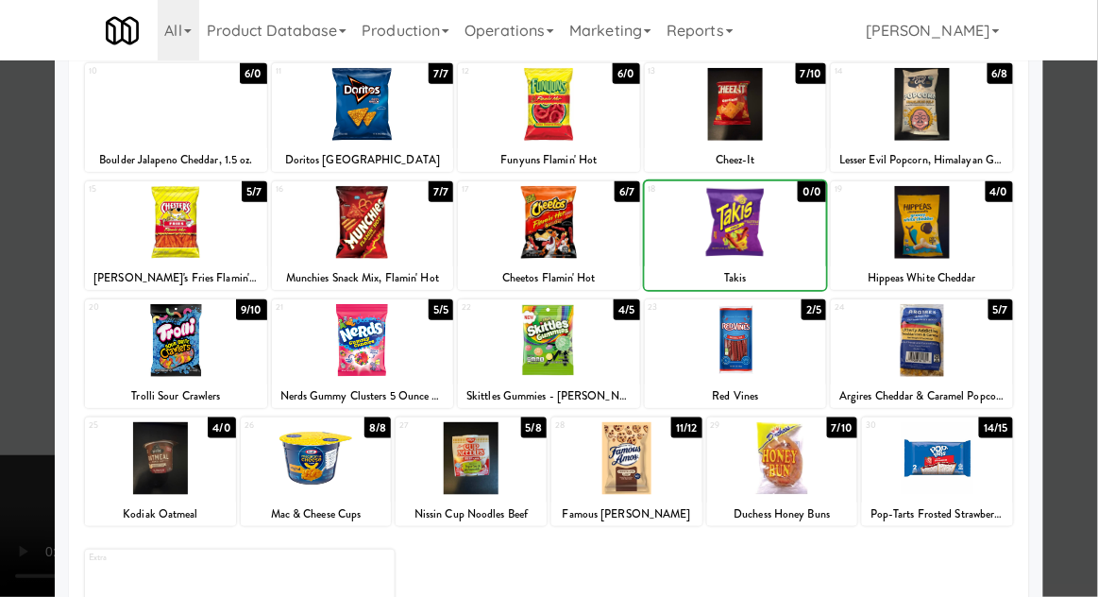
click at [1096, 326] on div at bounding box center [549, 298] width 1098 height 597
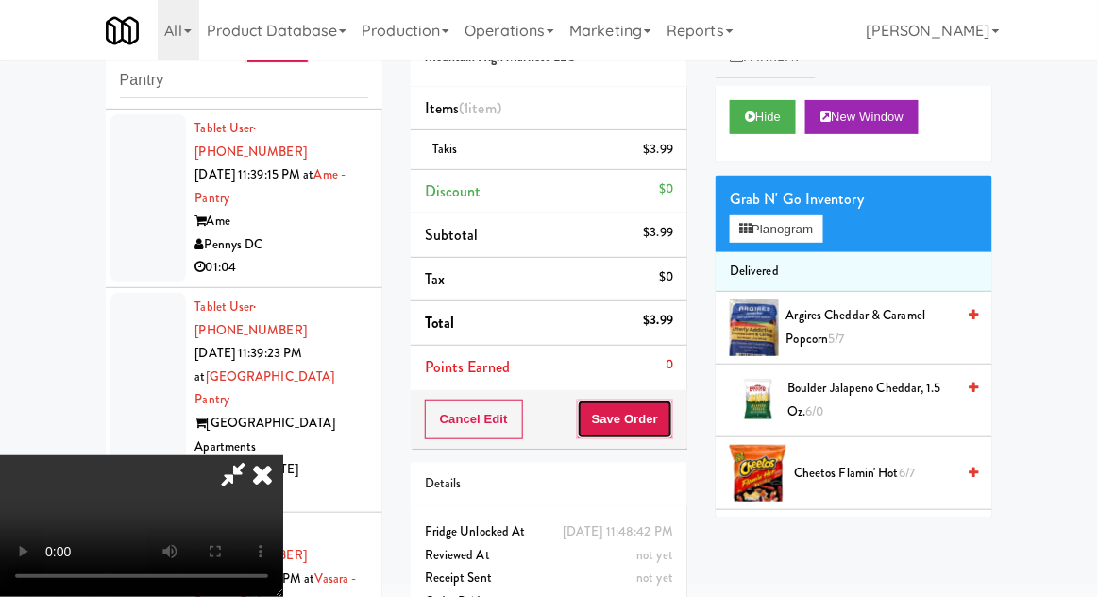
click at [665, 409] on button "Save Order" at bounding box center [625, 419] width 96 height 40
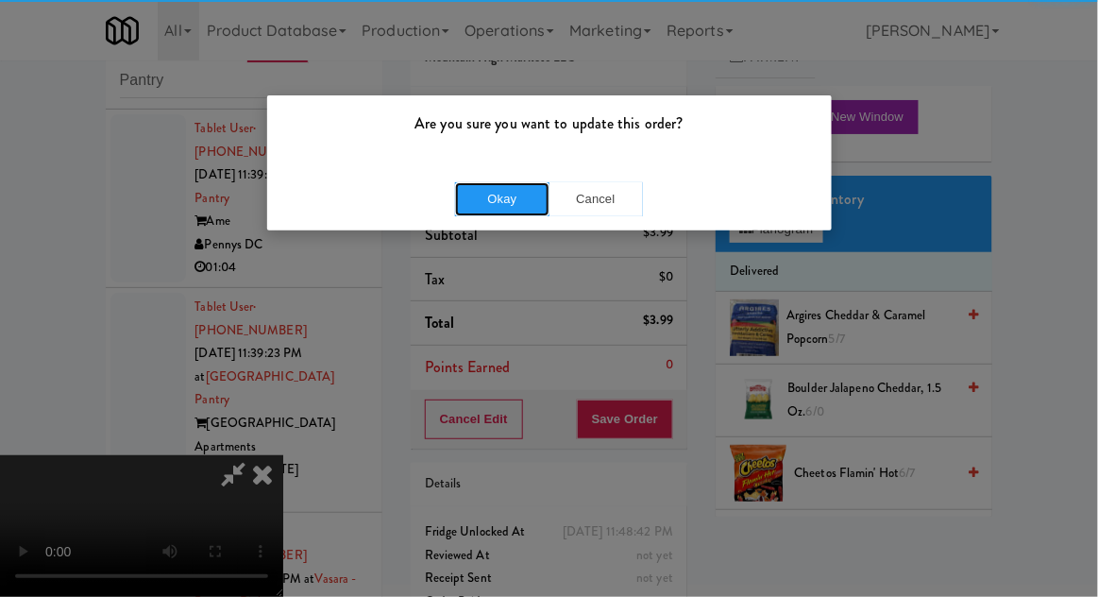
click at [484, 190] on button "Okay" at bounding box center [502, 199] width 94 height 34
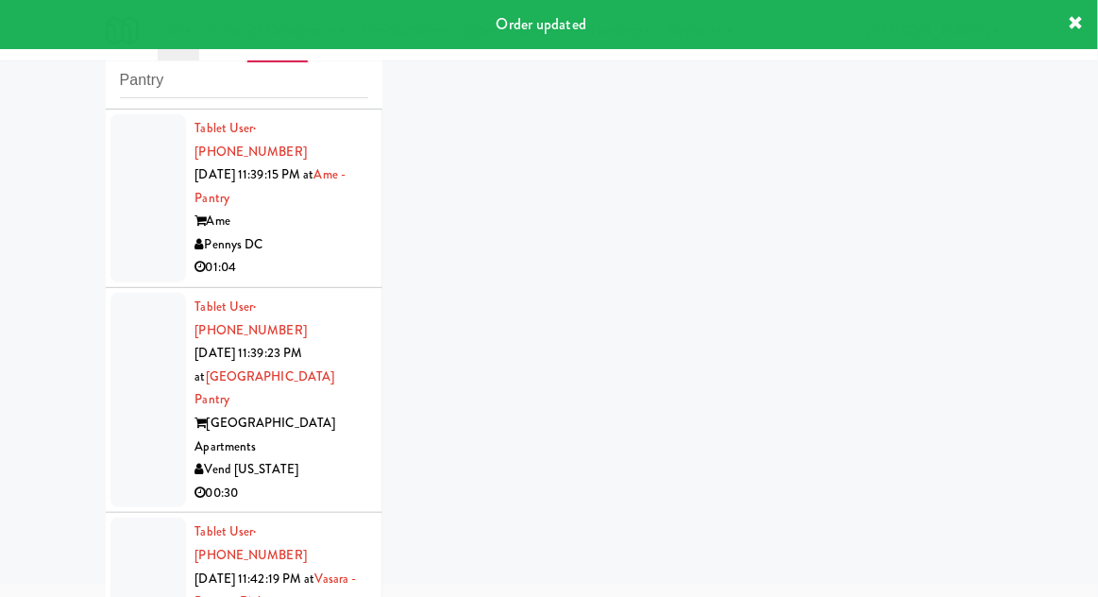
scroll to position [1653, 0]
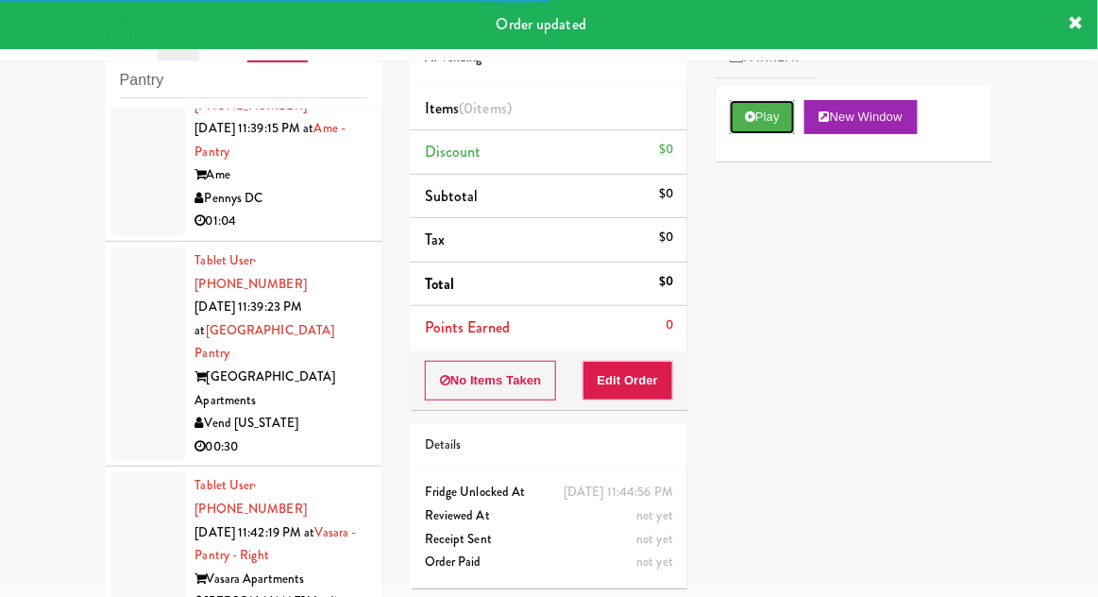
click at [747, 125] on button "Play" at bounding box center [762, 117] width 65 height 34
click at [640, 388] on button "Edit Order" at bounding box center [629, 381] width 92 height 40
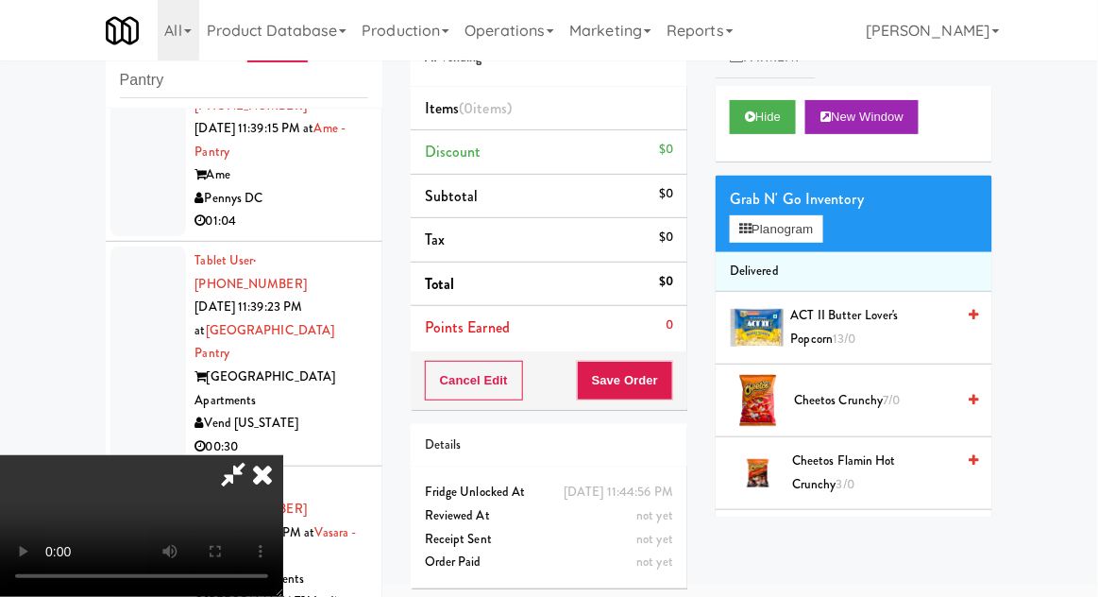
scroll to position [0, 0]
click at [813, 231] on button "Planogram" at bounding box center [776, 229] width 93 height 28
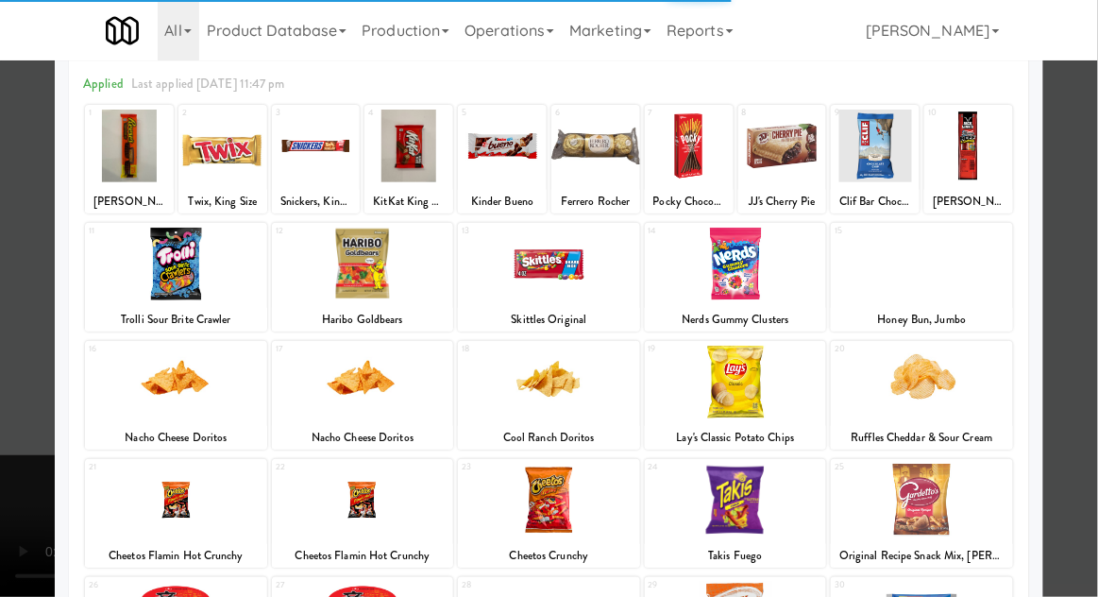
scroll to position [114, 0]
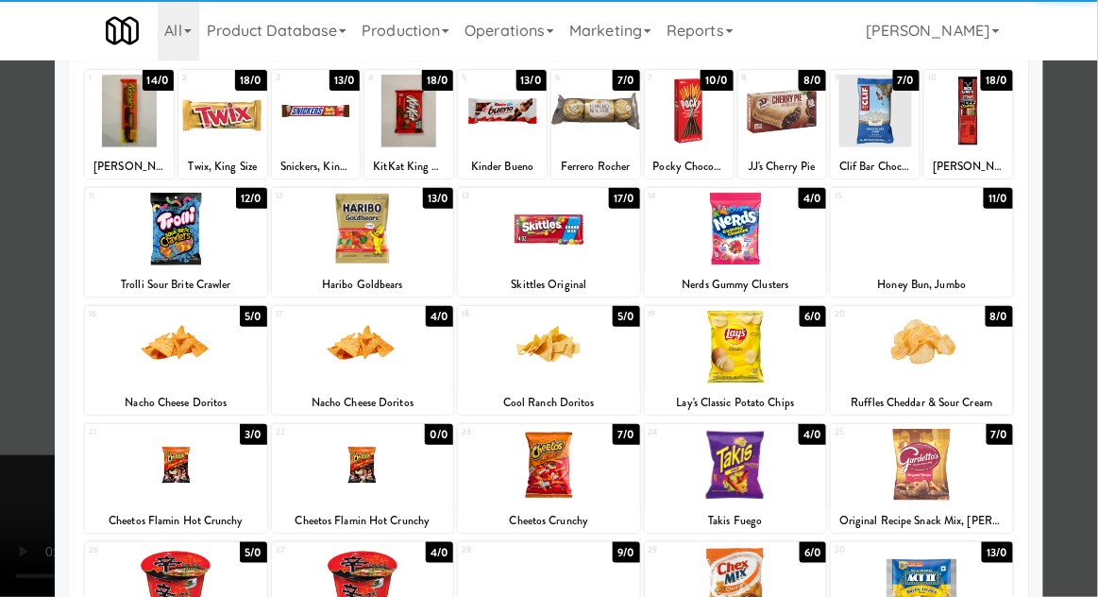
click at [176, 246] on div at bounding box center [176, 229] width 182 height 73
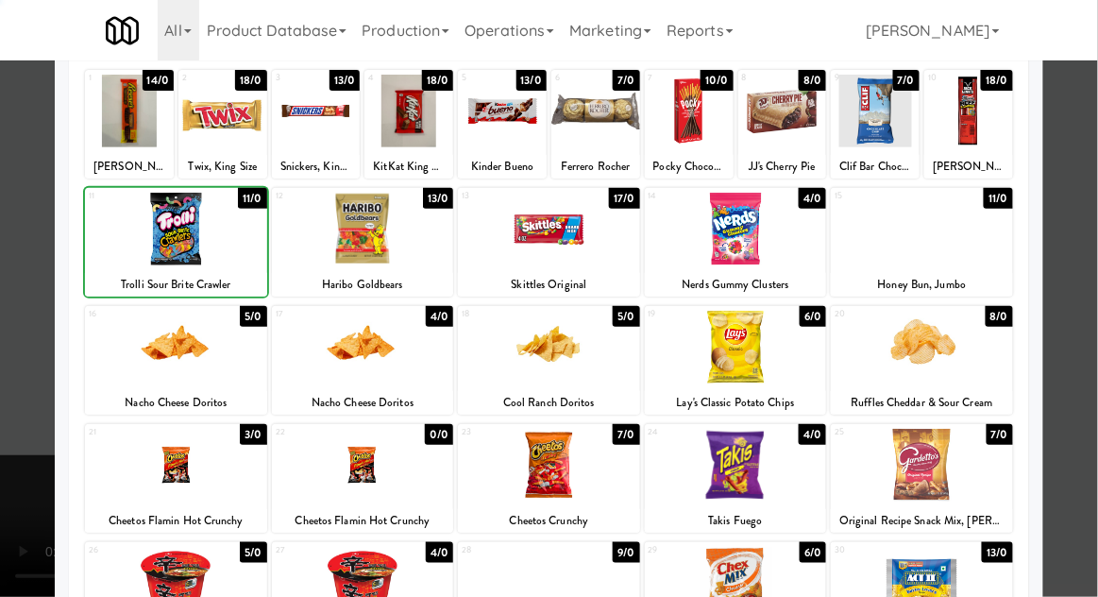
click at [1096, 314] on div at bounding box center [549, 298] width 1098 height 597
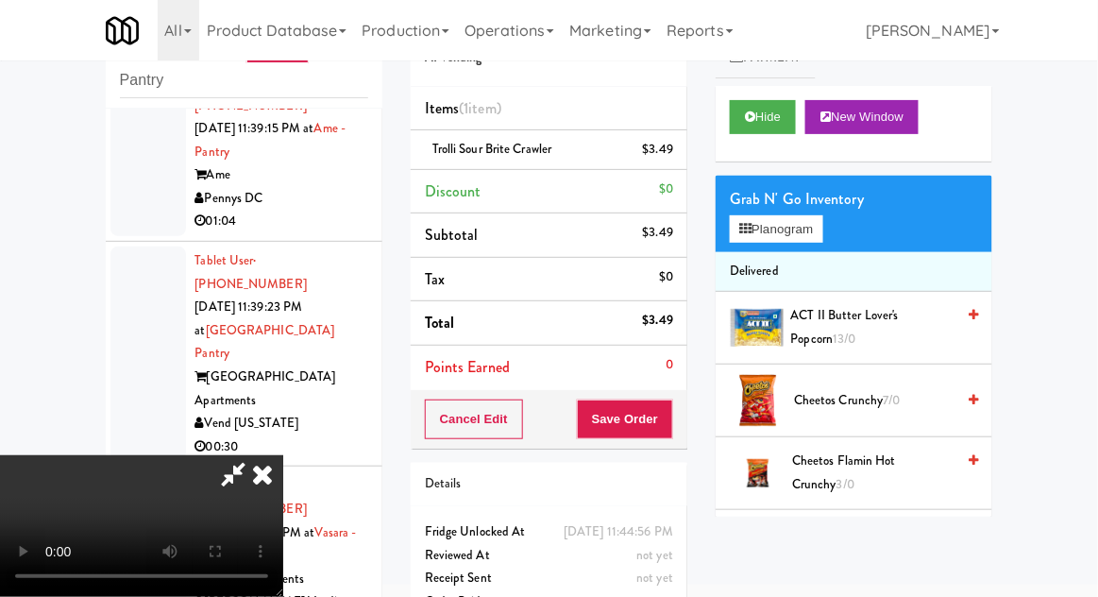
scroll to position [69, 0]
click at [823, 236] on button "Planogram" at bounding box center [776, 229] width 93 height 28
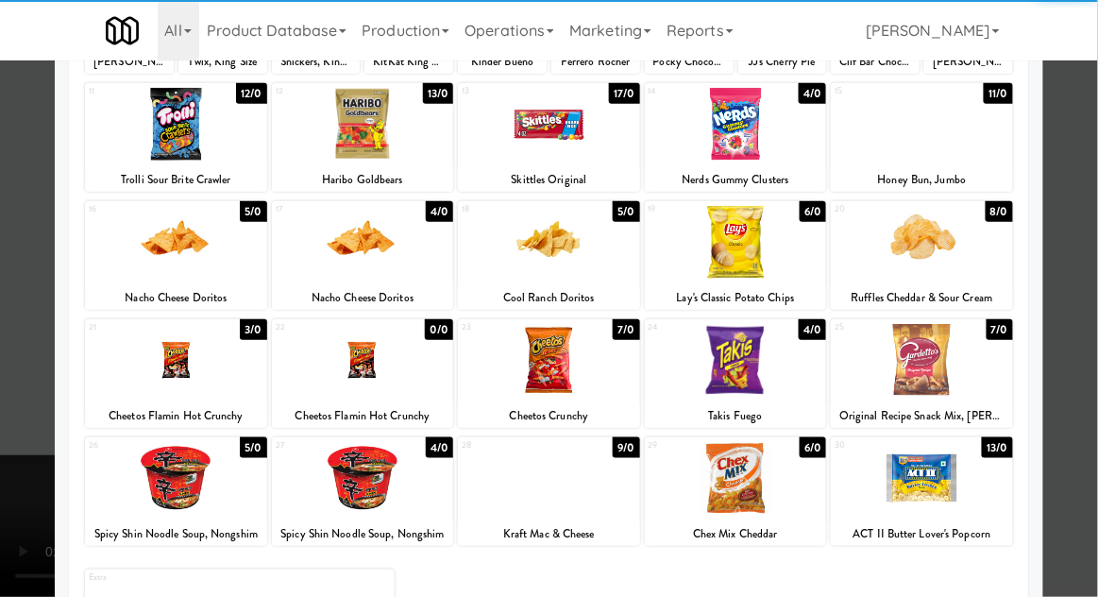
scroll to position [215, 0]
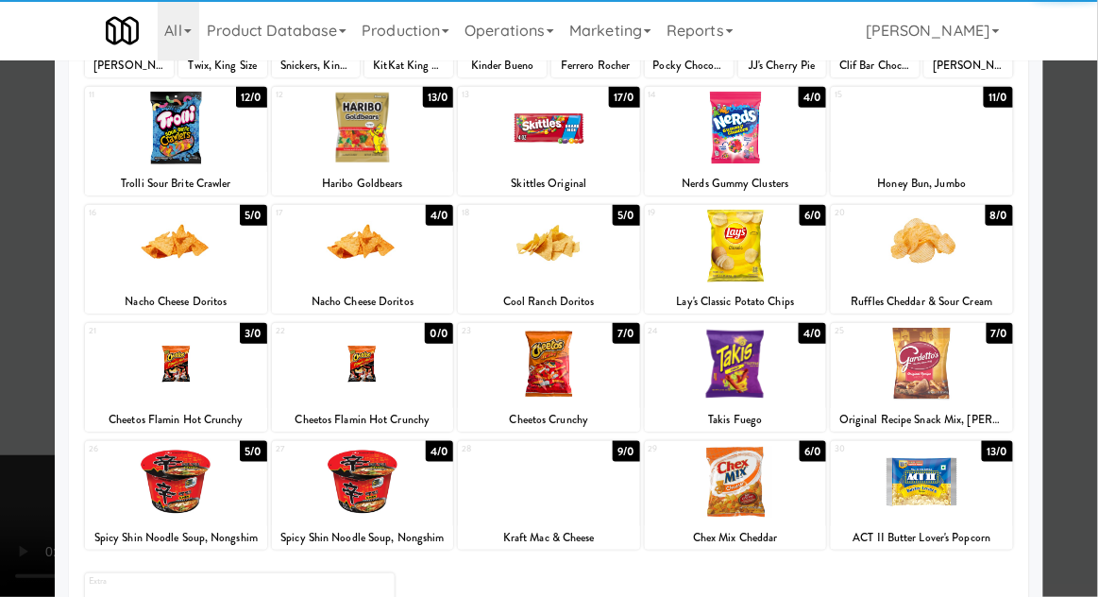
click at [969, 484] on div at bounding box center [922, 482] width 182 height 73
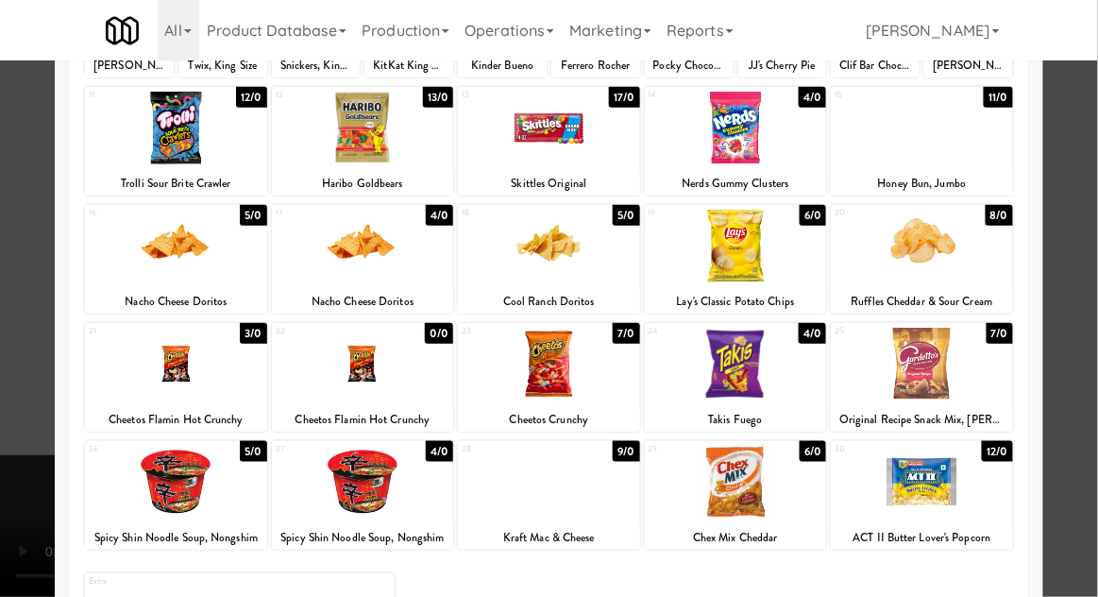
click at [1084, 393] on div at bounding box center [549, 298] width 1098 height 597
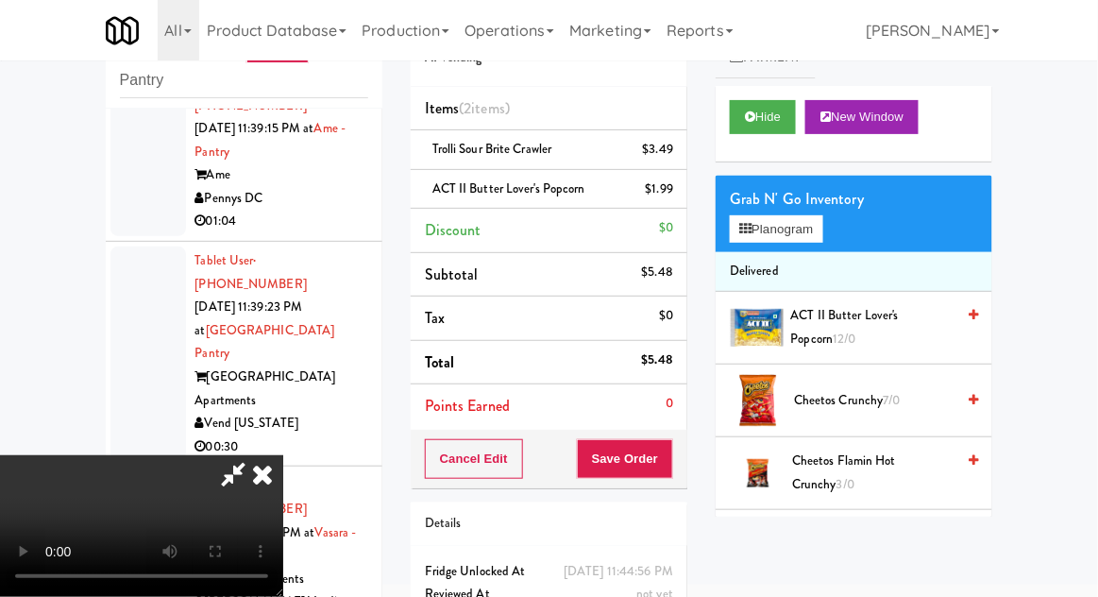
click at [686, 473] on div "Cancel Edit Save Order" at bounding box center [549, 459] width 277 height 59
click at [684, 454] on div "Cancel Edit Save Order" at bounding box center [549, 459] width 277 height 59
click at [670, 463] on button "Save Order" at bounding box center [625, 459] width 96 height 40
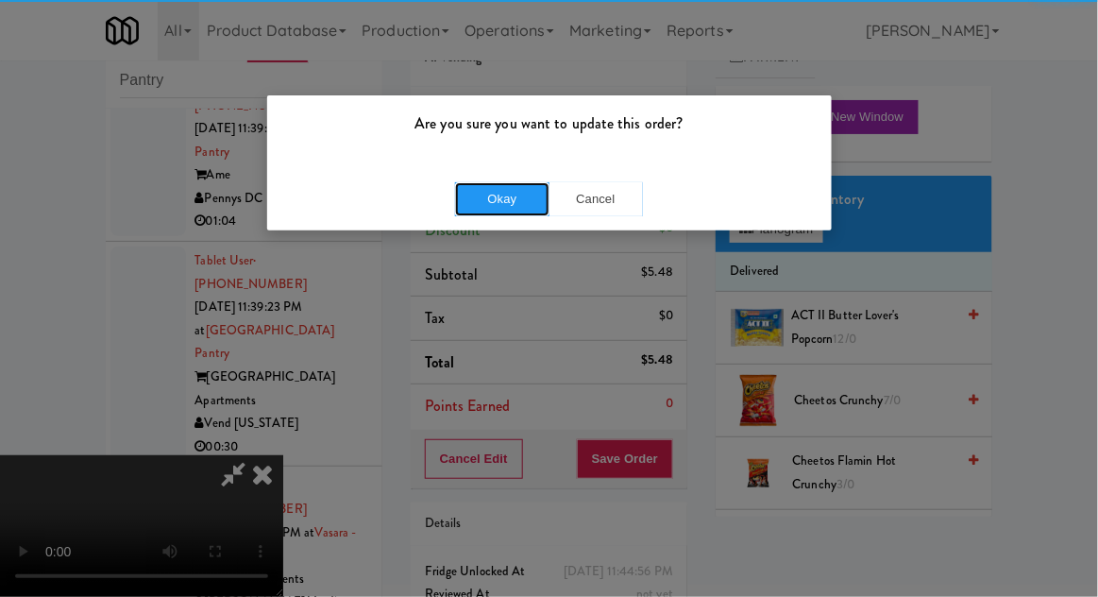
click at [489, 183] on button "Okay" at bounding box center [502, 199] width 94 height 34
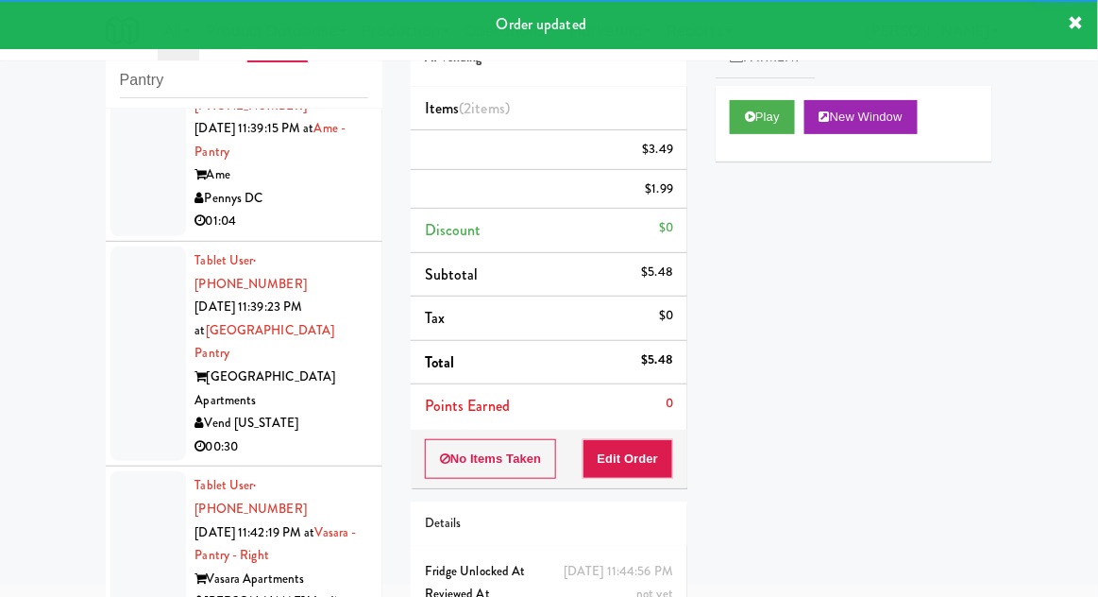
click at [139, 471] on div at bounding box center [148, 555] width 76 height 168
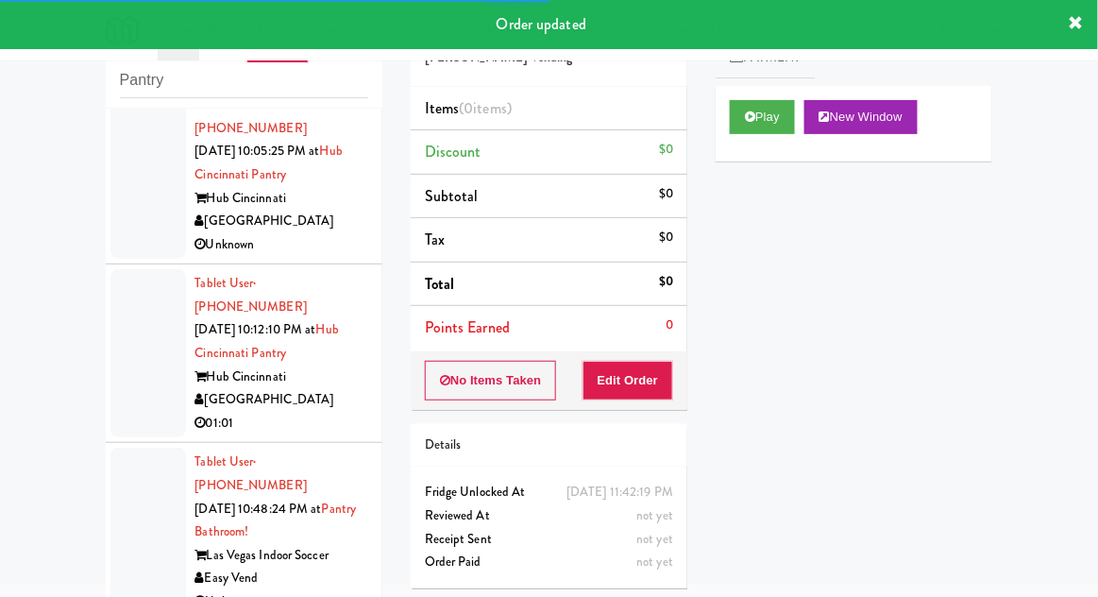
scroll to position [1699, 0]
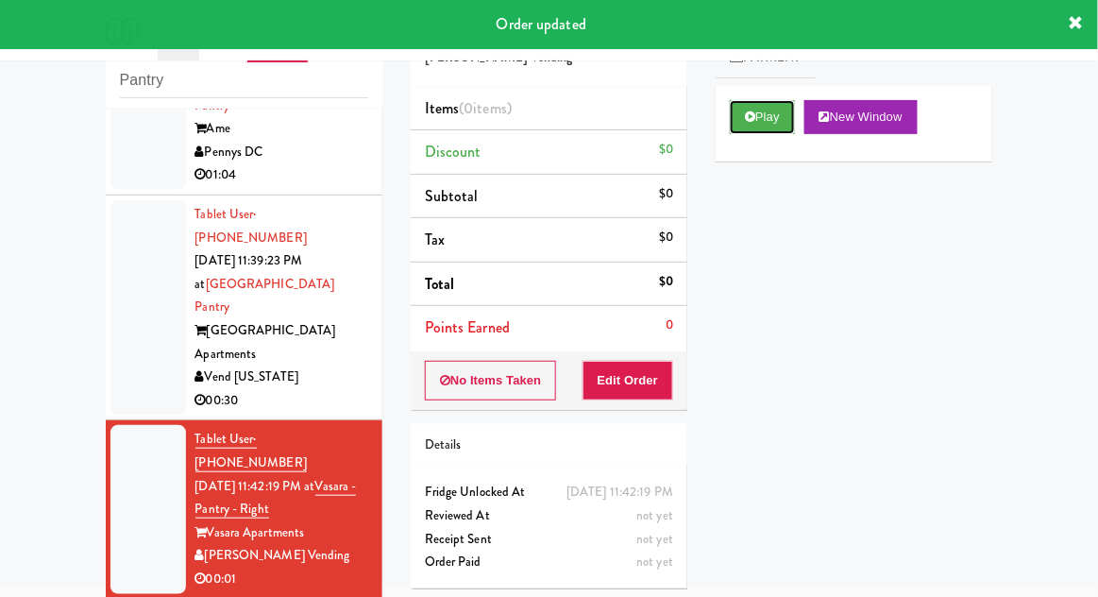
click at [742, 124] on button "Play" at bounding box center [762, 117] width 65 height 34
click at [639, 369] on button "Edit Order" at bounding box center [629, 381] width 92 height 40
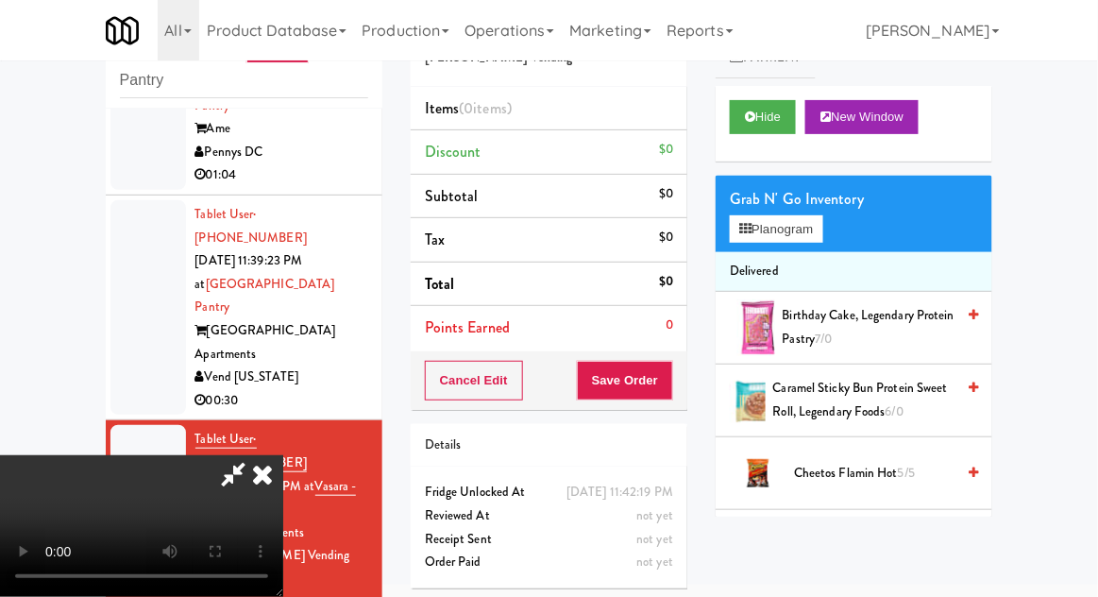
click at [283, 455] on icon at bounding box center [263, 474] width 42 height 38
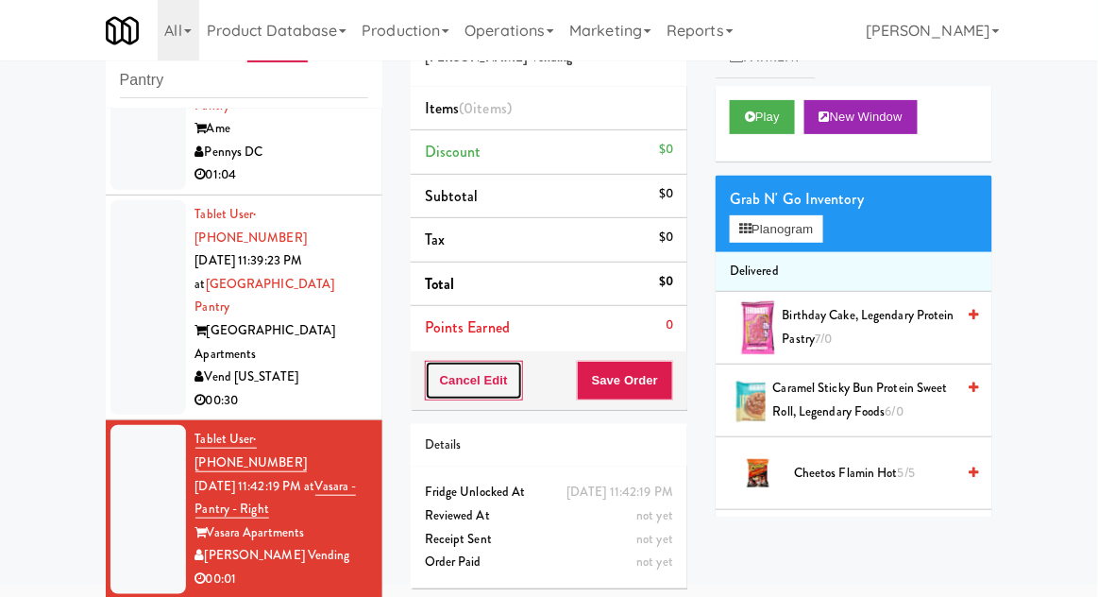
click at [467, 397] on button "Cancel Edit" at bounding box center [474, 381] width 98 height 40
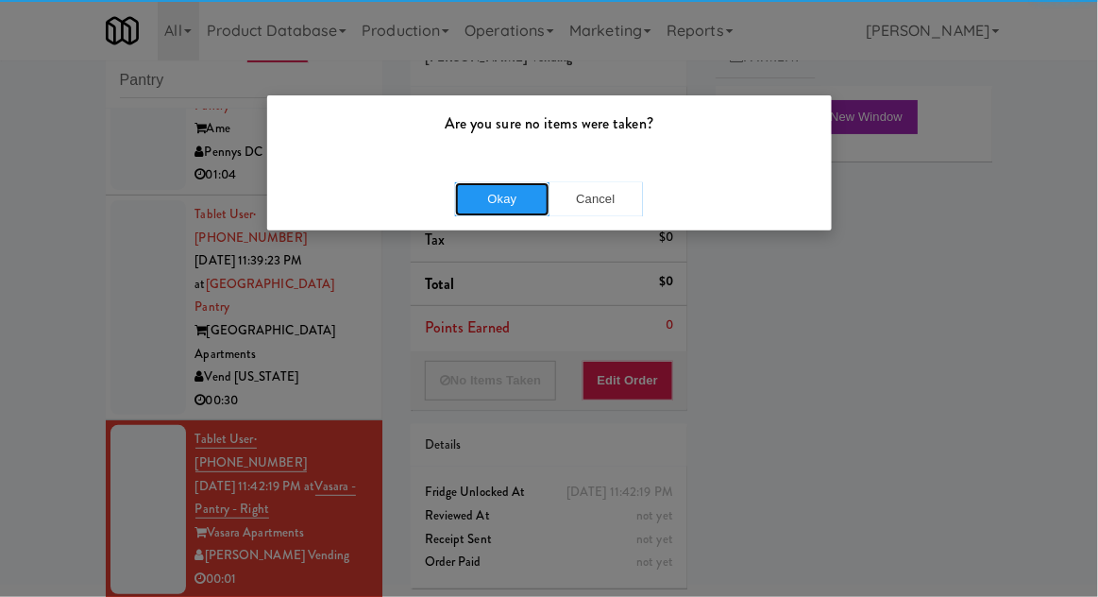
click at [470, 183] on button "Okay" at bounding box center [502, 199] width 94 height 34
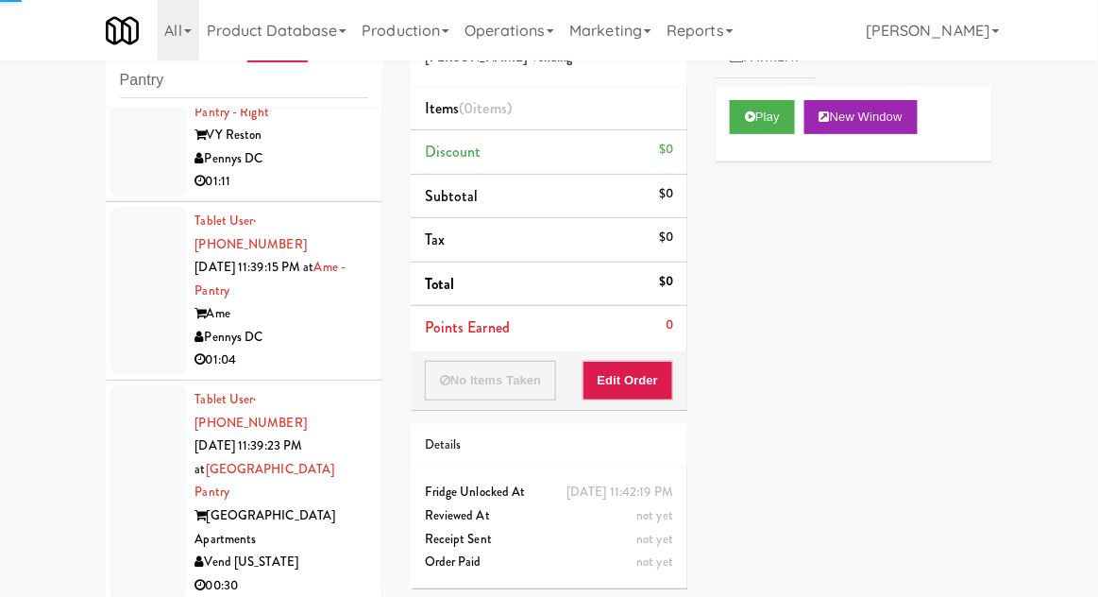
scroll to position [1516, 0]
click at [122, 383] on div at bounding box center [148, 490] width 76 height 214
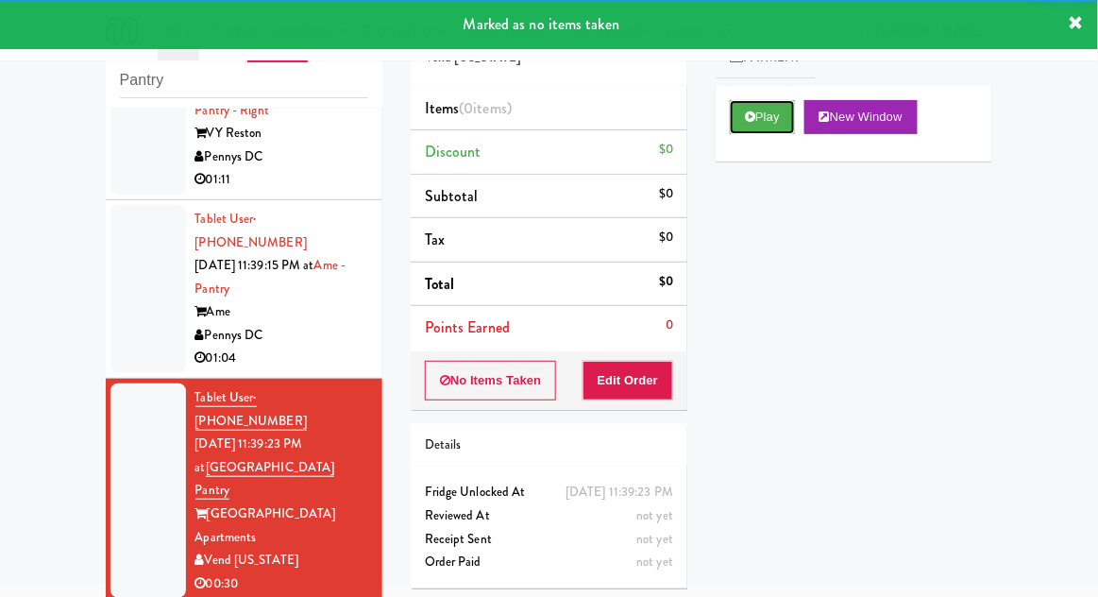
click at [737, 120] on button "Play" at bounding box center [762, 117] width 65 height 34
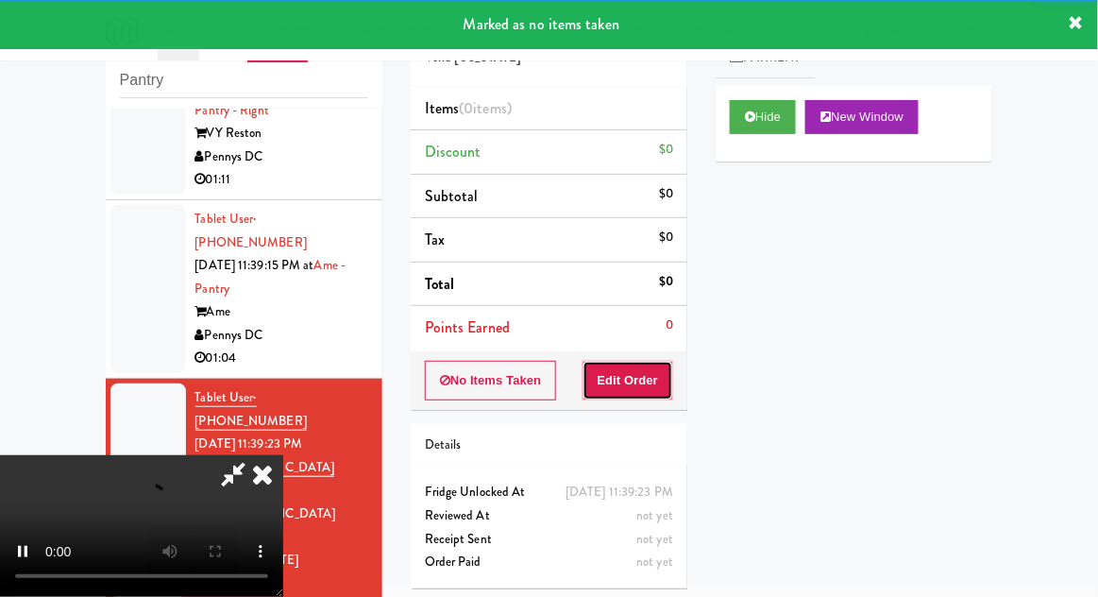
click at [624, 367] on button "Edit Order" at bounding box center [629, 381] width 92 height 40
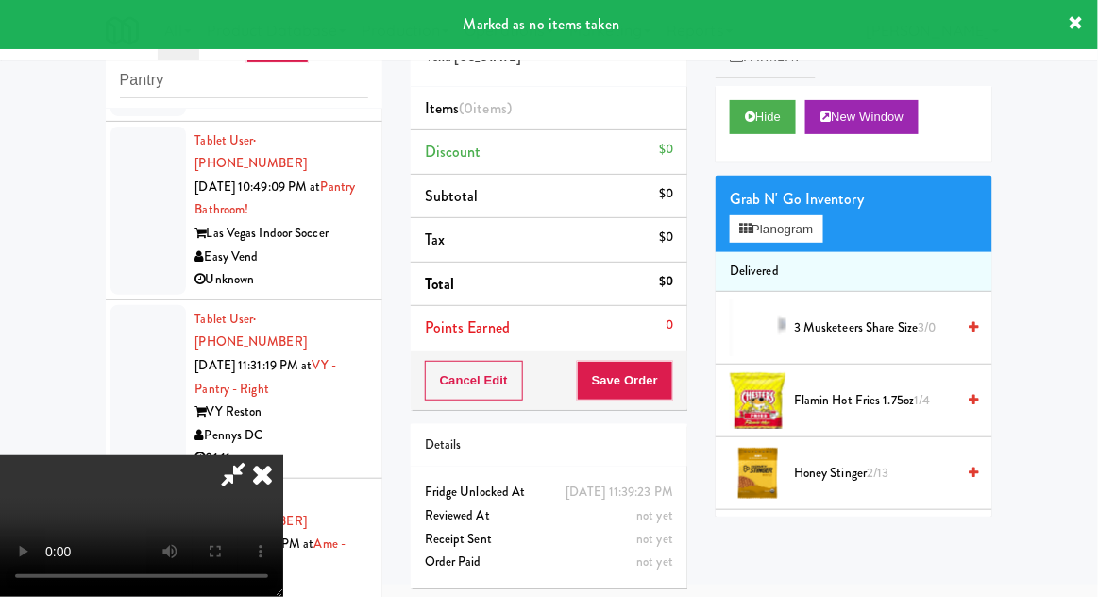
scroll to position [69, 0]
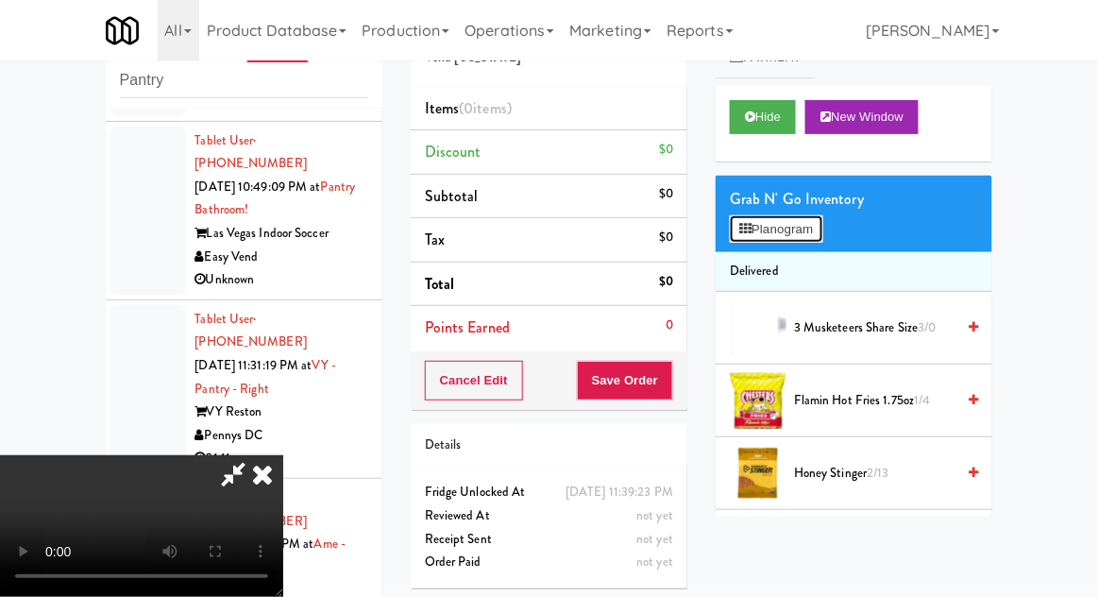
click at [817, 236] on button "Planogram" at bounding box center [776, 229] width 93 height 28
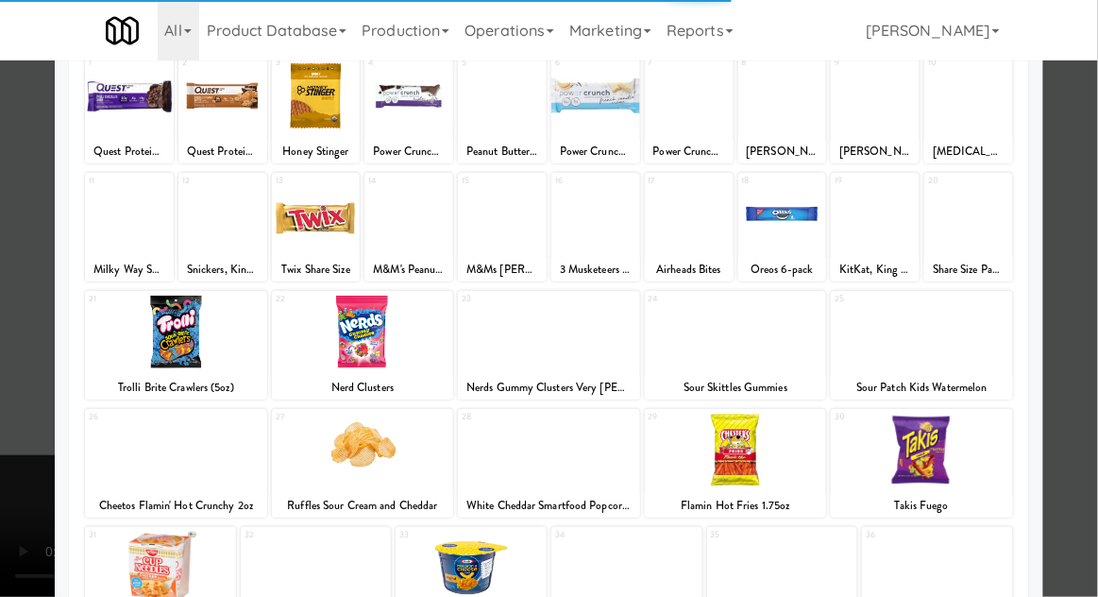
scroll to position [126, 0]
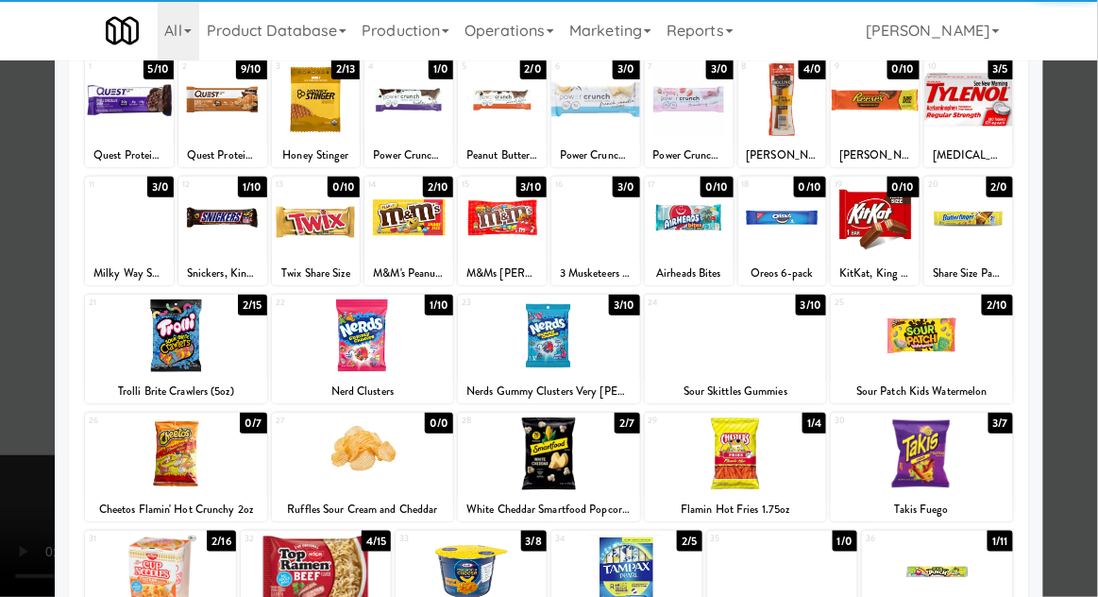
click at [189, 337] on div at bounding box center [176, 335] width 182 height 73
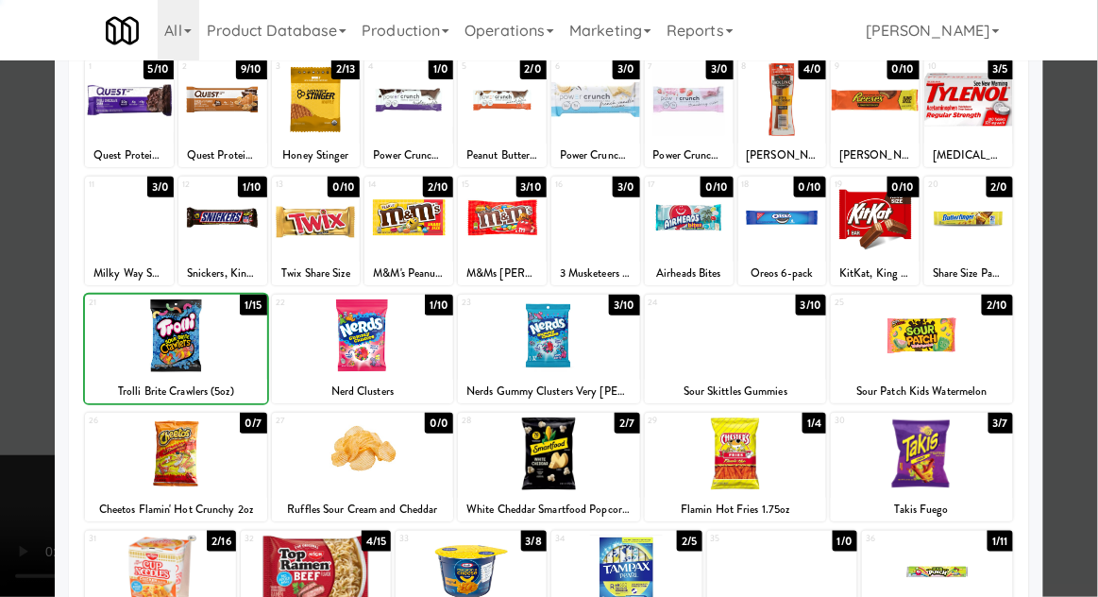
click at [1093, 300] on div at bounding box center [549, 298] width 1098 height 597
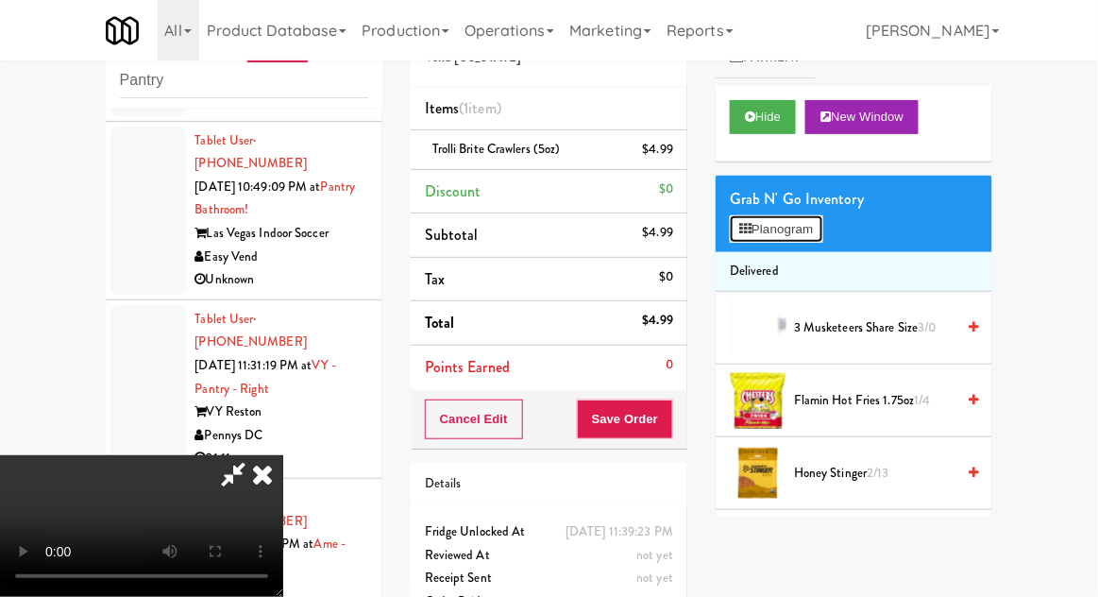
click at [805, 234] on button "Planogram" at bounding box center [776, 229] width 93 height 28
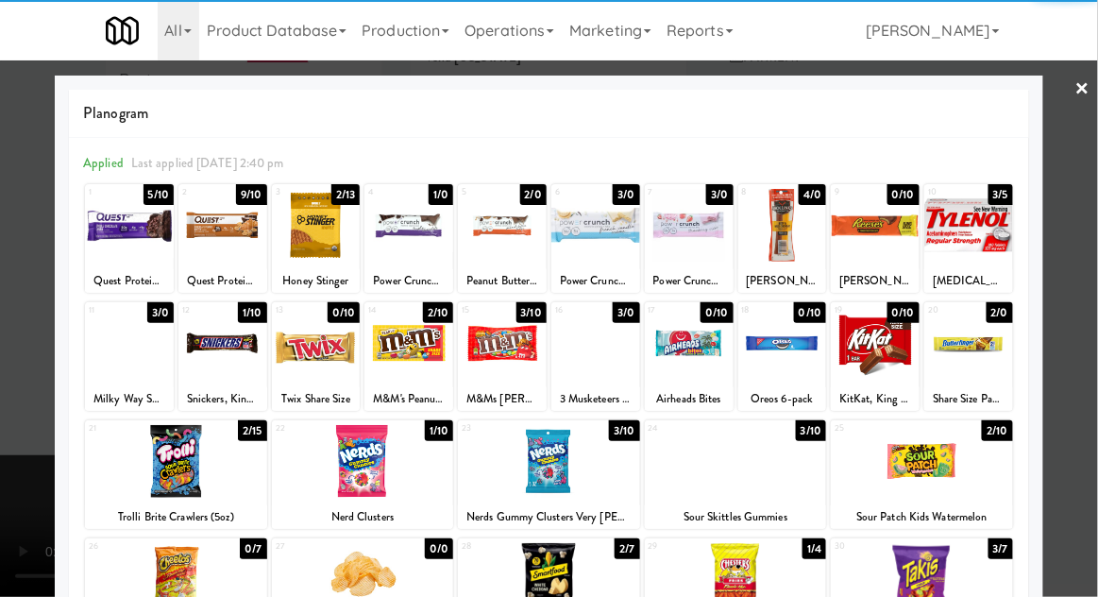
click at [801, 245] on div at bounding box center [783, 225] width 89 height 73
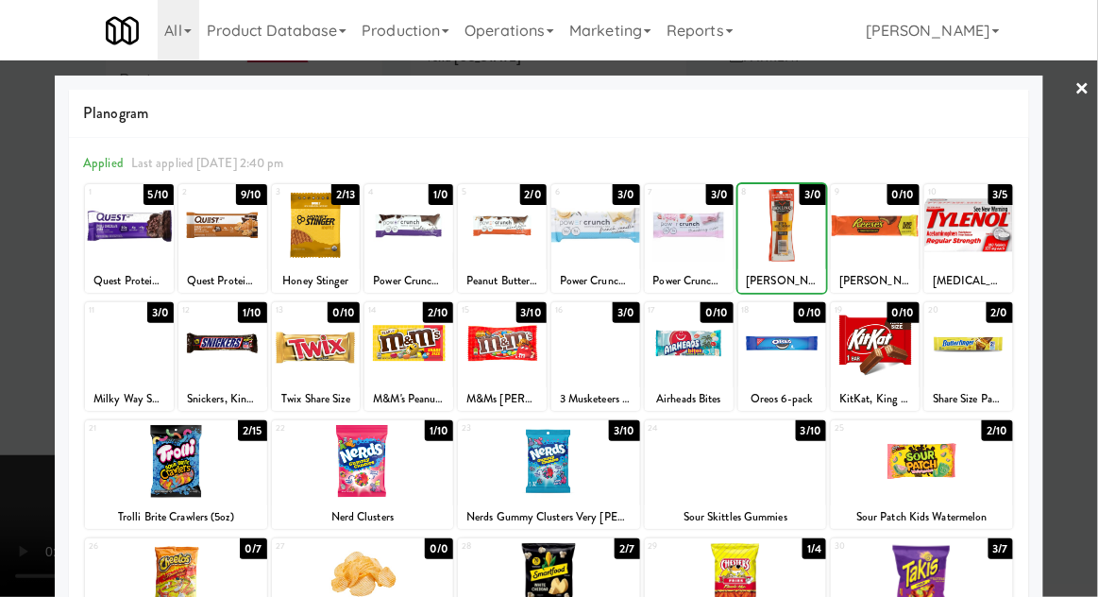
click at [40, 421] on div at bounding box center [549, 298] width 1098 height 597
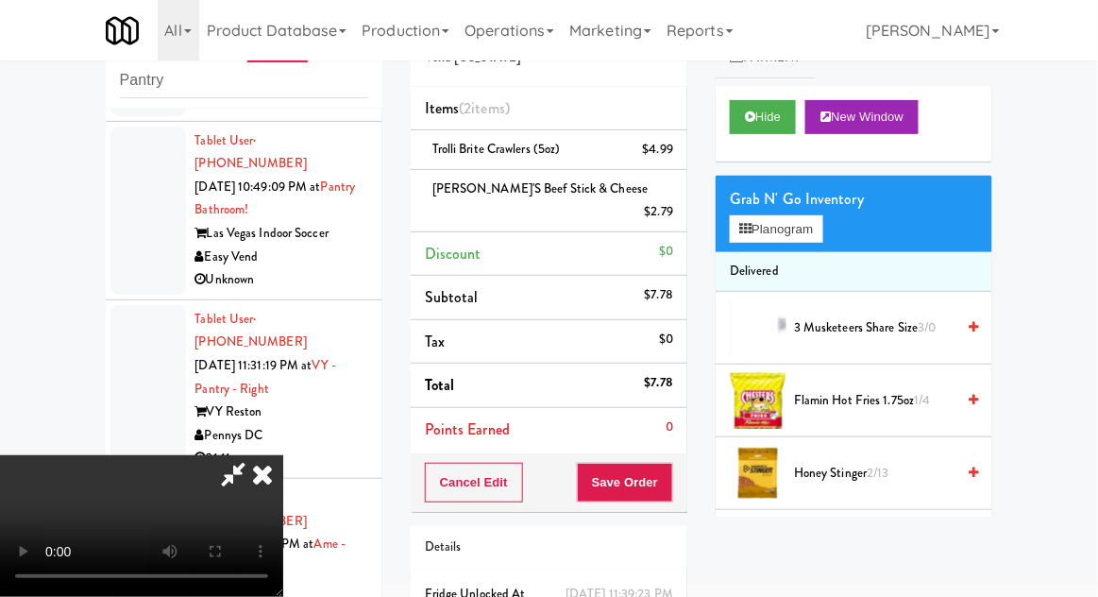
scroll to position [69, 0]
click at [842, 242] on div "Grab N' Go Inventory Planogram" at bounding box center [854, 214] width 277 height 76
click at [820, 236] on button "Planogram" at bounding box center [776, 229] width 93 height 28
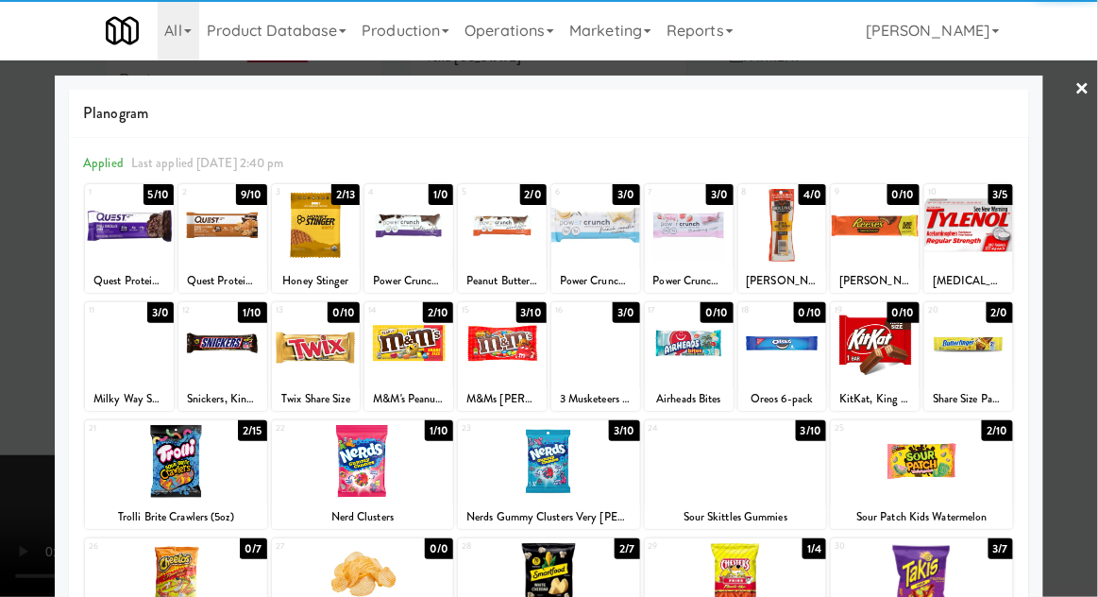
click at [504, 331] on div at bounding box center [502, 343] width 89 height 73
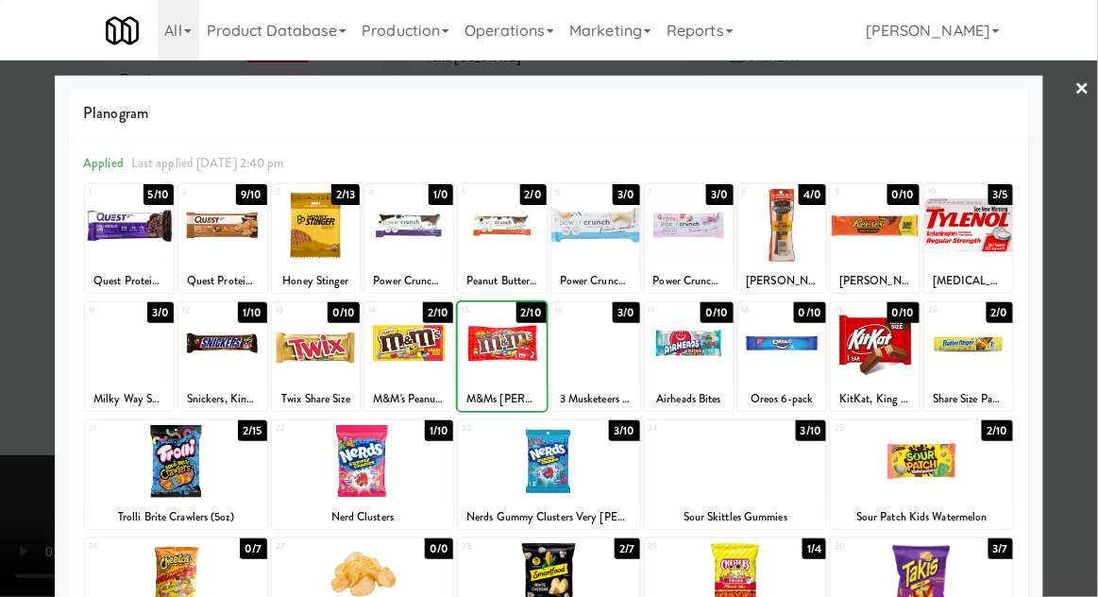
click at [1075, 315] on div at bounding box center [549, 298] width 1098 height 597
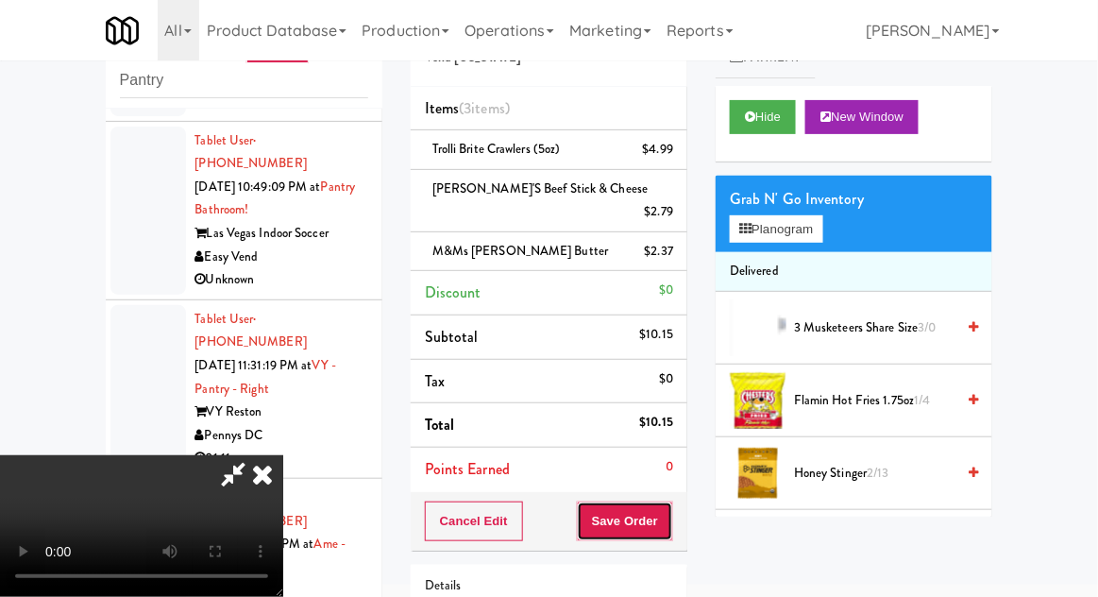
click at [670, 501] on button "Save Order" at bounding box center [625, 521] width 96 height 40
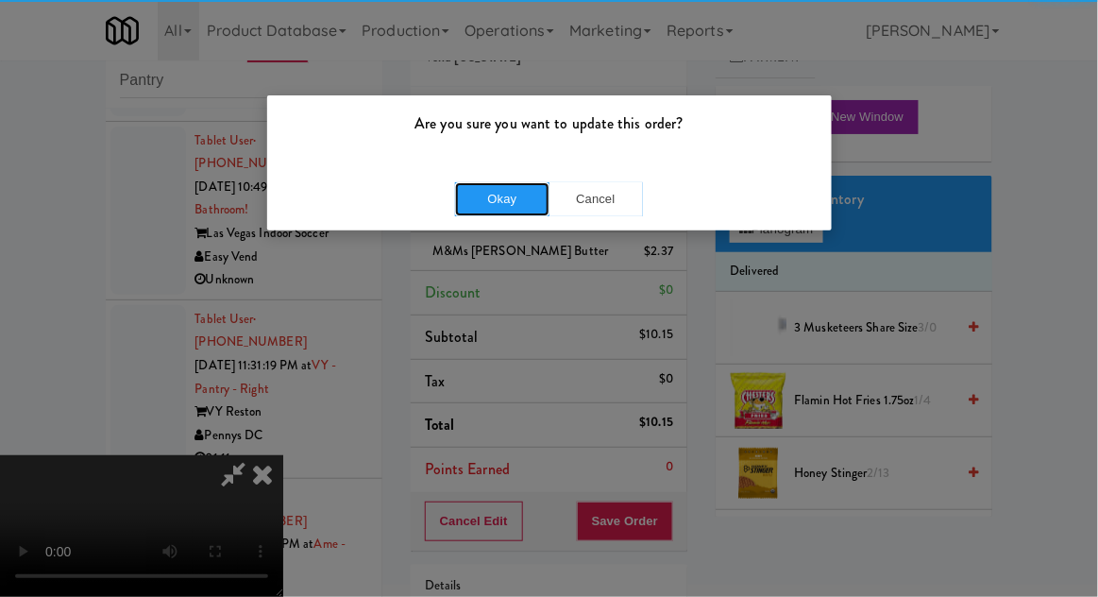
click at [475, 197] on button "Okay" at bounding box center [502, 199] width 94 height 34
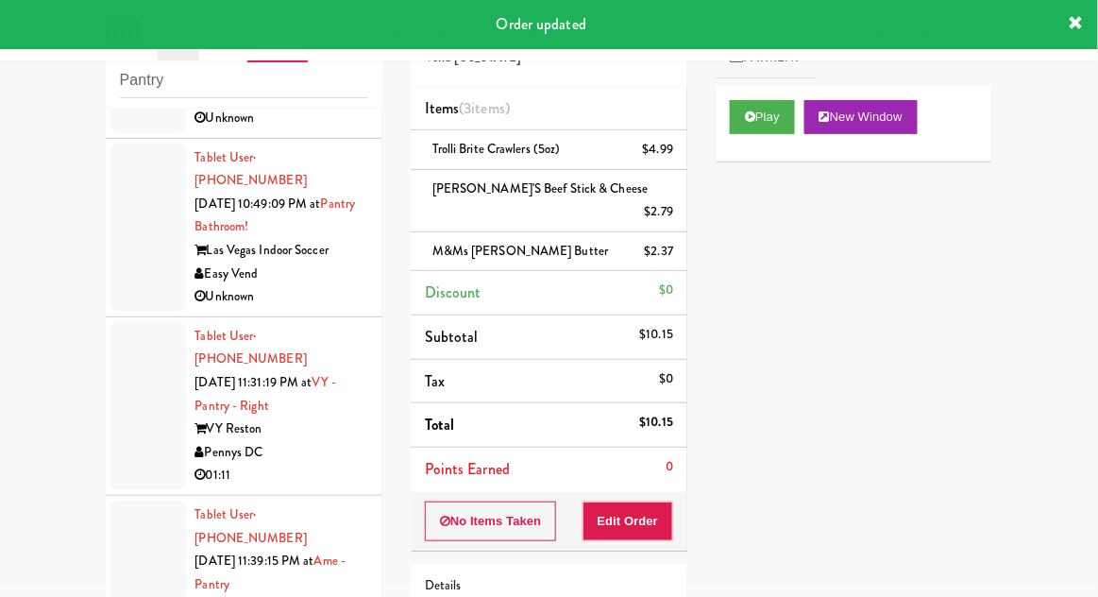
click at [147, 501] on div at bounding box center [148, 585] width 76 height 168
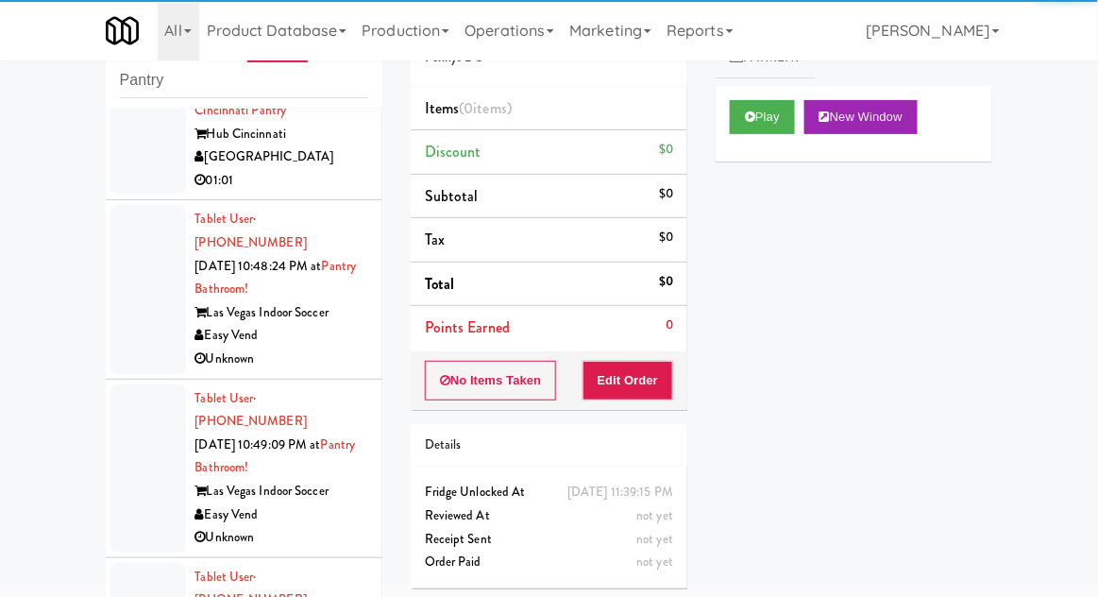
scroll to position [980, 0]
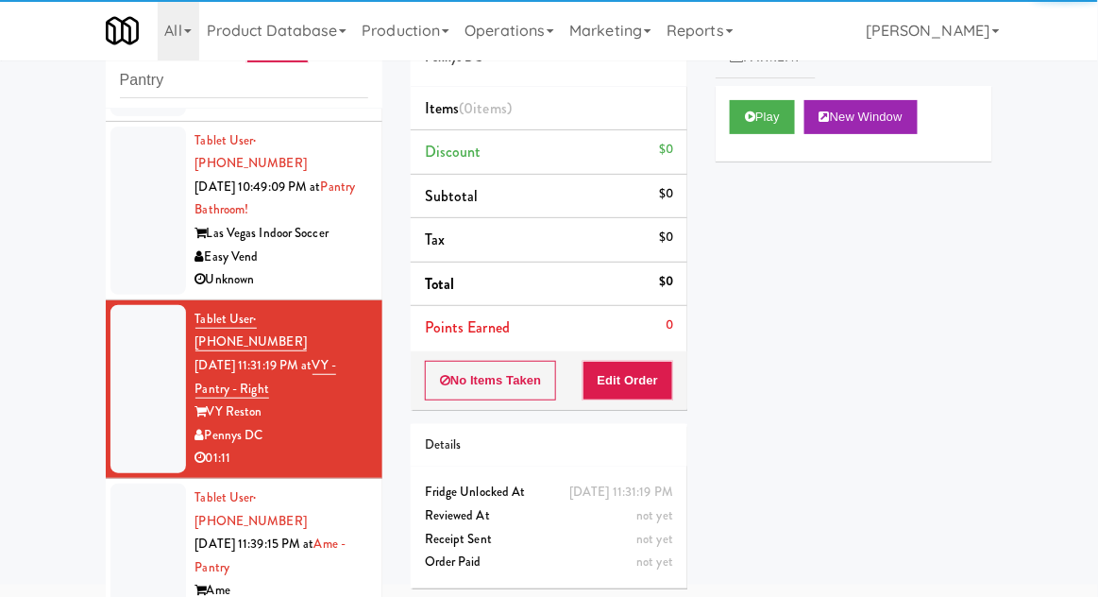
scroll to position [1237, 0]
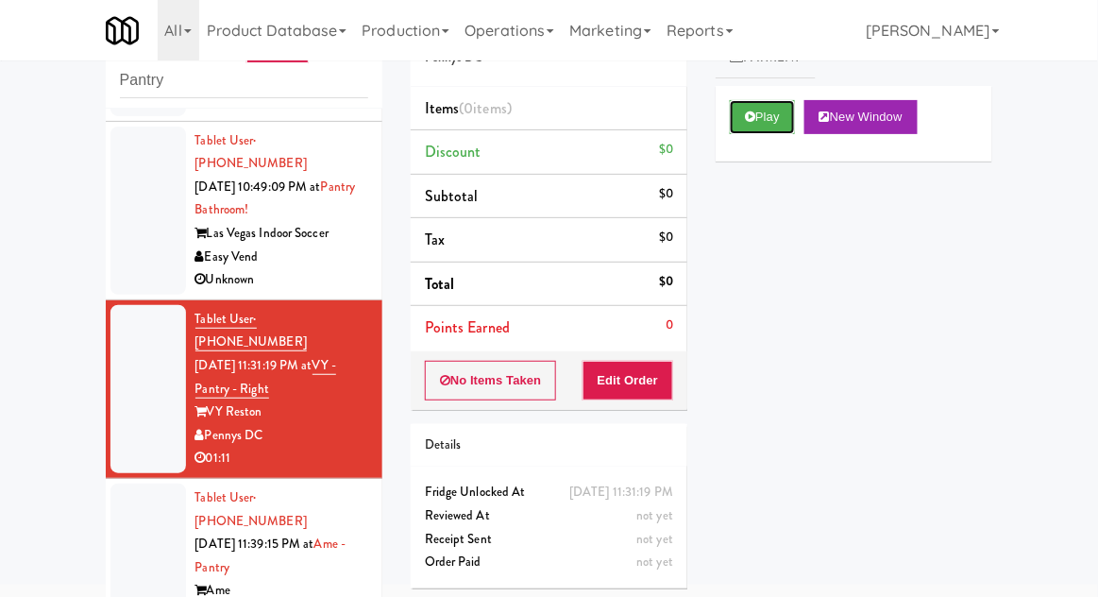
click at [733, 115] on button "Play" at bounding box center [762, 117] width 65 height 34
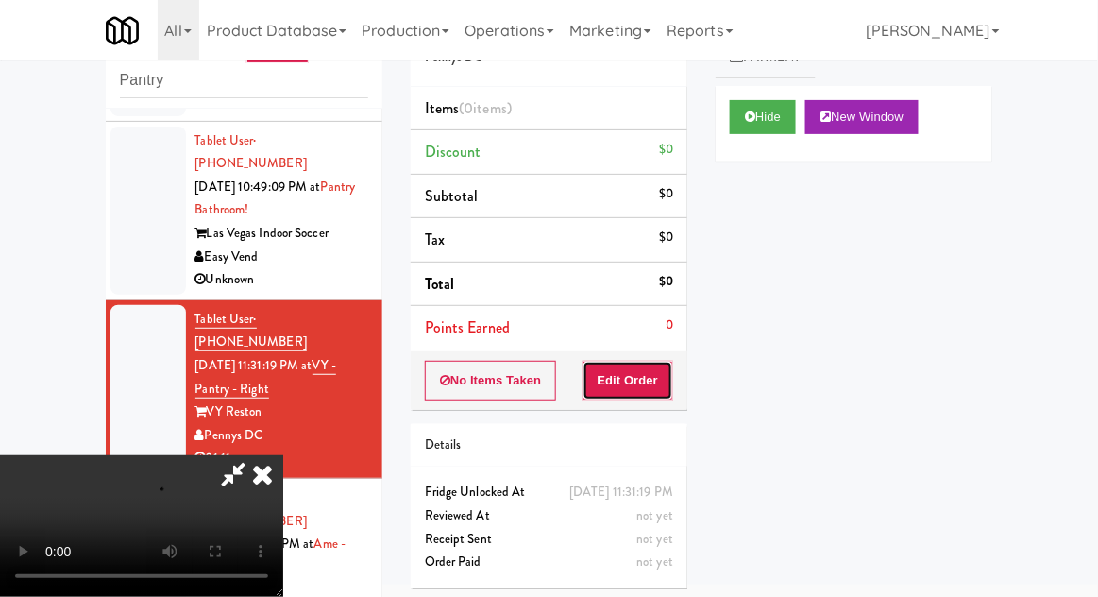
click at [629, 378] on button "Edit Order" at bounding box center [629, 381] width 92 height 40
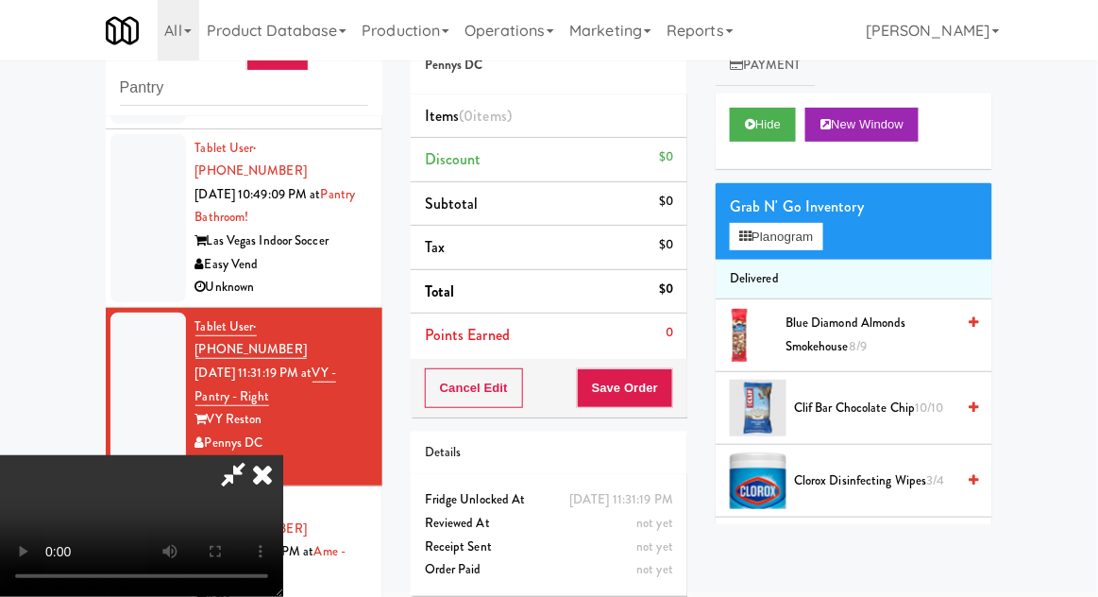
scroll to position [73, 0]
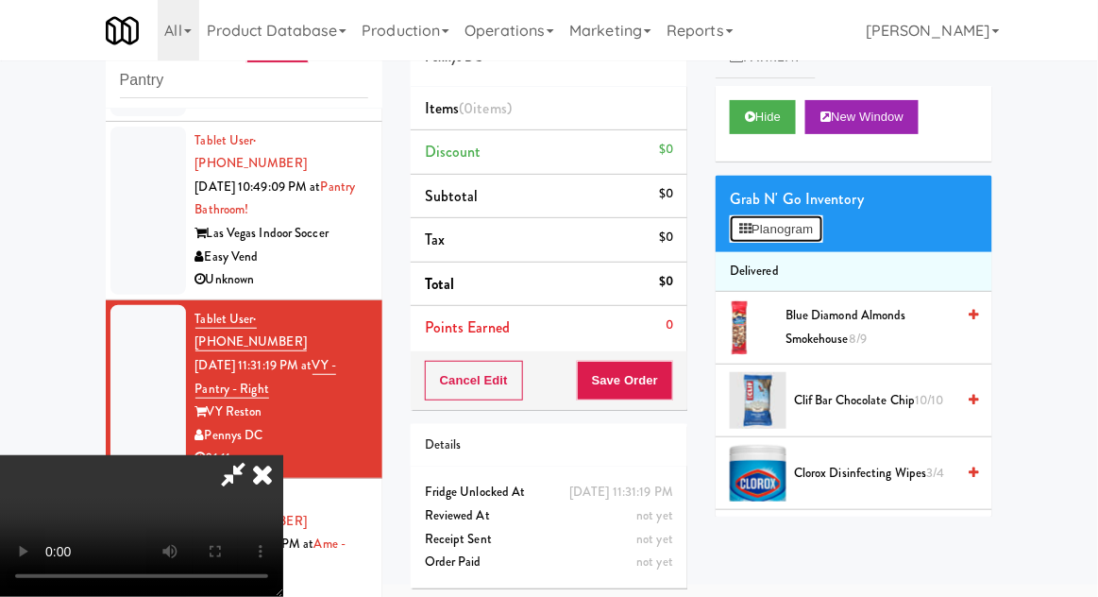
click at [815, 238] on button "Planogram" at bounding box center [776, 229] width 93 height 28
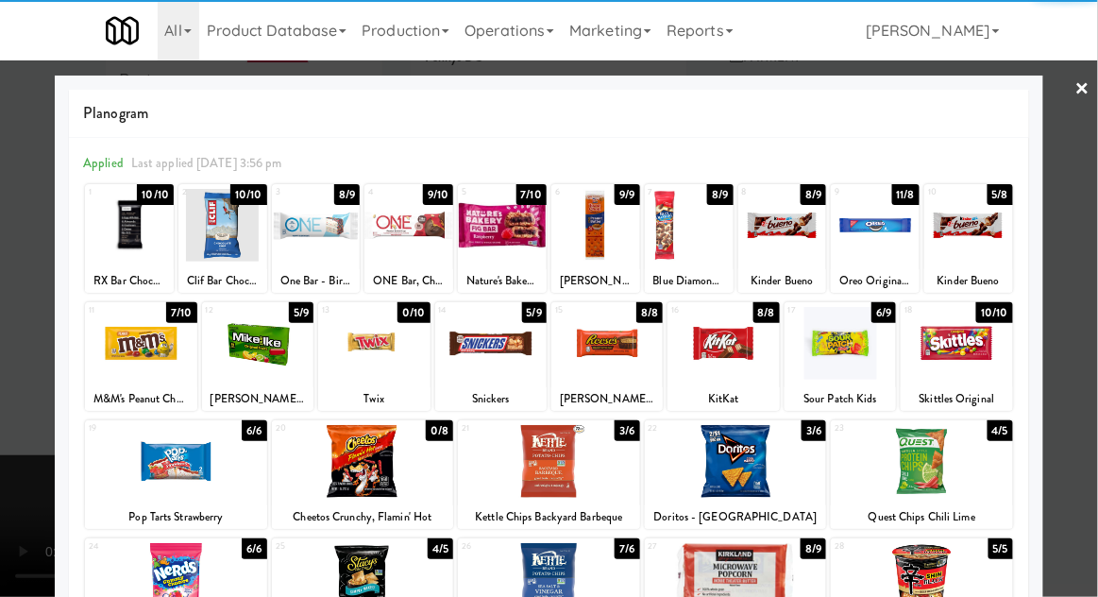
click at [717, 342] on div at bounding box center [723, 343] width 111 height 73
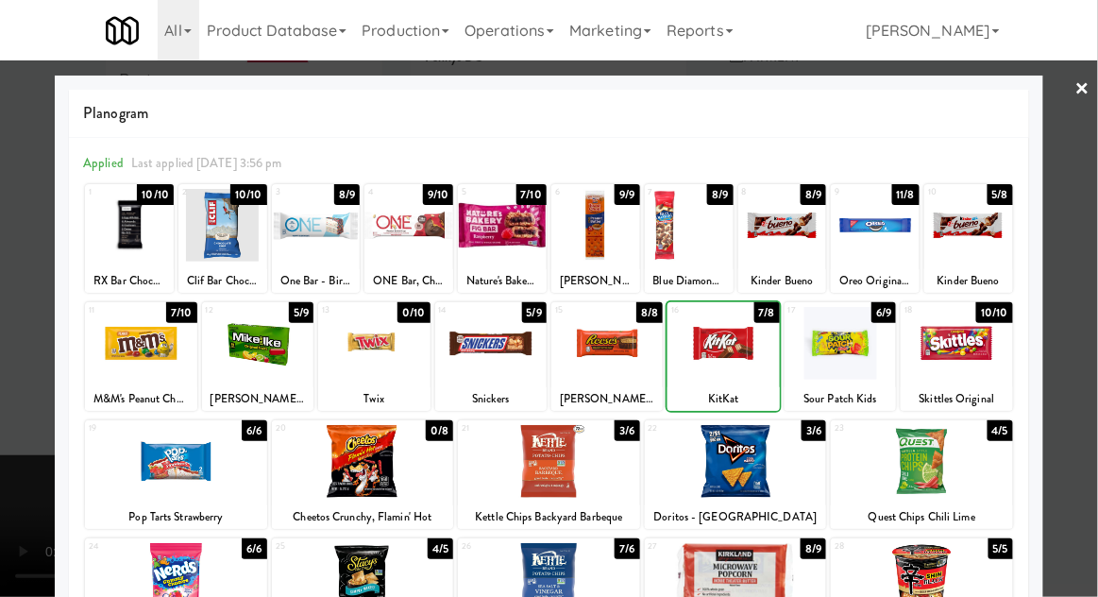
click at [729, 348] on div at bounding box center [723, 343] width 111 height 73
click at [1092, 293] on div at bounding box center [549, 298] width 1098 height 597
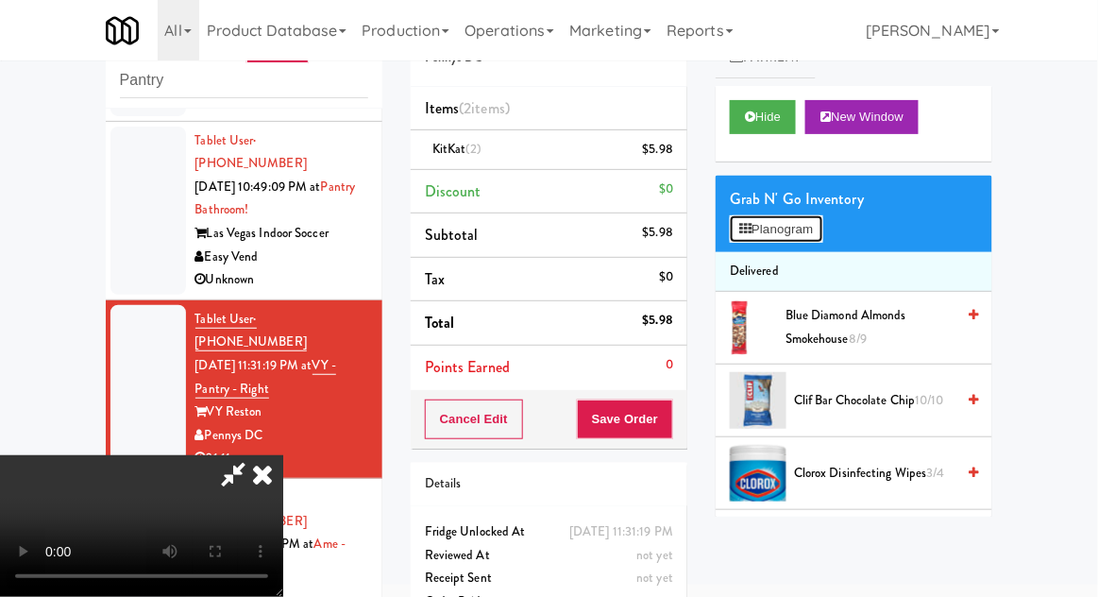
click at [800, 233] on button "Planogram" at bounding box center [776, 229] width 93 height 28
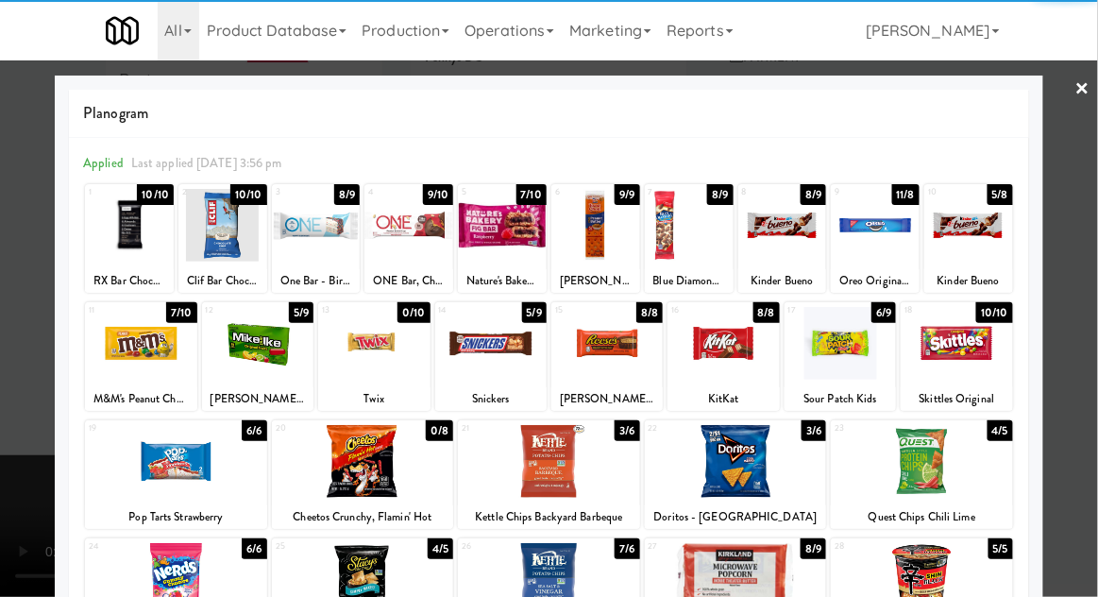
click at [992, 231] on div at bounding box center [969, 225] width 89 height 73
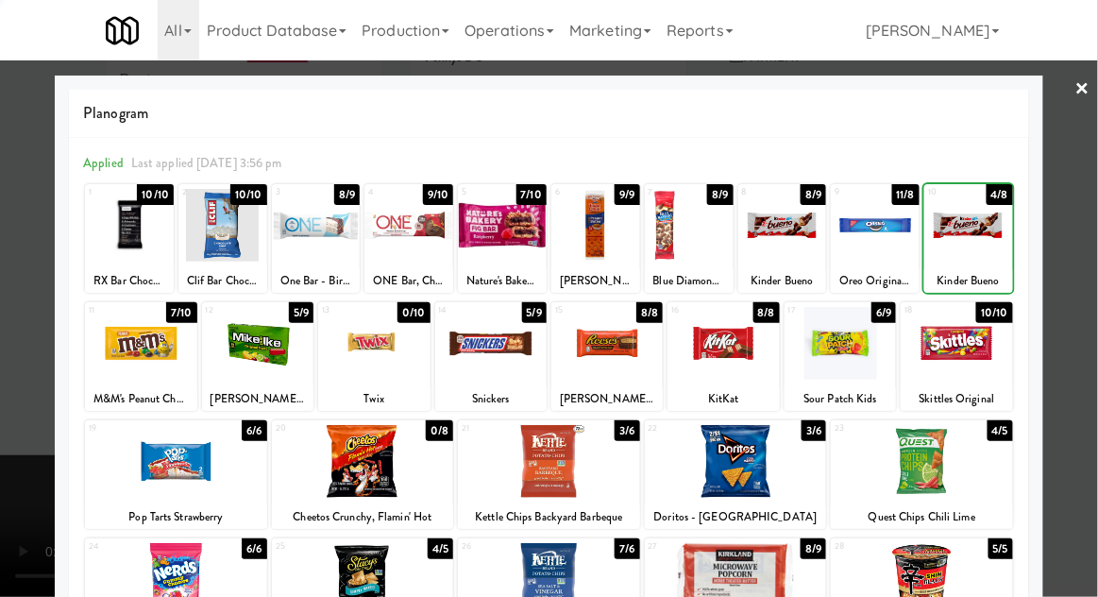
click at [1093, 209] on div at bounding box center [549, 298] width 1098 height 597
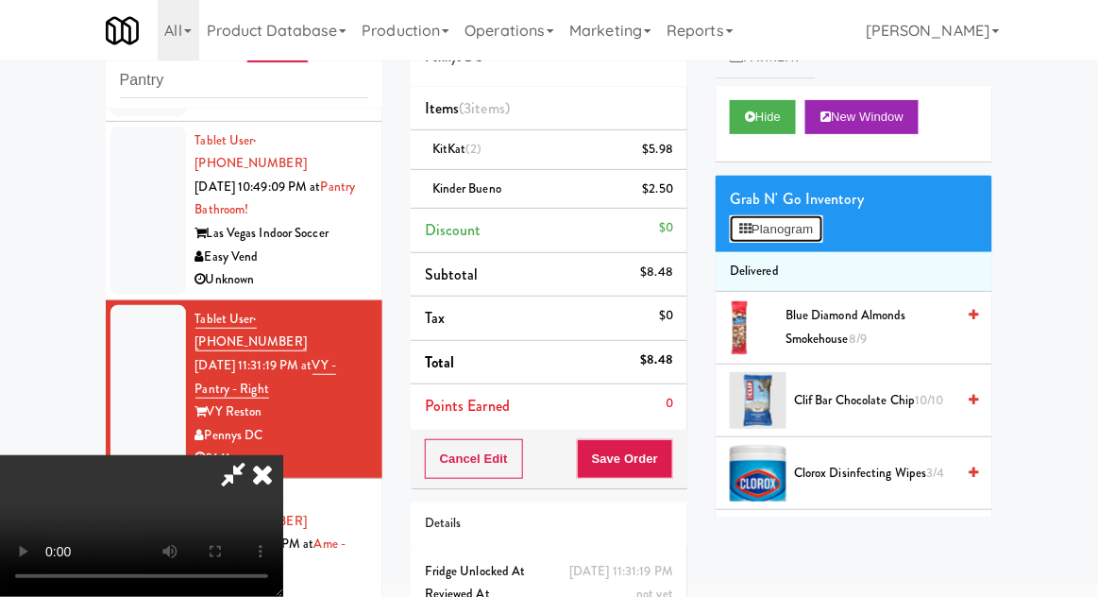
click at [793, 229] on button "Planogram" at bounding box center [776, 229] width 93 height 28
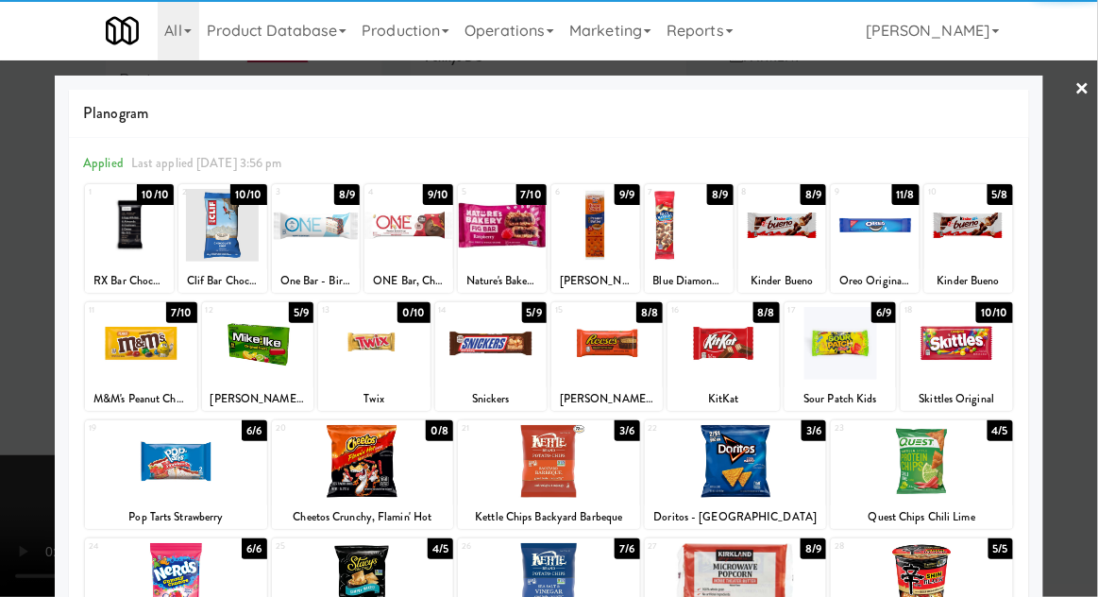
click at [484, 360] on div at bounding box center [490, 343] width 111 height 73
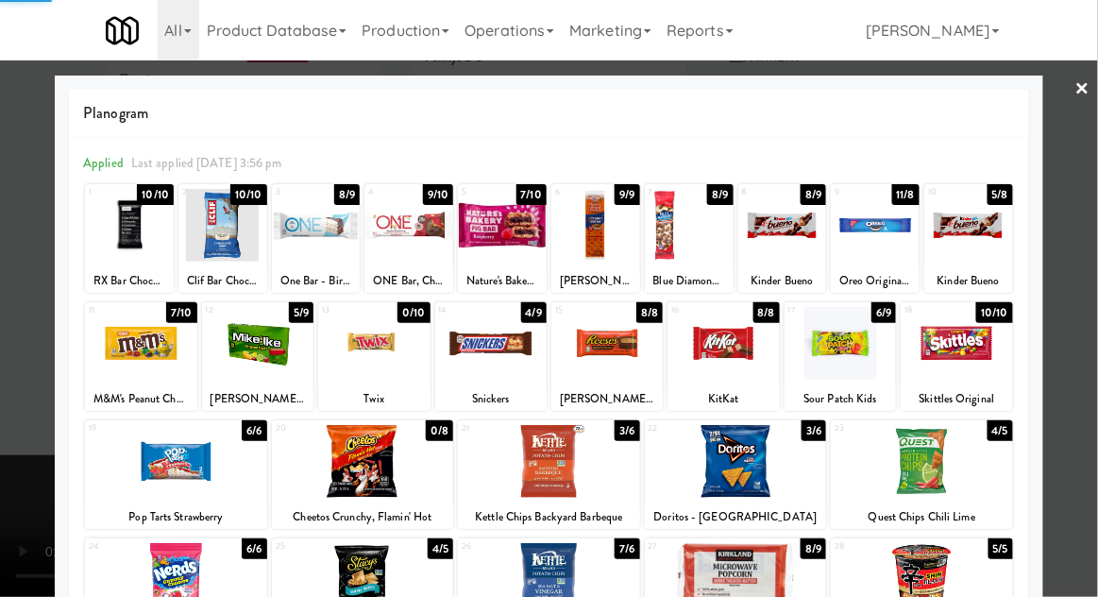
click at [1067, 274] on div at bounding box center [549, 298] width 1098 height 597
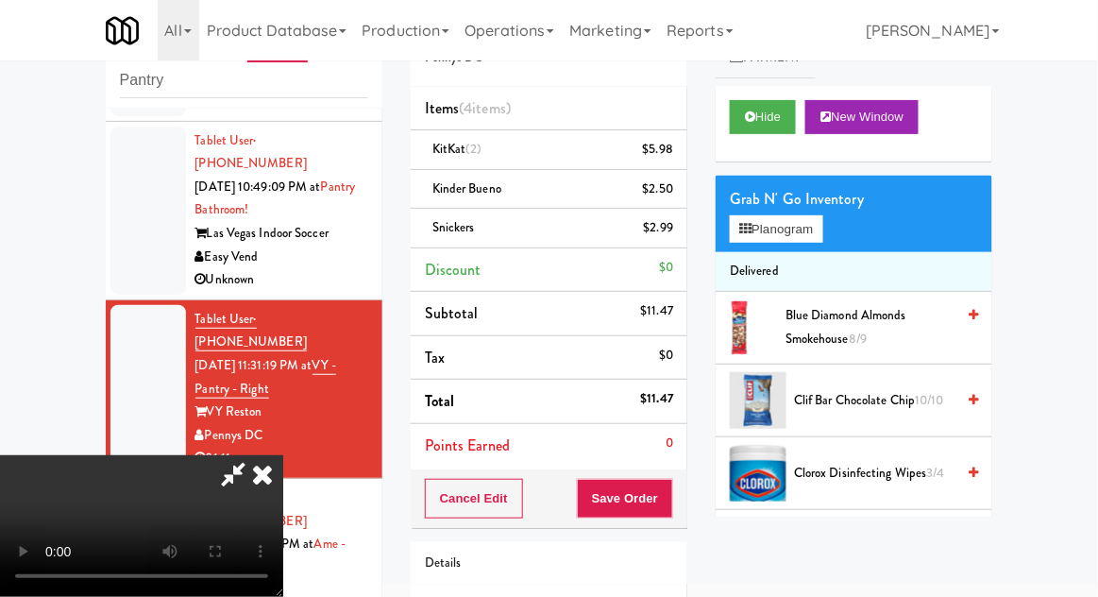
click at [666, 234] on div "$2.99" at bounding box center [659, 228] width 30 height 24
click at [673, 234] on icon at bounding box center [675, 235] width 9 height 12
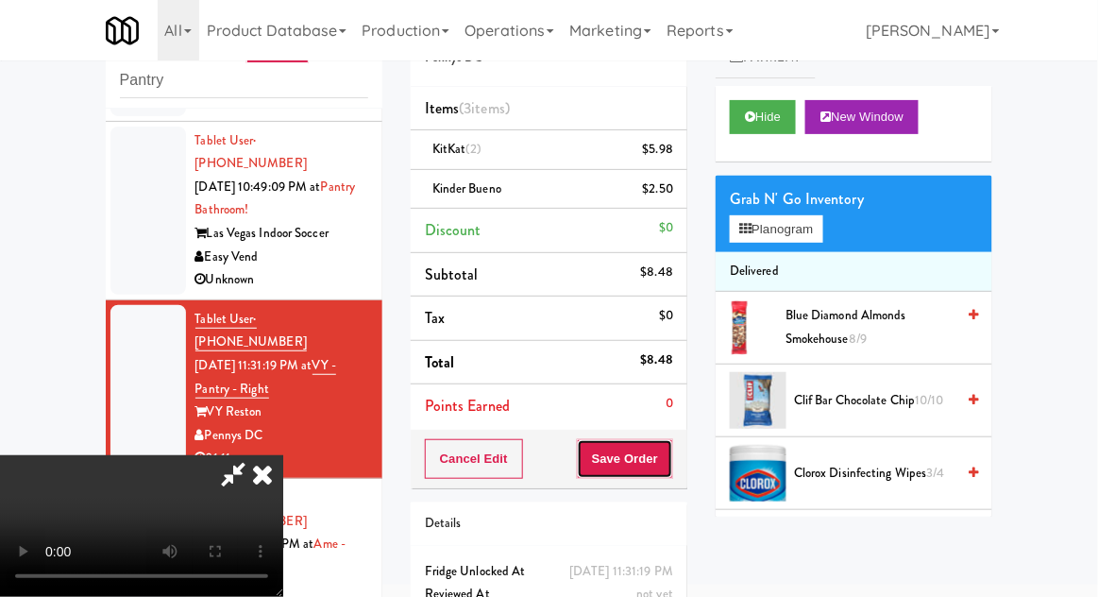
click at [668, 461] on button "Save Order" at bounding box center [625, 459] width 96 height 40
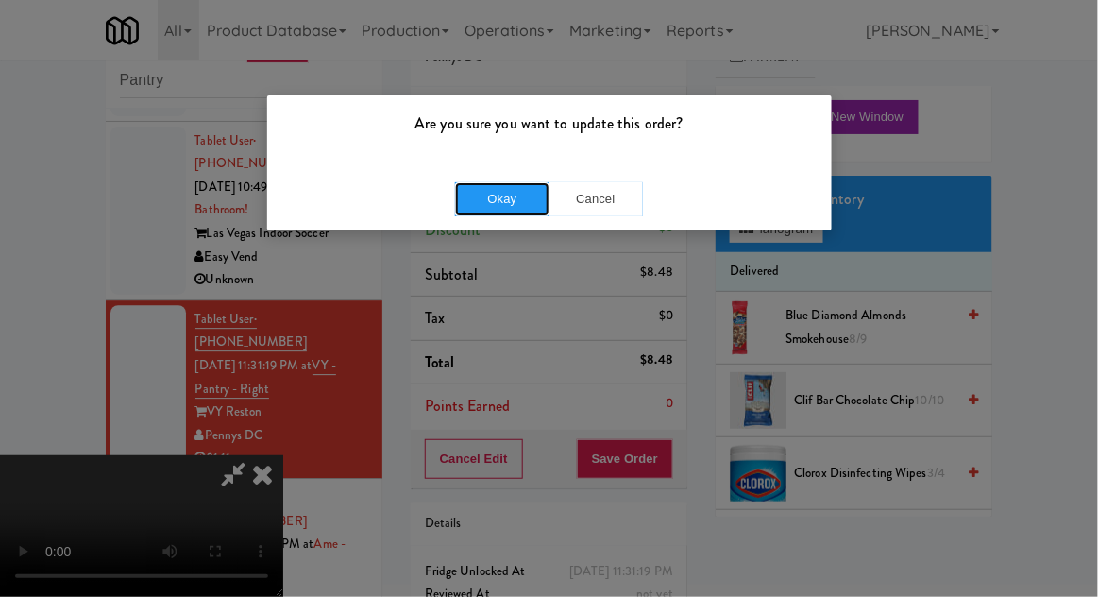
click at [505, 198] on button "Okay" at bounding box center [502, 199] width 94 height 34
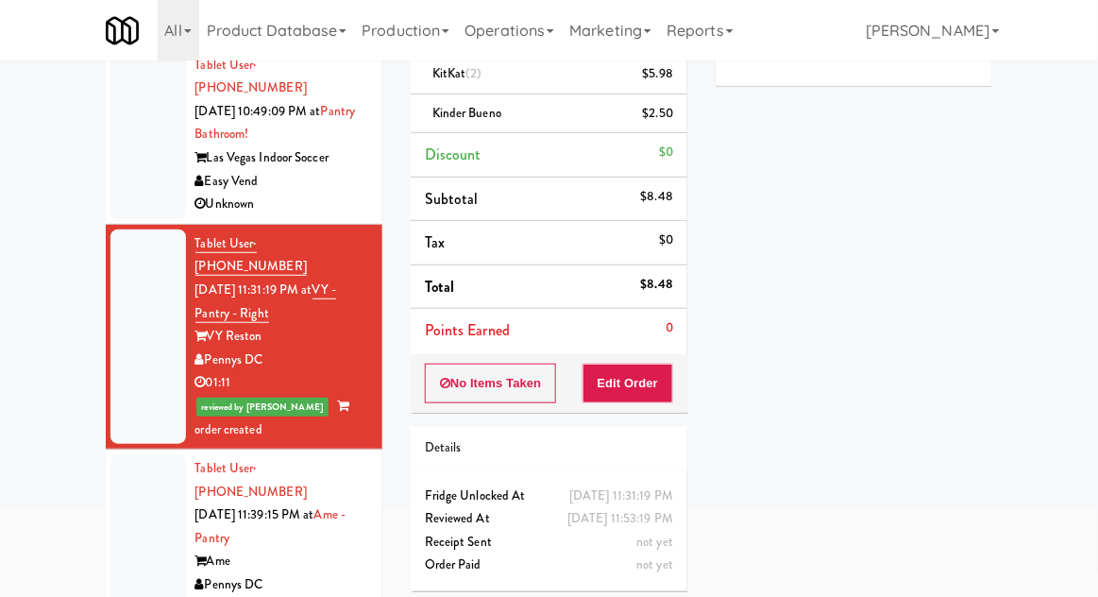
scroll to position [163, 0]
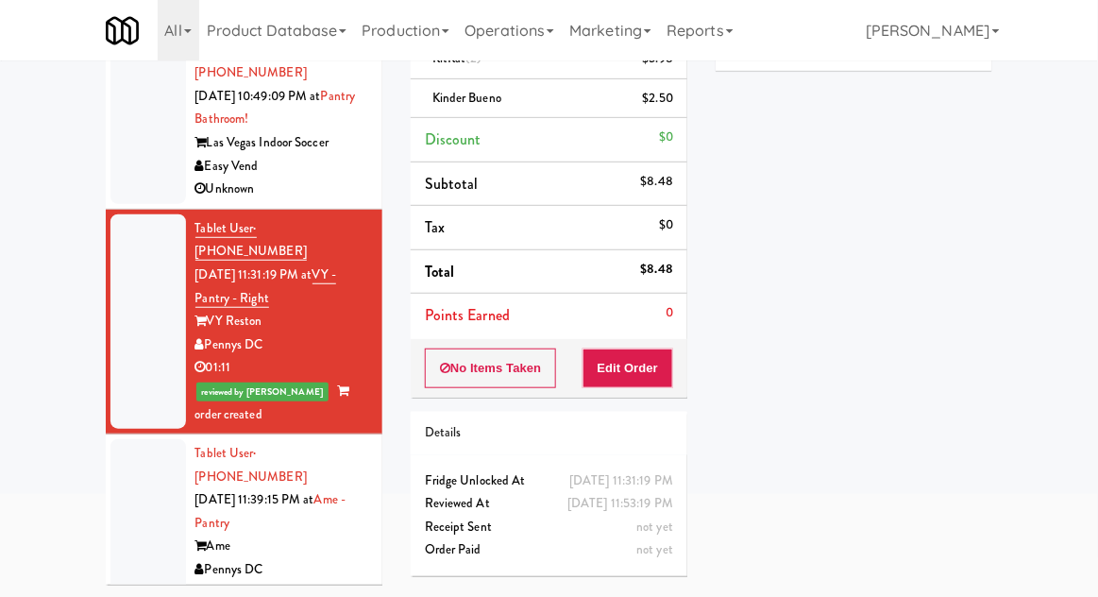
click at [125, 439] on div at bounding box center [148, 523] width 76 height 168
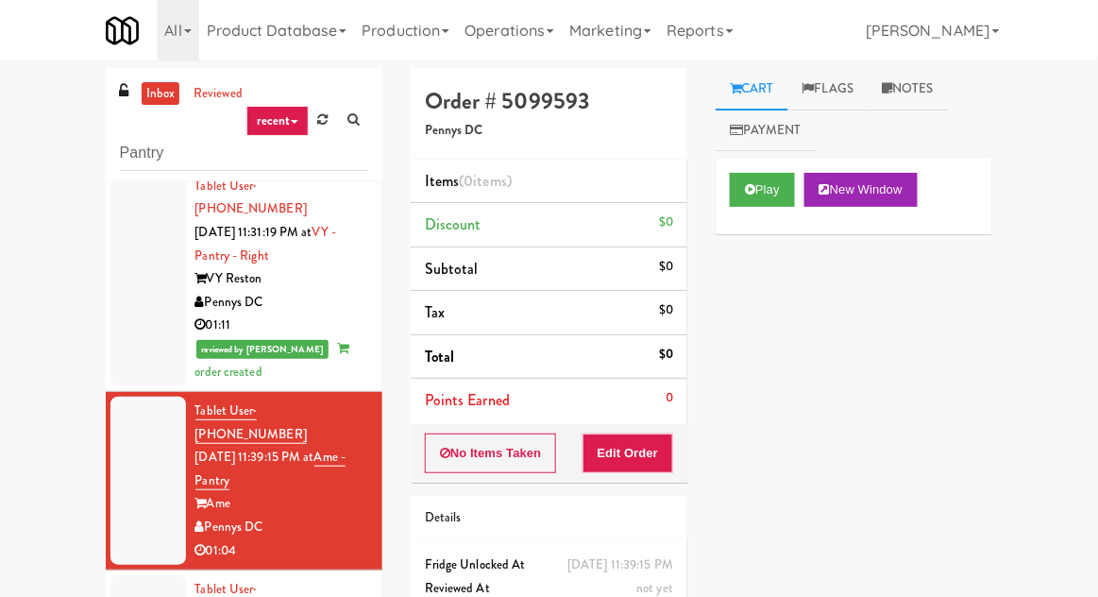
scroll to position [73, 0]
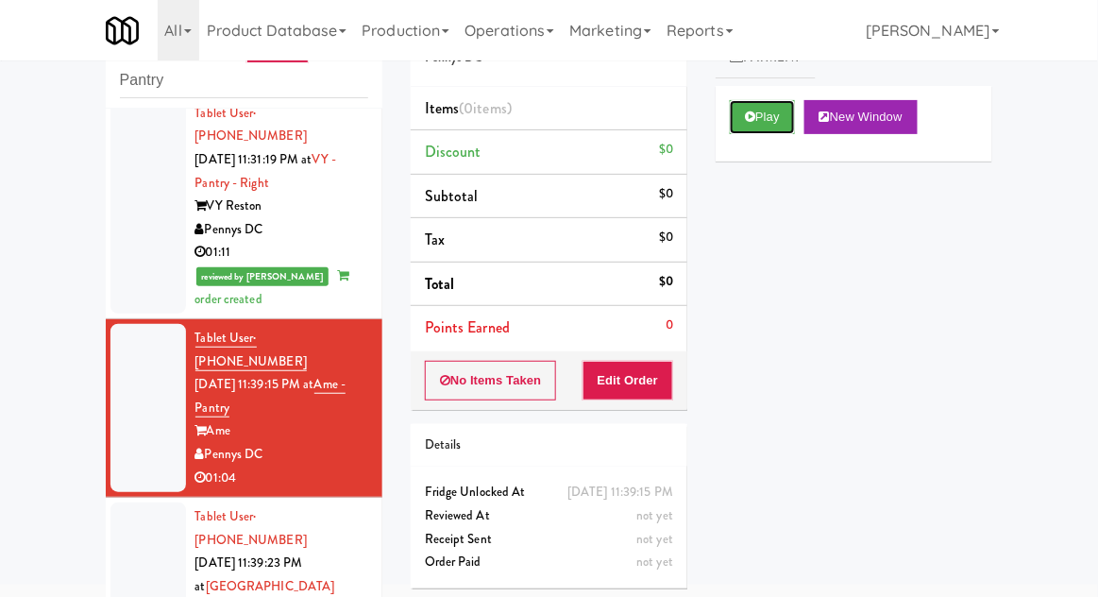
click at [773, 126] on button "Play" at bounding box center [762, 117] width 65 height 34
click at [623, 383] on button "Edit Order" at bounding box center [629, 381] width 92 height 40
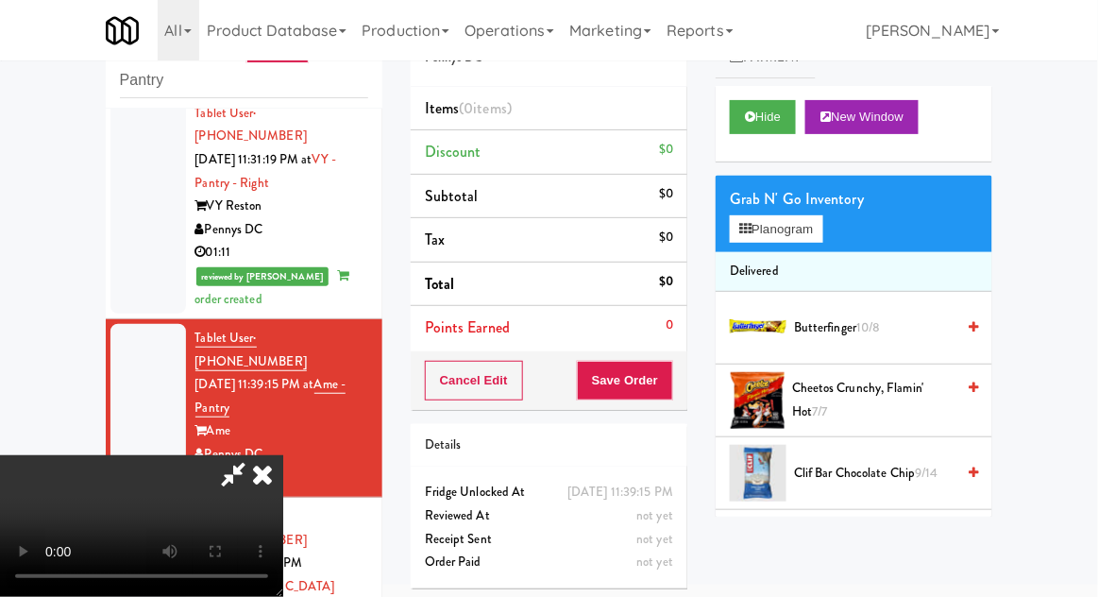
scroll to position [69, 0]
click at [851, 225] on div "Grab N' Go Inventory Planogram" at bounding box center [854, 214] width 277 height 76
click at [823, 238] on button "Planogram" at bounding box center [776, 229] width 93 height 28
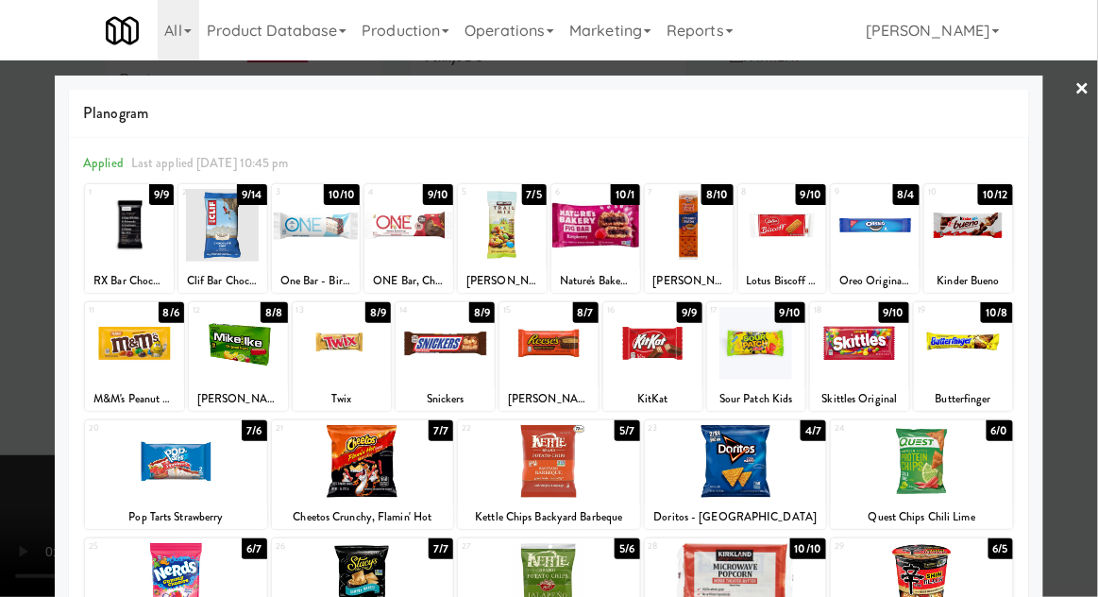
click at [443, 355] on div at bounding box center [445, 343] width 99 height 73
click at [1086, 277] on div at bounding box center [549, 298] width 1098 height 597
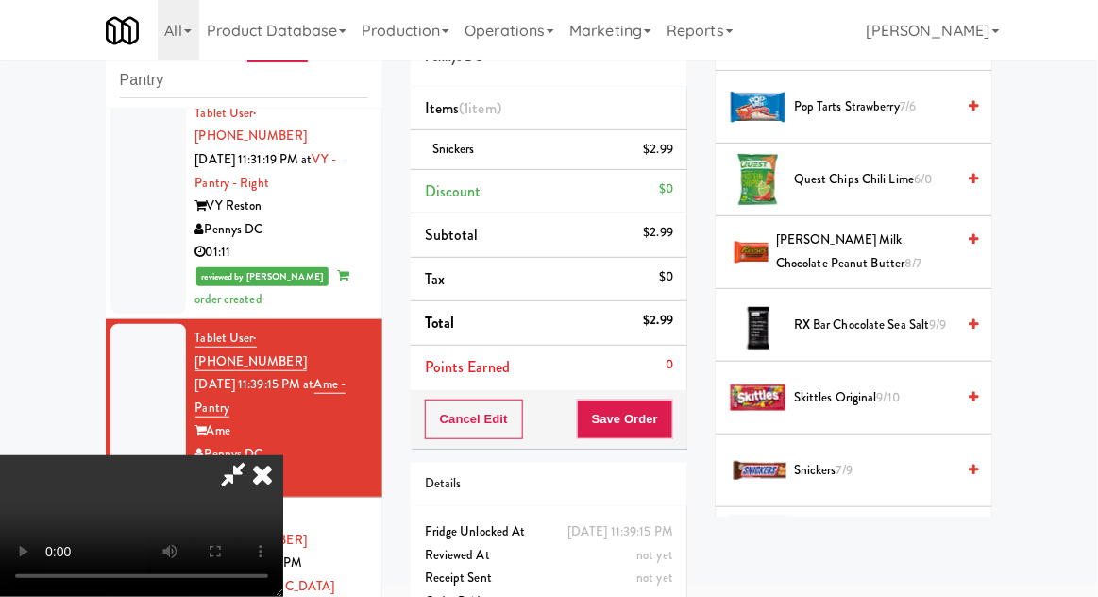
scroll to position [1828, 0]
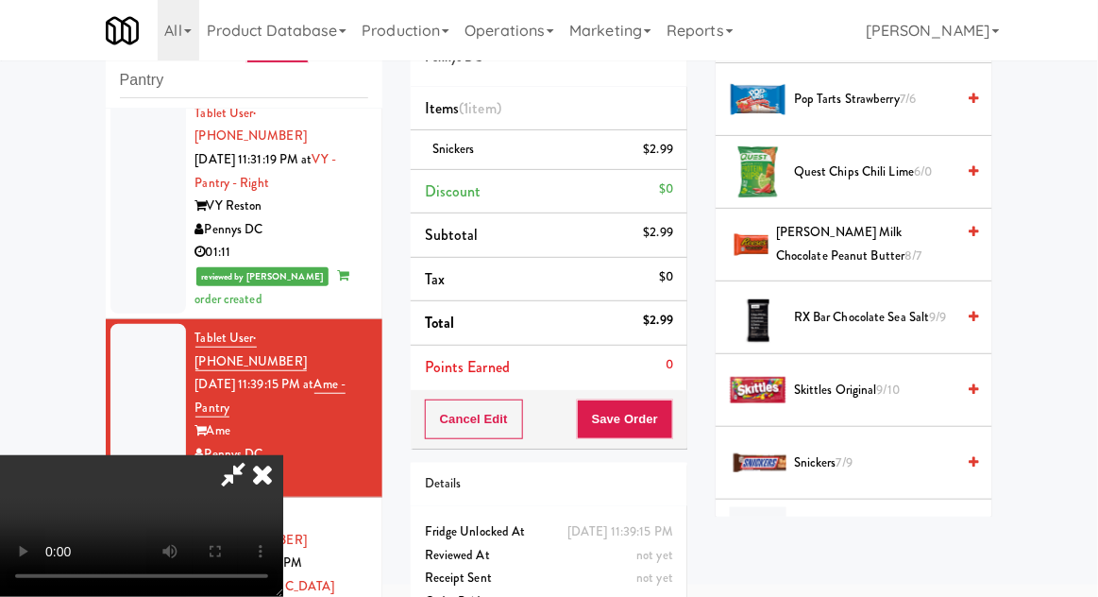
click at [865, 463] on span "Snickers 7/9" at bounding box center [874, 463] width 161 height 24
click at [679, 144] on li "Snickers (2) $5.98" at bounding box center [549, 150] width 277 height 40
click at [677, 148] on link at bounding box center [671, 157] width 17 height 24
click at [672, 414] on button "Save Order" at bounding box center [625, 419] width 96 height 40
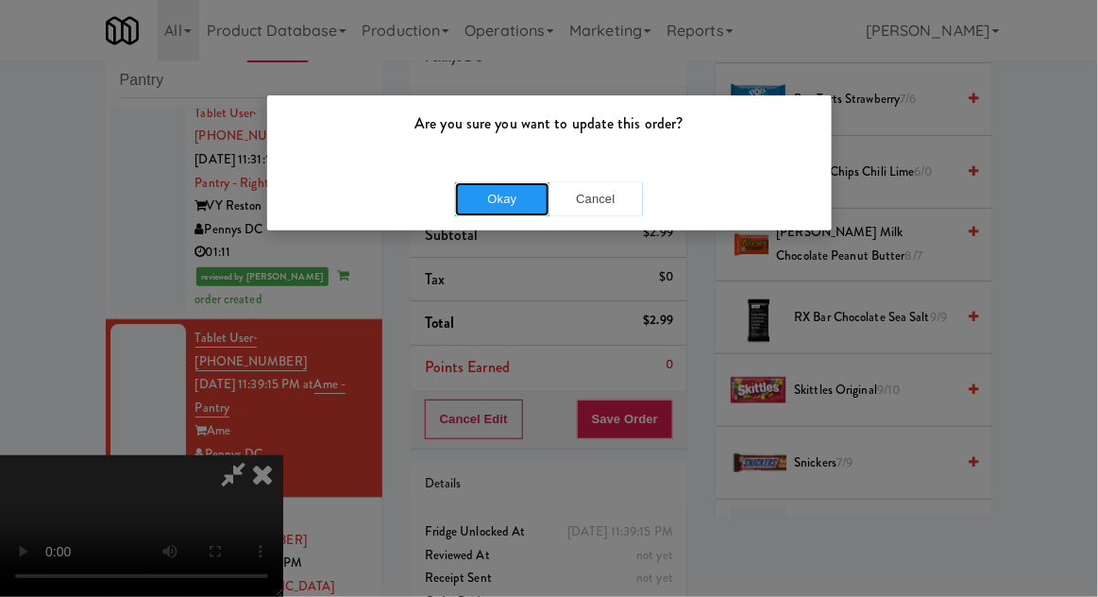
click at [510, 196] on button "Okay" at bounding box center [502, 199] width 94 height 34
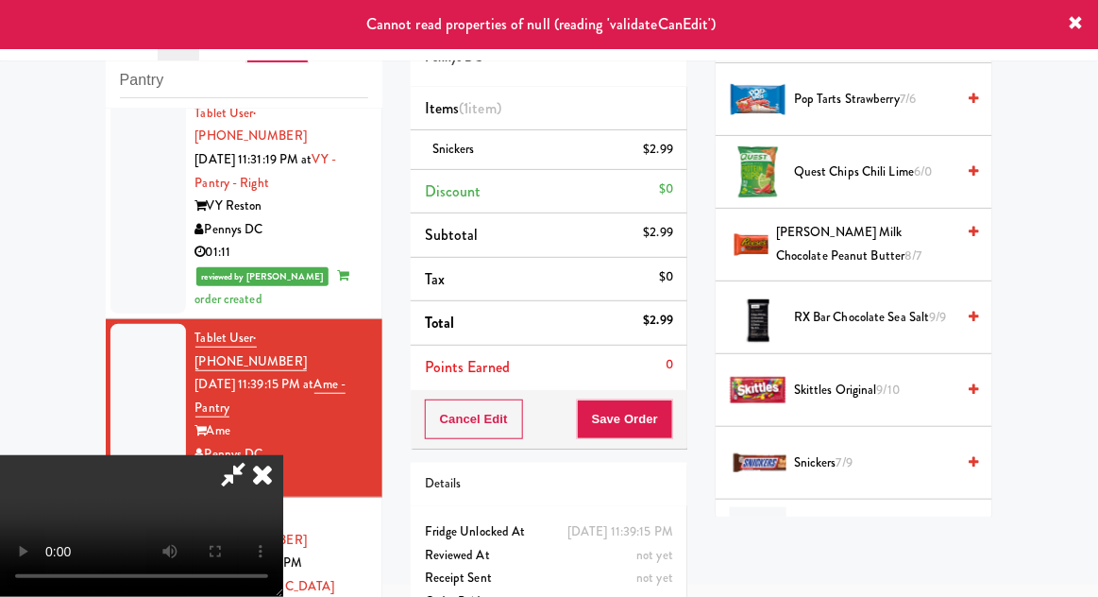
scroll to position [0, 0]
click at [283, 455] on icon at bounding box center [263, 474] width 42 height 38
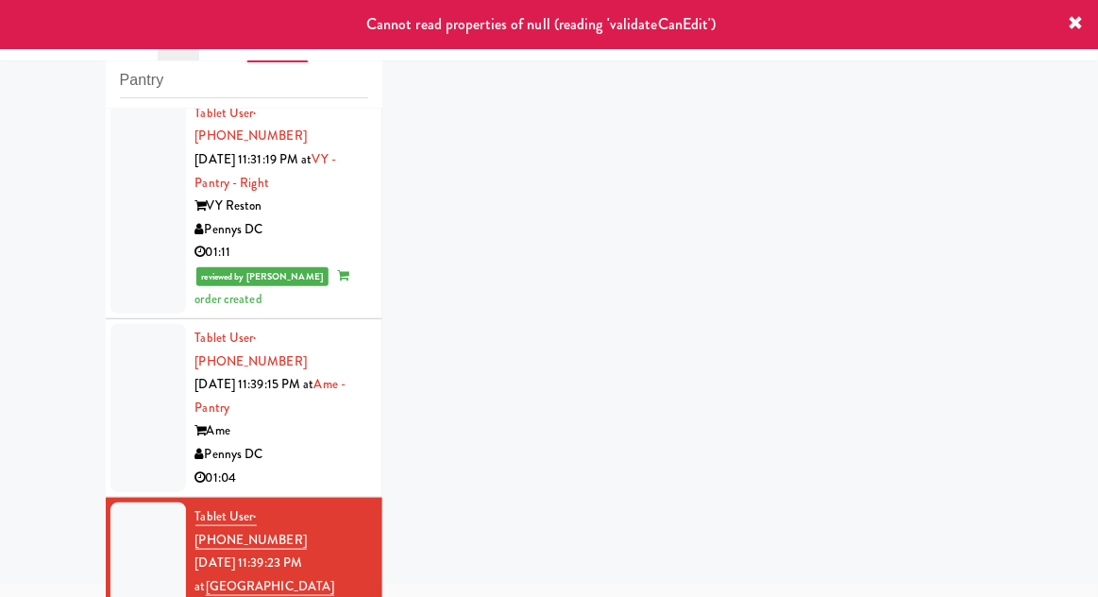
click at [134, 324] on div at bounding box center [148, 408] width 76 height 168
